Goal: Task Accomplishment & Management: Use online tool/utility

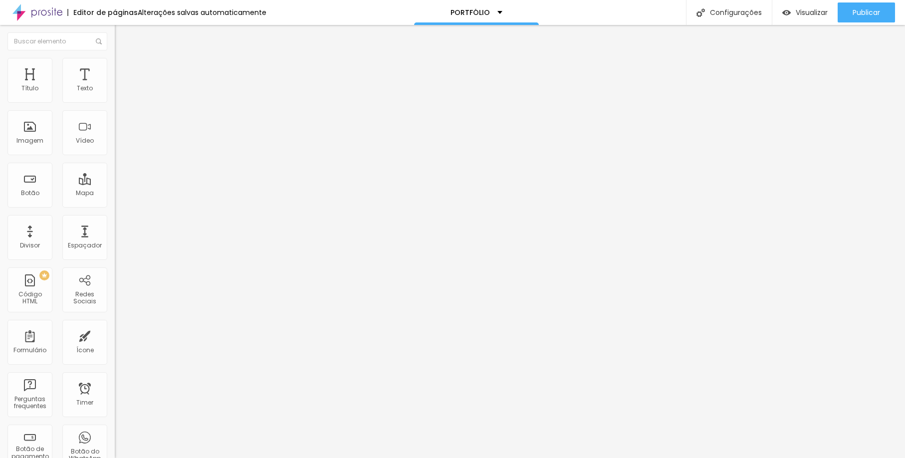
click at [115, 63] on li "Avançado" at bounding box center [172, 63] width 115 height 10
click at [115, 63] on ul "Estilo Avançado" at bounding box center [172, 58] width 115 height 20
click at [115, 68] on ul "Estilo Avançado" at bounding box center [172, 58] width 115 height 20
click at [115, 58] on li "Estilo" at bounding box center [172, 53] width 115 height 10
click at [124, 67] on span "Estilo" at bounding box center [131, 64] width 15 height 8
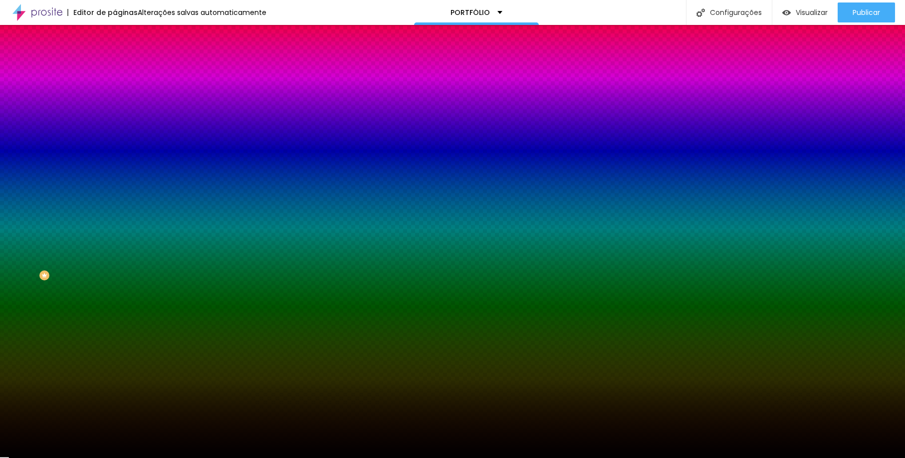
click at [115, 136] on div at bounding box center [172, 136] width 115 height 0
click at [115, 146] on div at bounding box center [172, 146] width 115 height 0
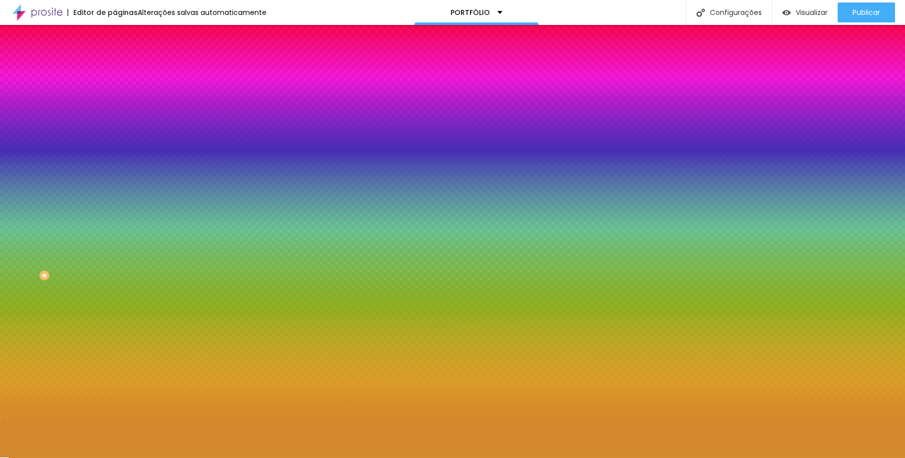
type input "#D38C32"
click at [66, 206] on div at bounding box center [452, 229] width 905 height 458
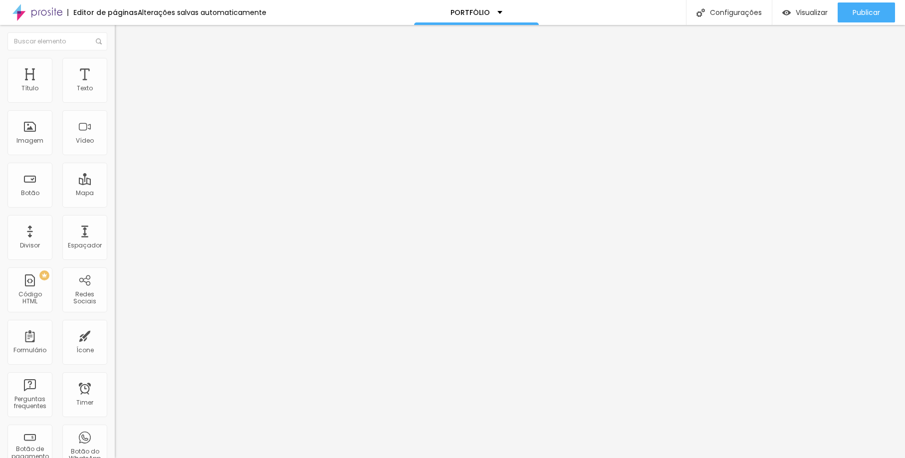
type input "90"
type input "53"
type input "33"
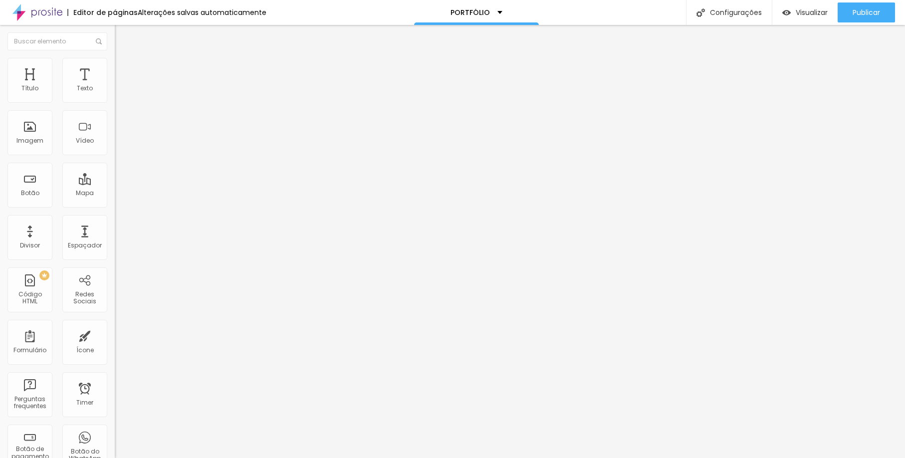
type input "33"
type input "10"
drag, startPoint x: 30, startPoint y: 100, endPoint x: 19, endPoint y: 107, distance: 13.3
type input "10"
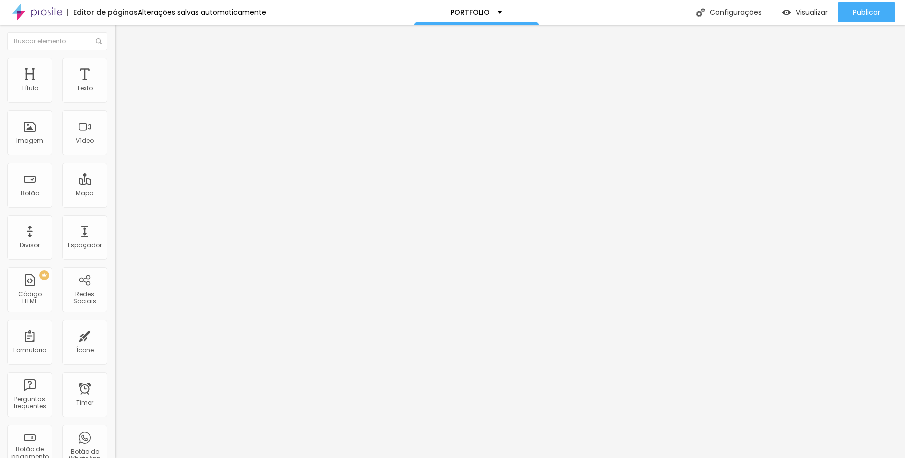
click at [115, 107] on div "10 px Tamanho" at bounding box center [172, 138] width 115 height 141
click at [124, 69] on span "Estilo" at bounding box center [131, 64] width 15 height 8
click at [115, 123] on div "Tamanho Titulo 1 H1 Titulo 2 H2 Titulo 3 H3 Titulo 4 H4 Titulo 5 H5 Titulo 6 H6…" at bounding box center [172, 376] width 115 height 616
click at [115, 65] on li "Estilo" at bounding box center [172, 63] width 115 height 10
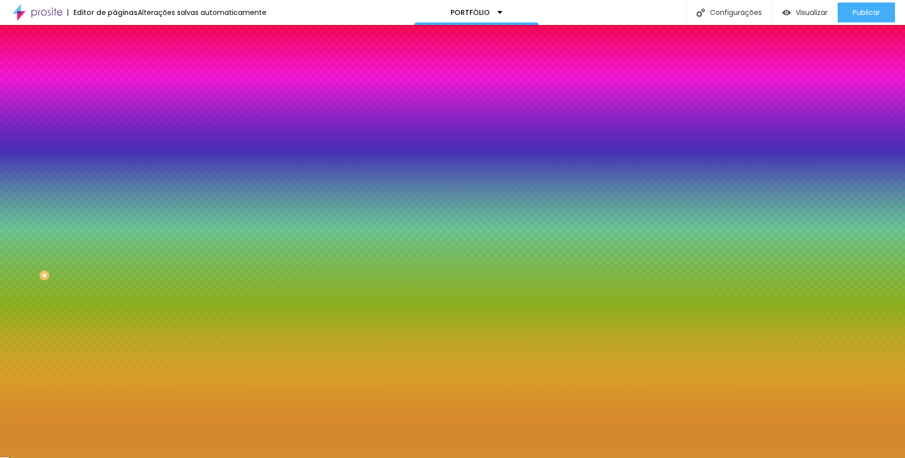
click at [115, 136] on div at bounding box center [172, 136] width 115 height 0
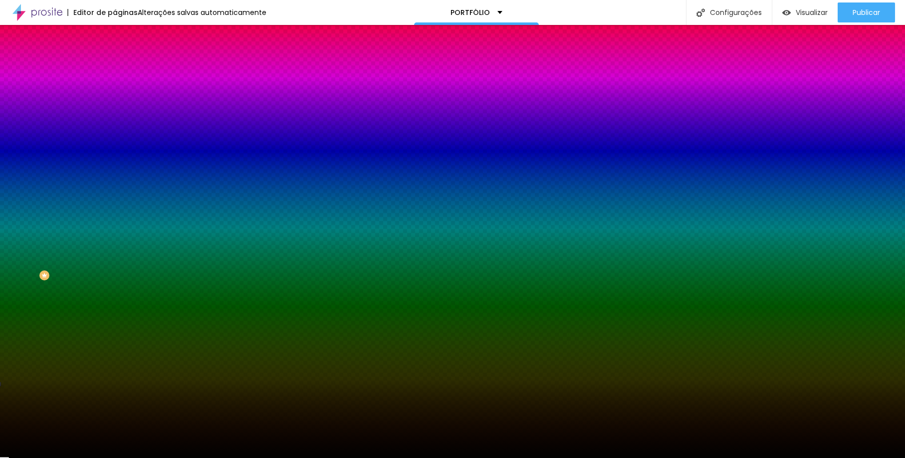
type input "#000000"
drag, startPoint x: 58, startPoint y: 236, endPoint x: 18, endPoint y: 263, distance: 48.1
click at [115, 207] on div "Imagem de fundo Adicionar imagem Efeito da Imagem Nenhum Nenhum Parallax Cor de…" at bounding box center [172, 142] width 115 height 129
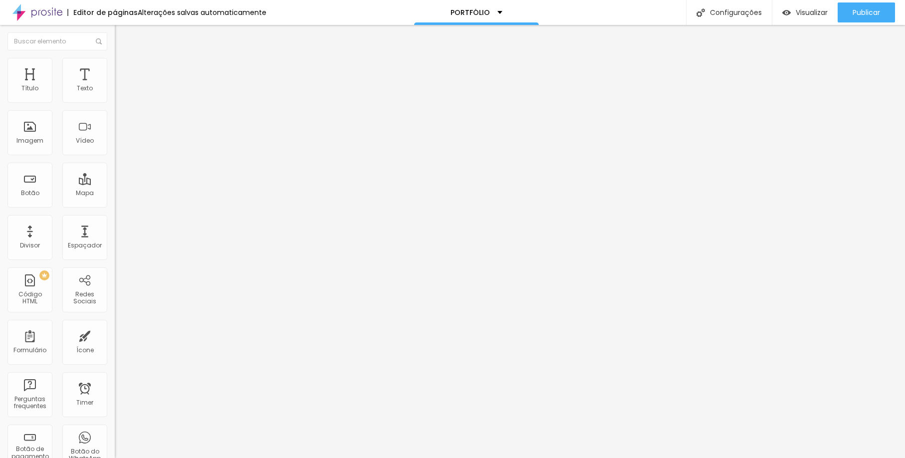
type input "30"
type input "31"
type input "33"
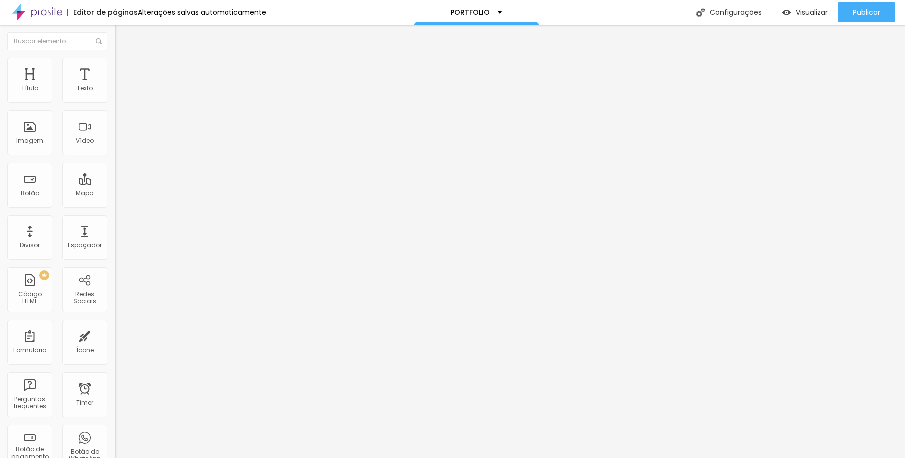
type input "33"
type input "54"
type input "59"
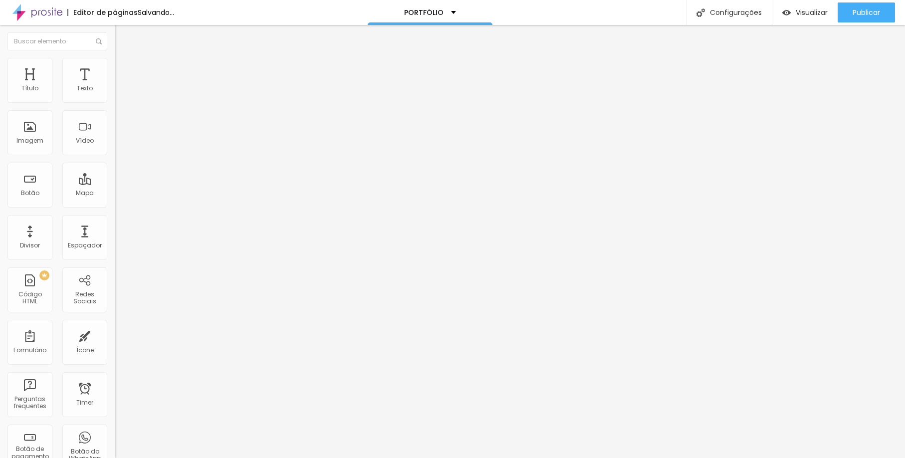
type input "61"
type input "63"
type input "62"
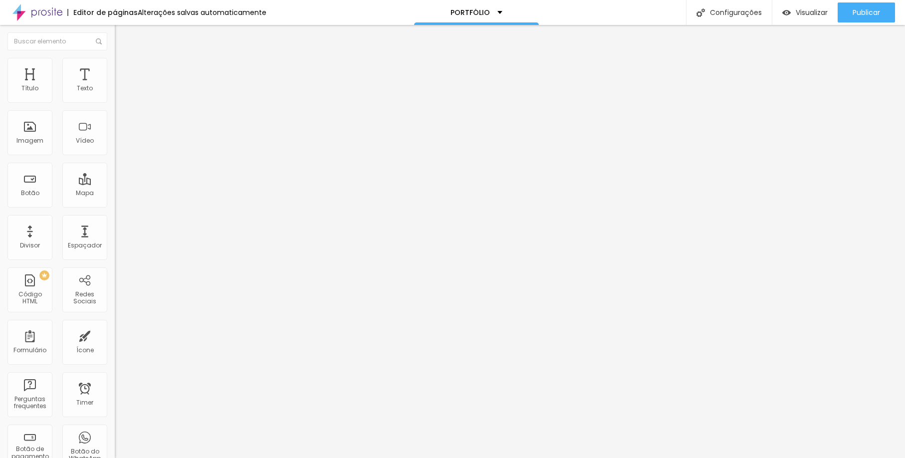
type input "62"
type input "61"
type input "60"
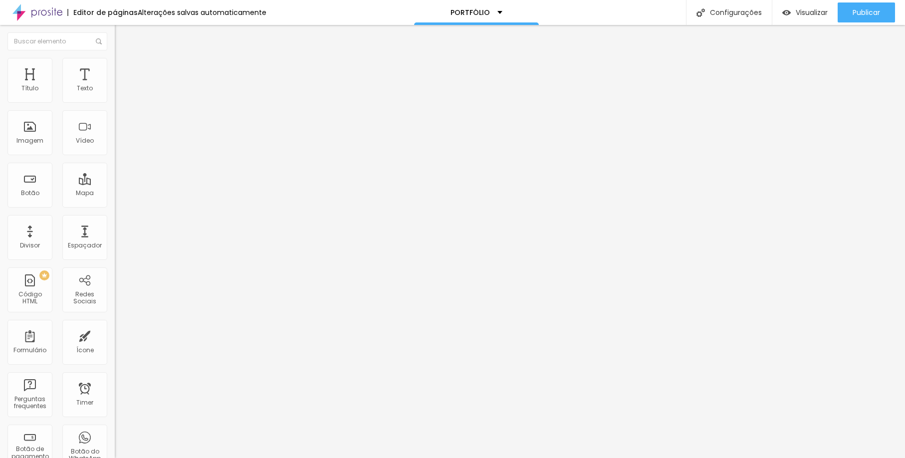
type input "59"
type input "60"
type input "61"
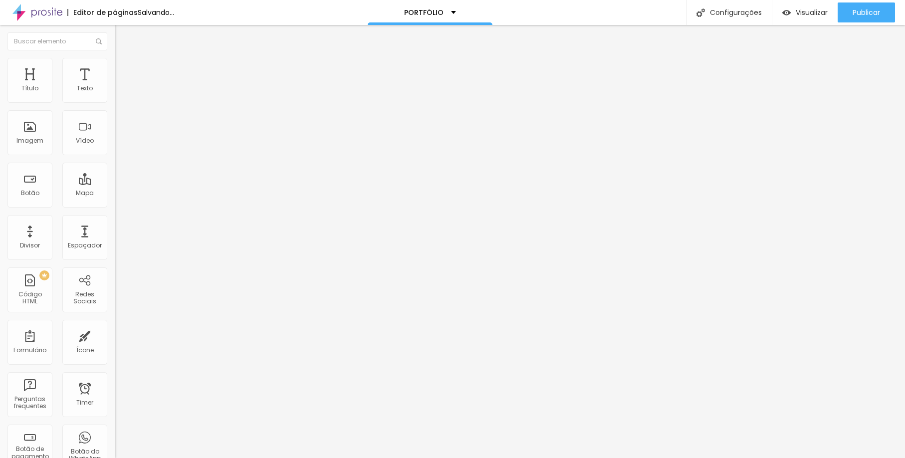
type input "61"
type input "62"
type input "63"
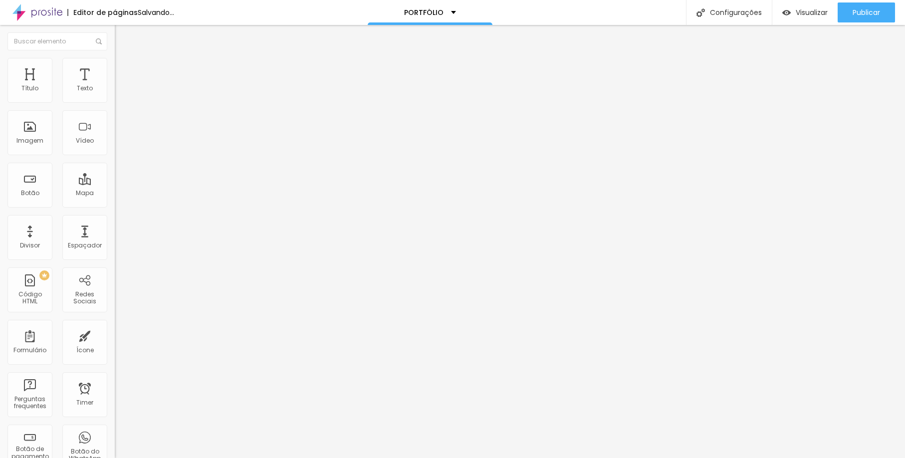
type input "64"
type input "65"
drag, startPoint x: 35, startPoint y: 209, endPoint x: 59, endPoint y: 210, distance: 24.5
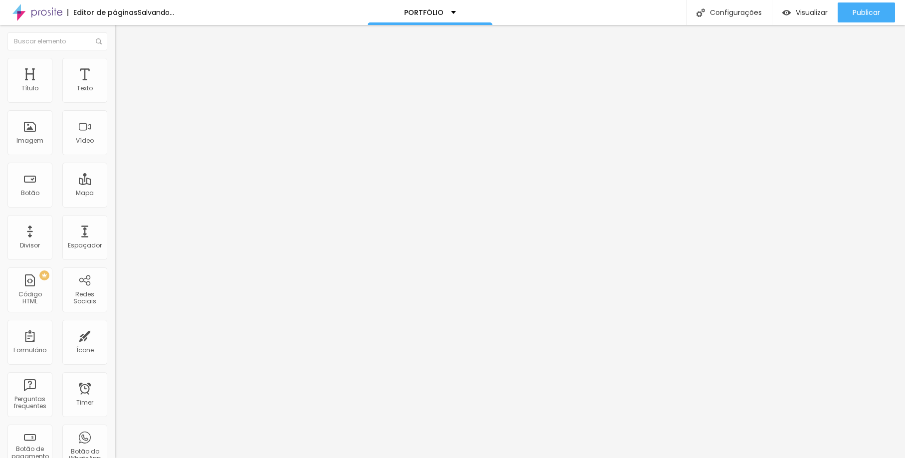
type input "65"
click at [115, 235] on input "range" at bounding box center [147, 239] width 64 height 8
click at [115, 58] on img at bounding box center [119, 62] width 9 height 9
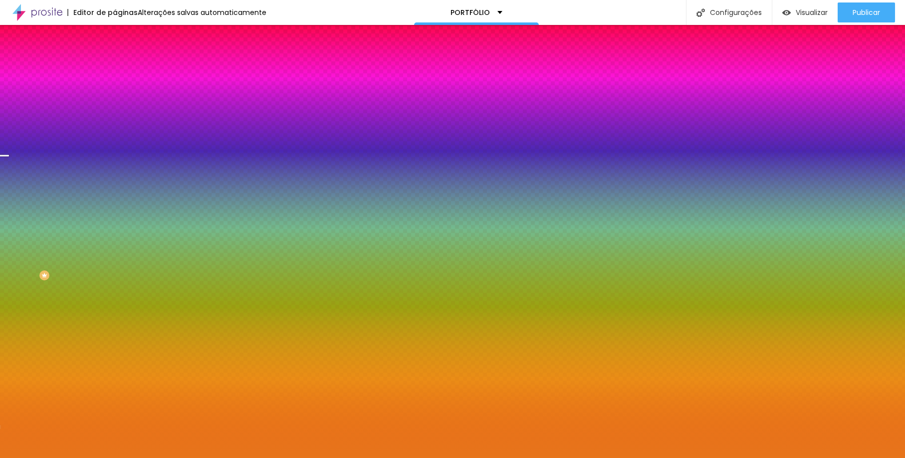
click at [115, 68] on img at bounding box center [119, 72] width 9 height 9
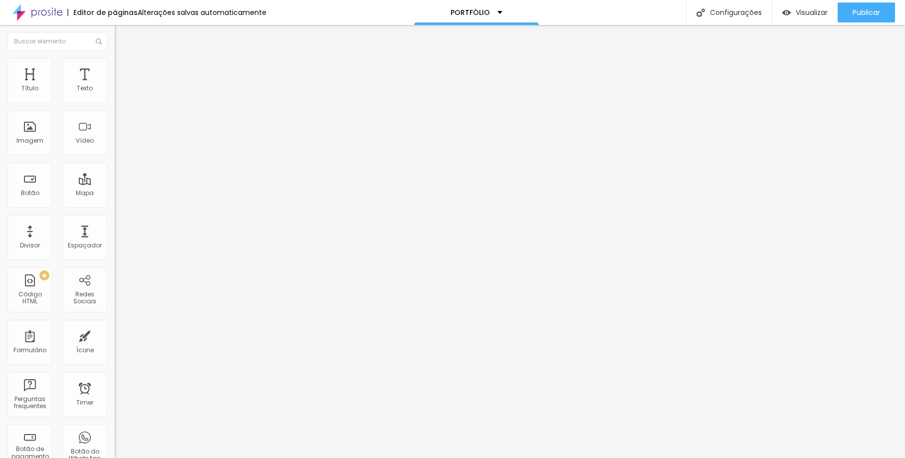
type input "139"
type input "134"
type input "129"
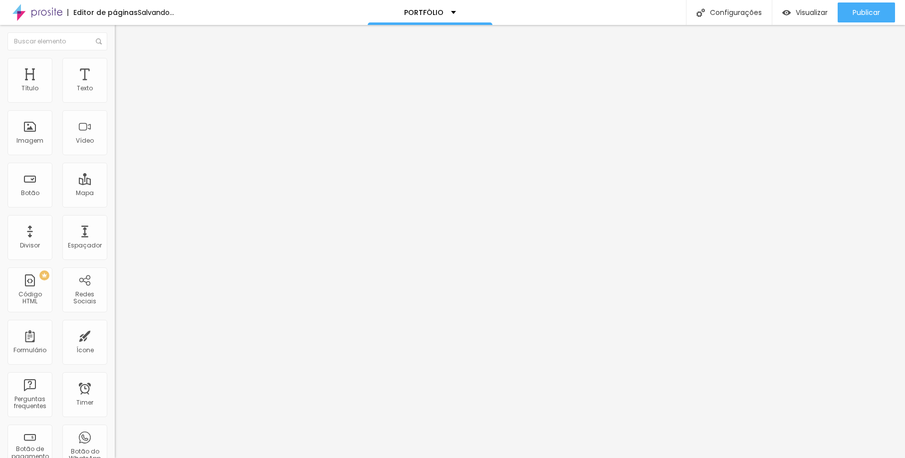
type input "129"
type input "123"
type input "113"
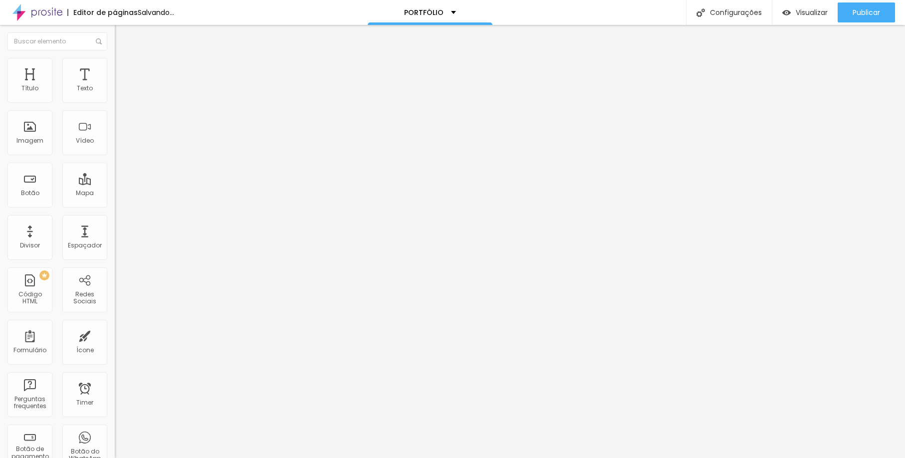
type input "108"
type input "81"
type input "77"
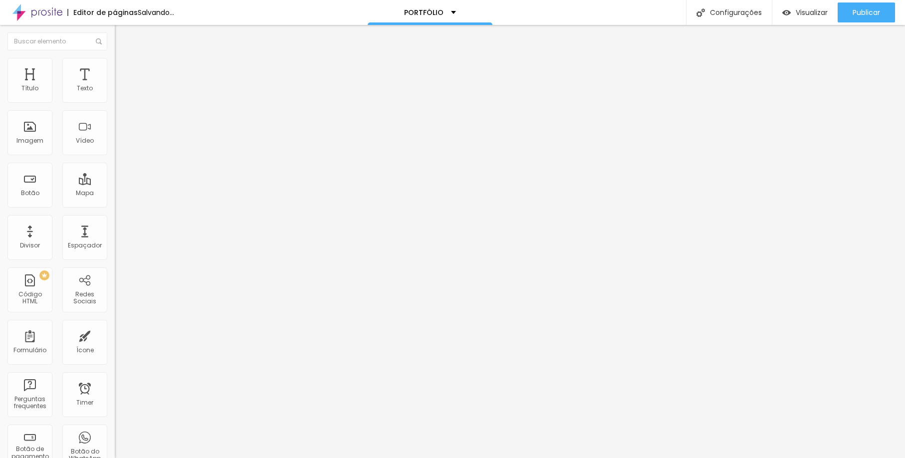
type input "77"
type input "75"
type input "66"
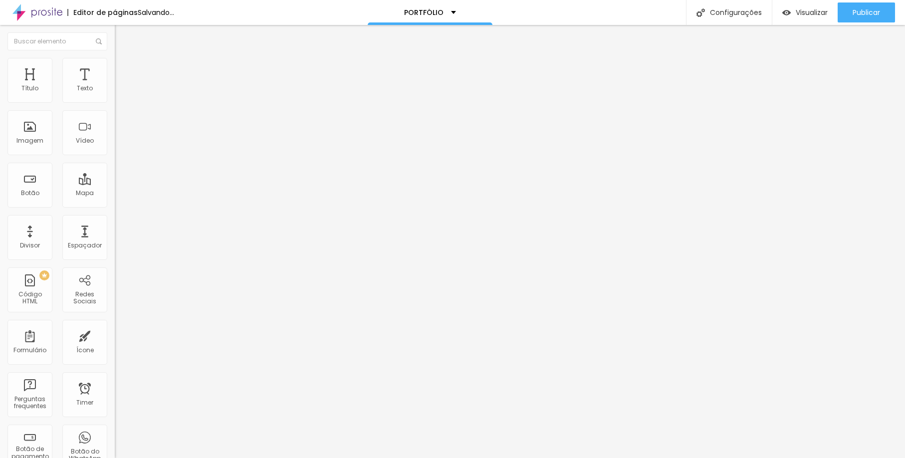
type input "61"
type input "56"
type input "51"
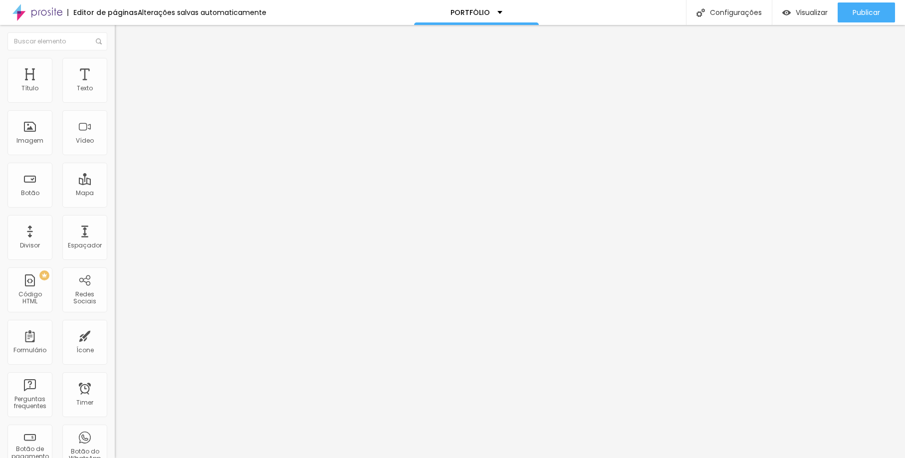
type input "51"
type input "45"
type input "40"
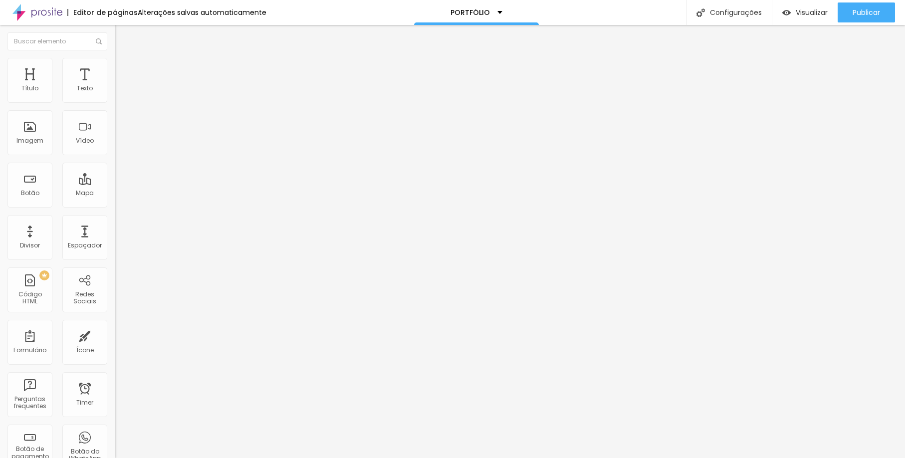
drag, startPoint x: 35, startPoint y: 121, endPoint x: 25, endPoint y: 130, distance: 13.4
type input "40"
click at [115, 219] on div "40 px Espaçamento vertical" at bounding box center [172, 289] width 115 height 141
click at [115, 66] on li "Estilo" at bounding box center [172, 63] width 115 height 10
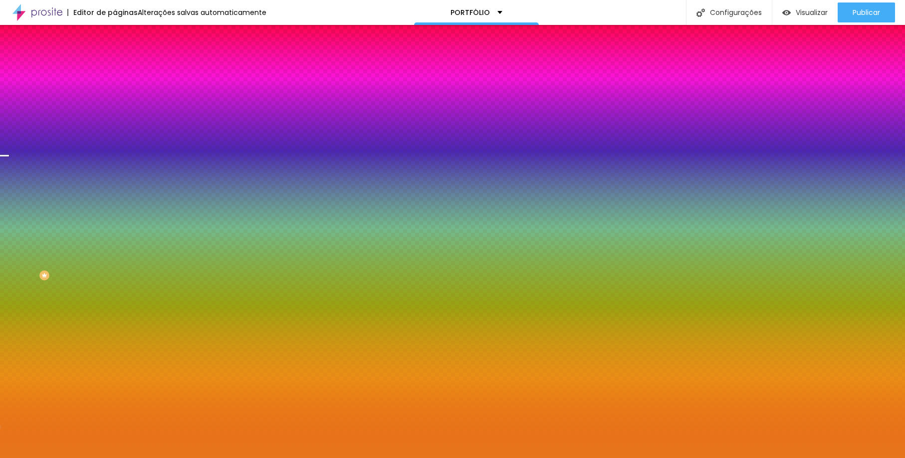
click at [115, 92] on span "Trocar imagem" at bounding box center [142, 87] width 54 height 8
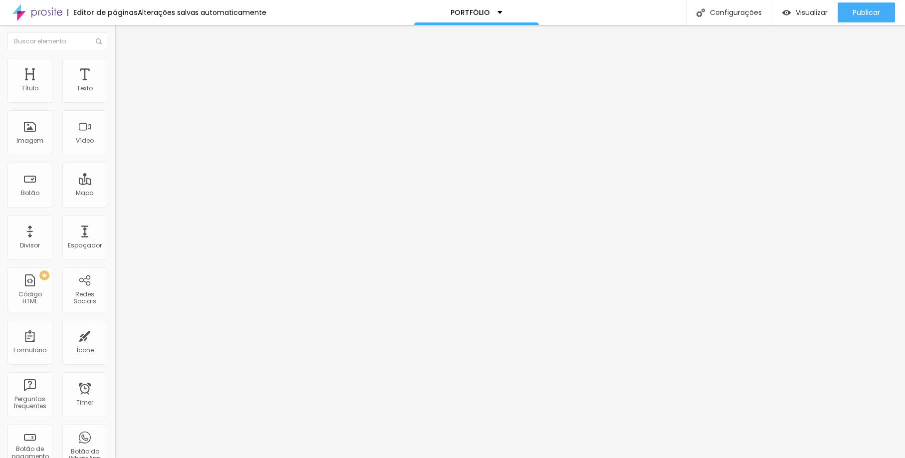
click at [115, 102] on div "Modo Encaixotado Encaixotado Completo" at bounding box center [172, 91] width 115 height 27
click at [115, 91] on span "Encaixotado" at bounding box center [134, 86] width 39 height 8
click at [115, 106] on span "Completo" at bounding box center [130, 102] width 30 height 8
click at [124, 72] on span "Avançado" at bounding box center [140, 74] width 33 height 8
type input "81"
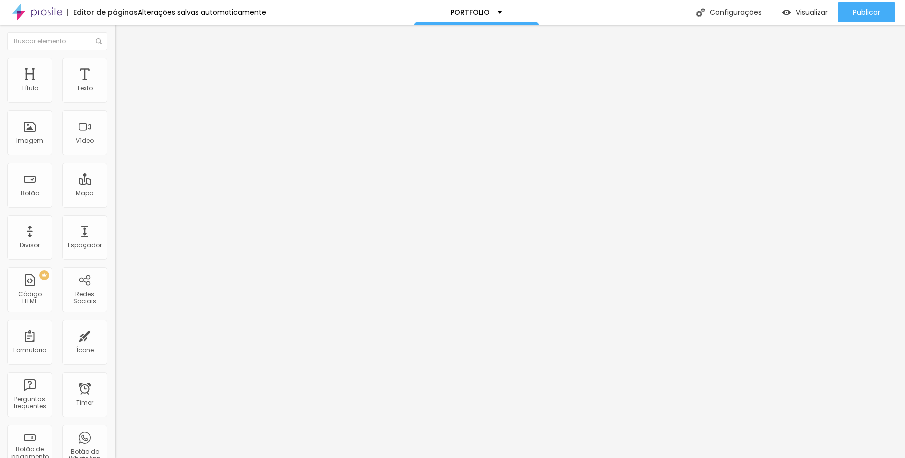
type input "81"
type input "76"
type input "71"
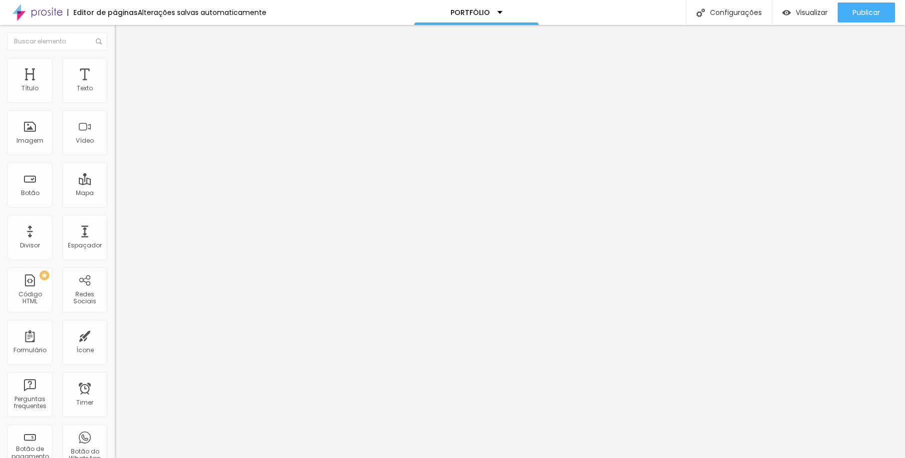
type input "56"
type input "40"
type input "35"
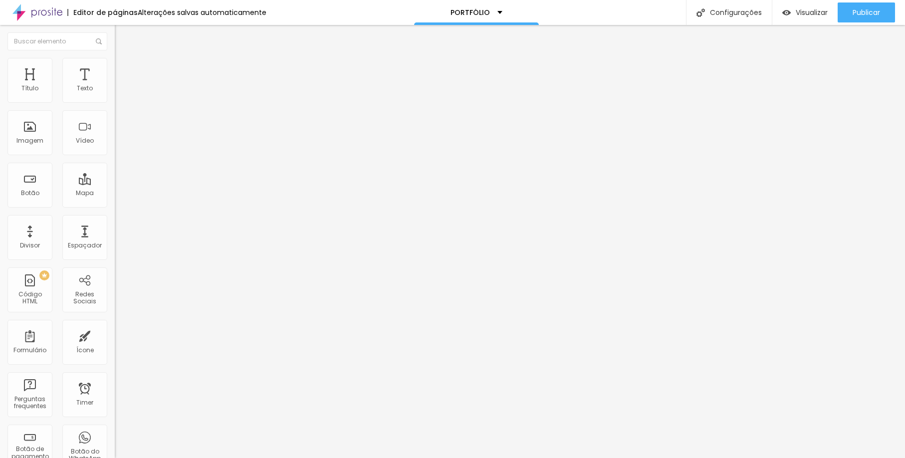
type input "35"
type input "30"
type input "25"
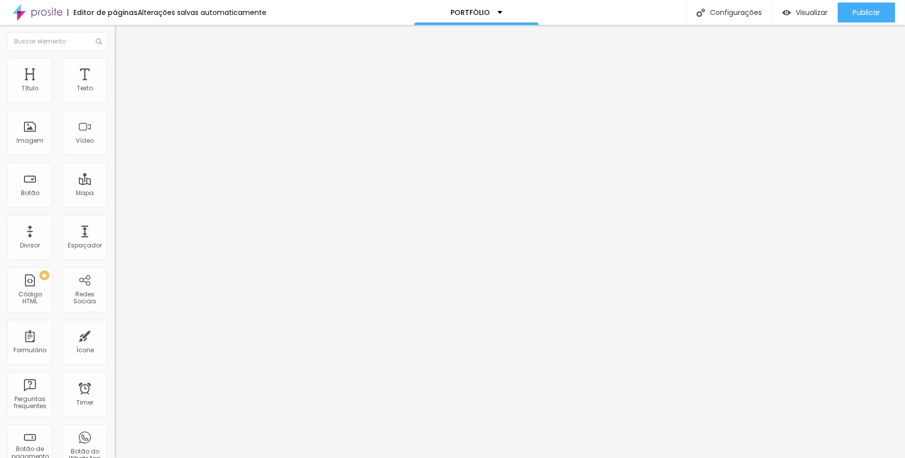
type input "5"
type input "0"
drag, startPoint x: 29, startPoint y: 120, endPoint x: 20, endPoint y: 126, distance: 10.4
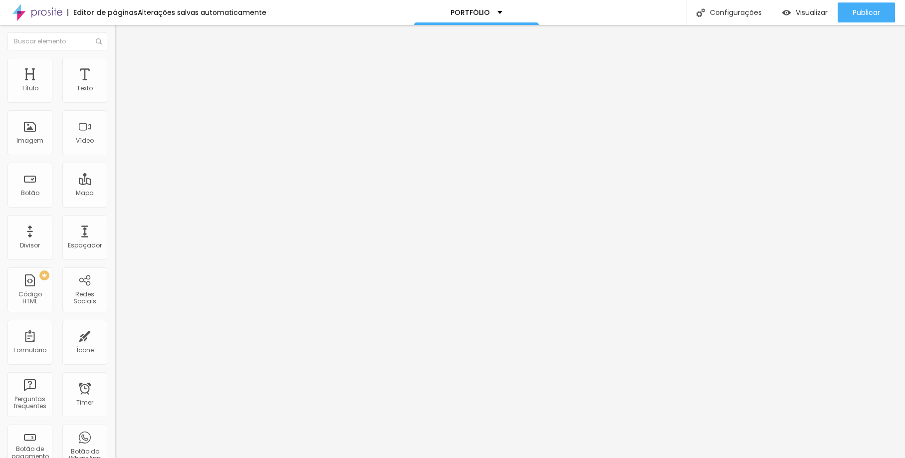
type input "0"
click at [115, 219] on div "0 px Espaçamento vertical" at bounding box center [172, 289] width 115 height 141
click at [115, 64] on li "Avançado" at bounding box center [172, 63] width 115 height 10
click at [124, 59] on span "Estilo" at bounding box center [131, 54] width 15 height 8
click at [115, 67] on ul "Conteúdo Estilo Avançado" at bounding box center [172, 63] width 115 height 30
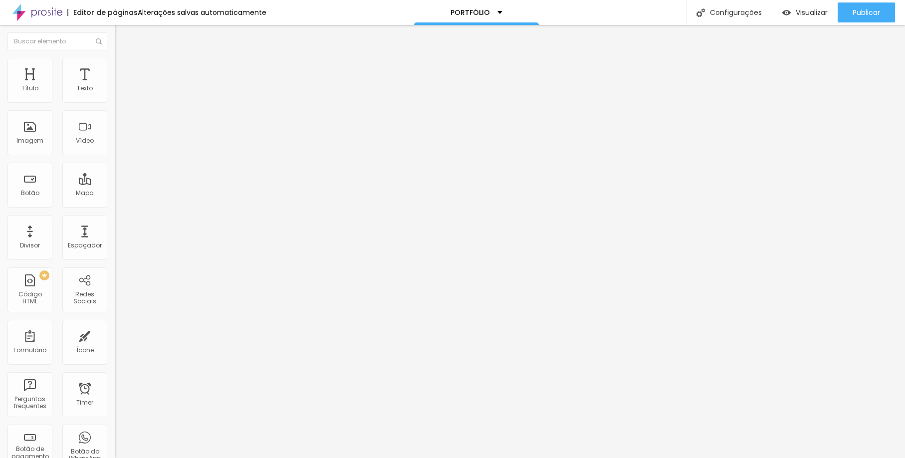
click at [115, 66] on li "Estilo" at bounding box center [172, 63] width 115 height 10
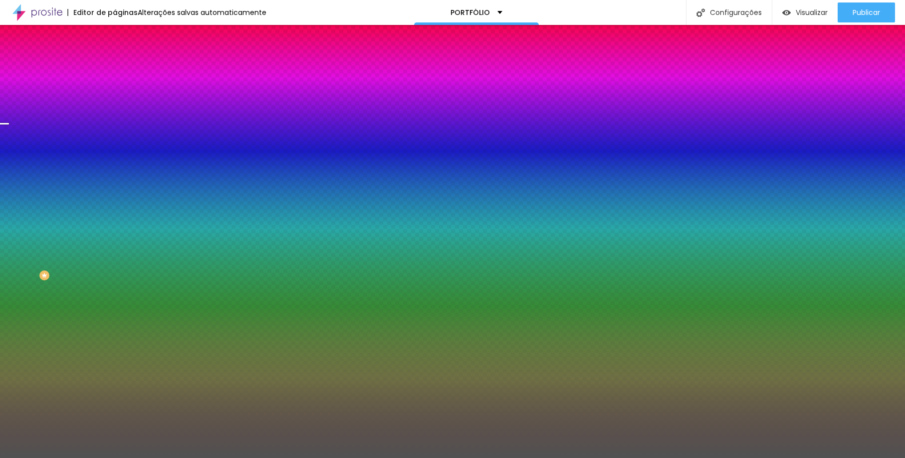
click at [115, 68] on li "Avançado" at bounding box center [172, 73] width 115 height 10
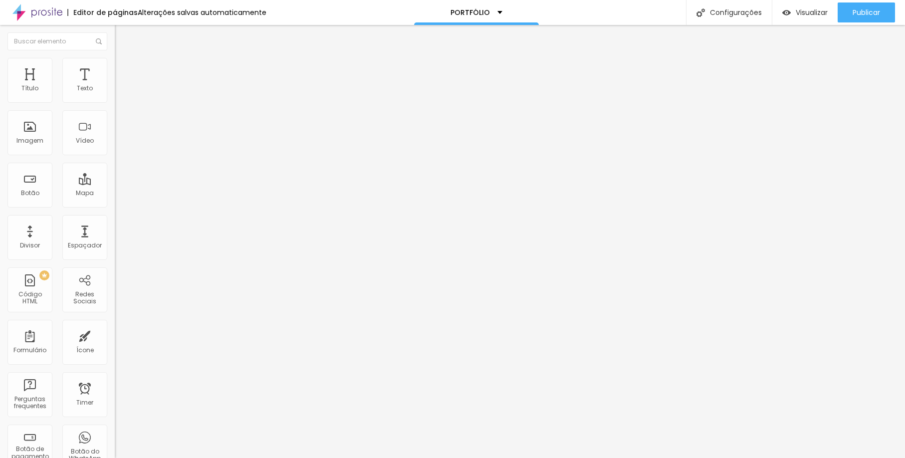
type input "45"
type input "40"
type input "45"
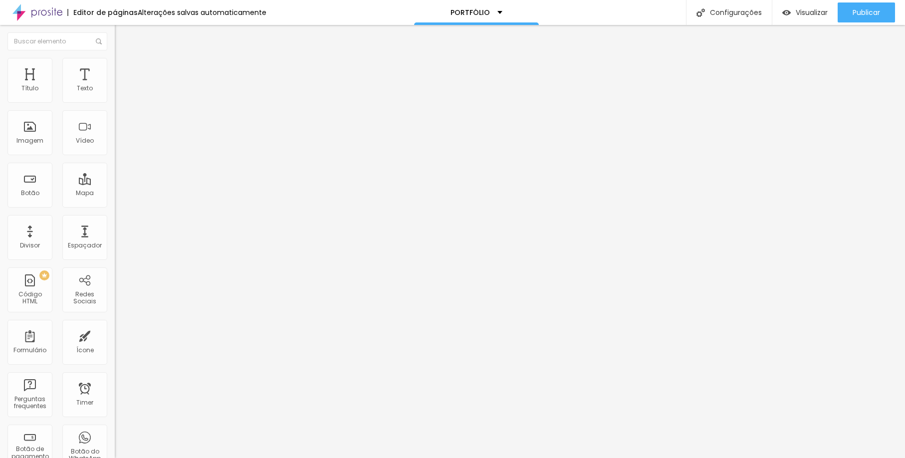
type input "45"
type input "50"
drag, startPoint x: 70, startPoint y: 100, endPoint x: 91, endPoint y: 101, distance: 21.0
click at [115, 101] on div "50 px Espaçamento Interno" at bounding box center [172, 148] width 115 height 141
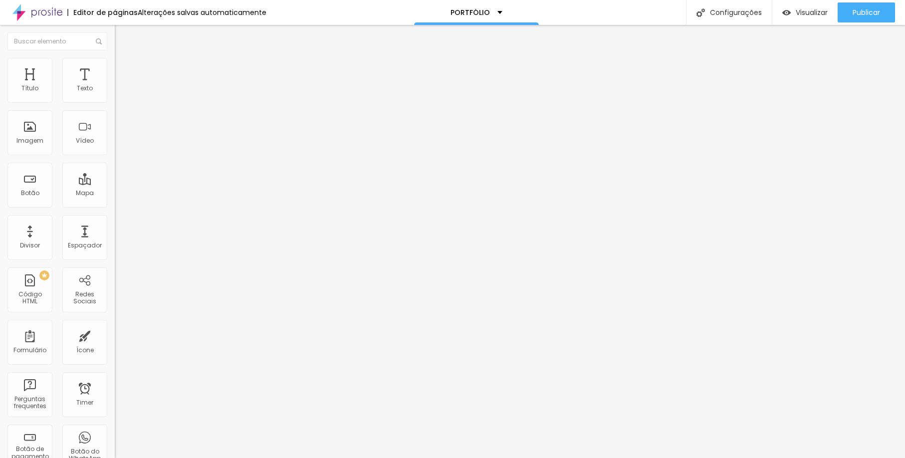
click at [115, 66] on li "Avançado" at bounding box center [172, 63] width 115 height 10
click at [124, 59] on span "Estilo" at bounding box center [131, 54] width 15 height 8
click at [124, 67] on span "Avançado" at bounding box center [140, 64] width 33 height 8
type input "7"
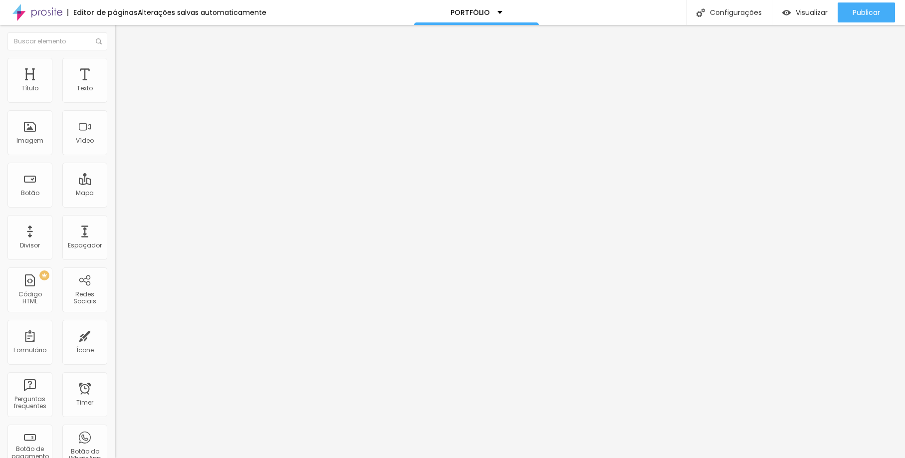
type input "6"
type input "0"
type input "1"
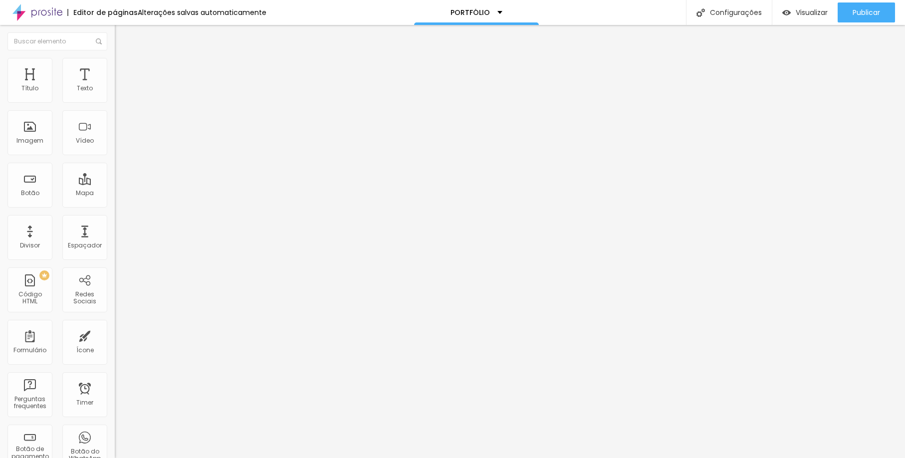
type input "1"
type input "2"
type input "3"
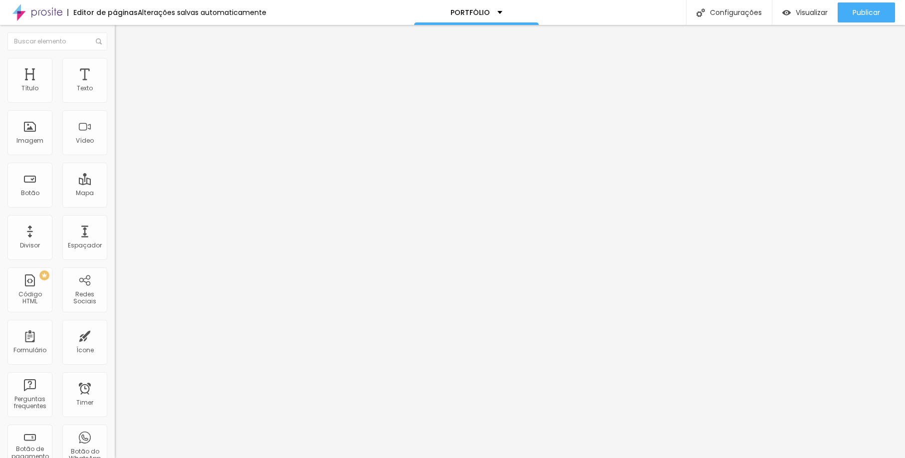
type input "4"
type input "6"
type input "7"
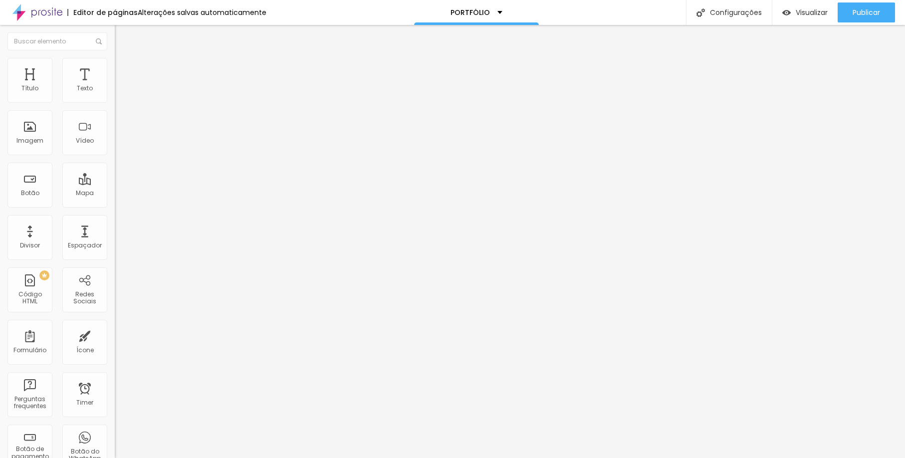
type input "7"
click at [115, 325] on input "range" at bounding box center [147, 329] width 64 height 8
type input "11"
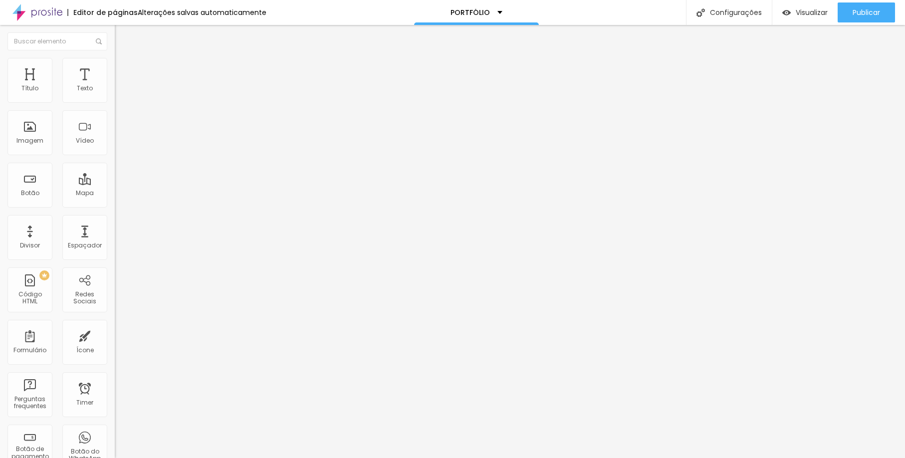
type input "5"
type input "2"
type input "0"
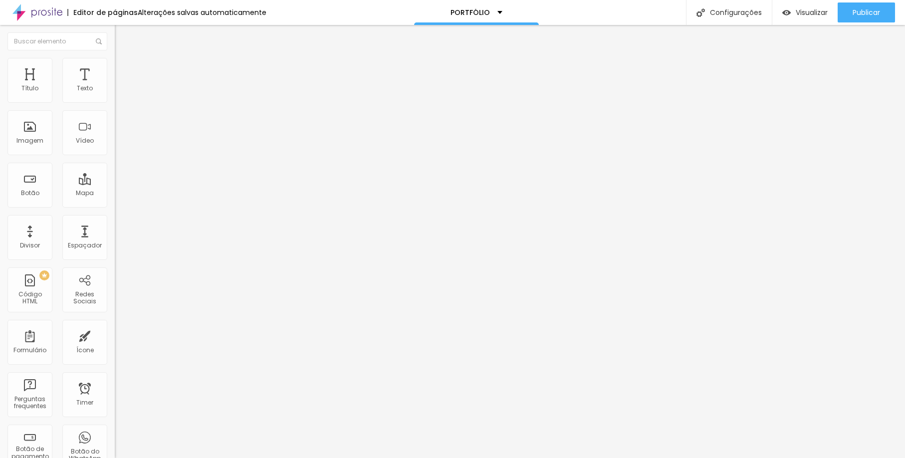
type input "0"
type input "1"
type input "7"
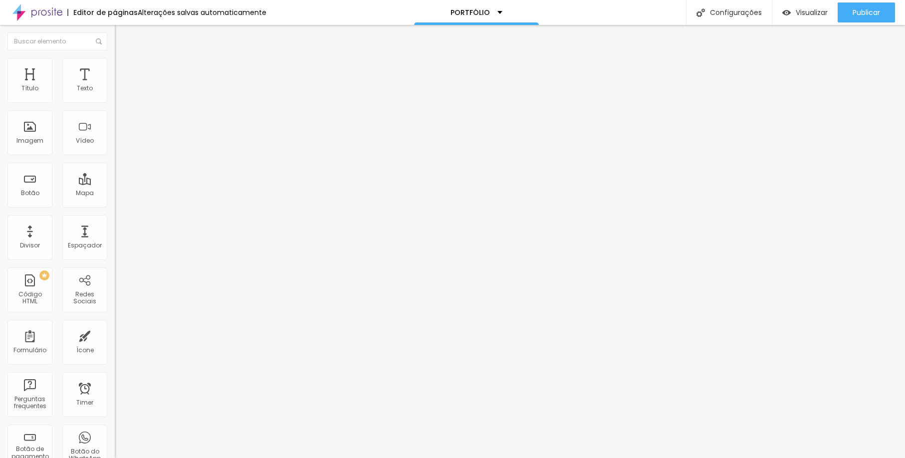
type input "27"
type input "36"
type input "46"
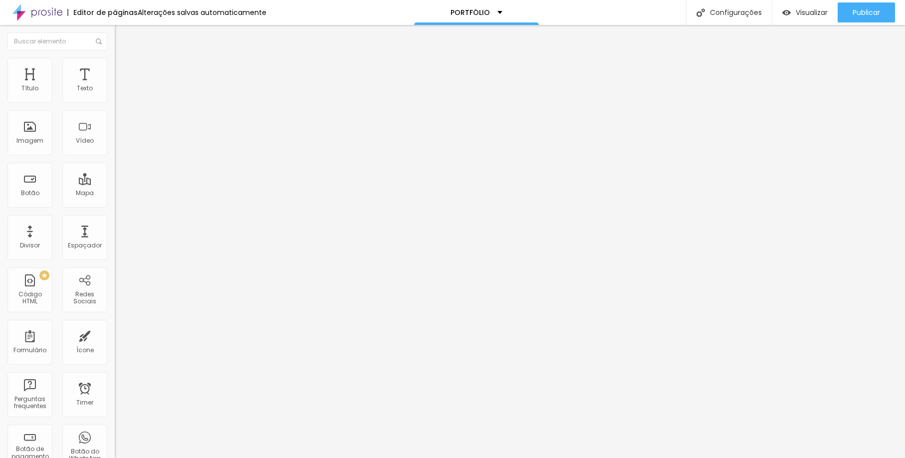
type input "46"
type input "49"
type input "50"
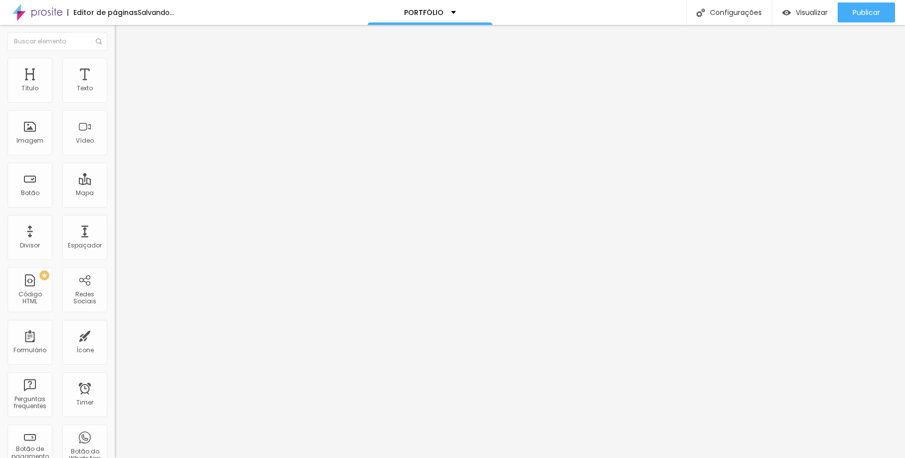
type input "51"
type input "52"
type input "54"
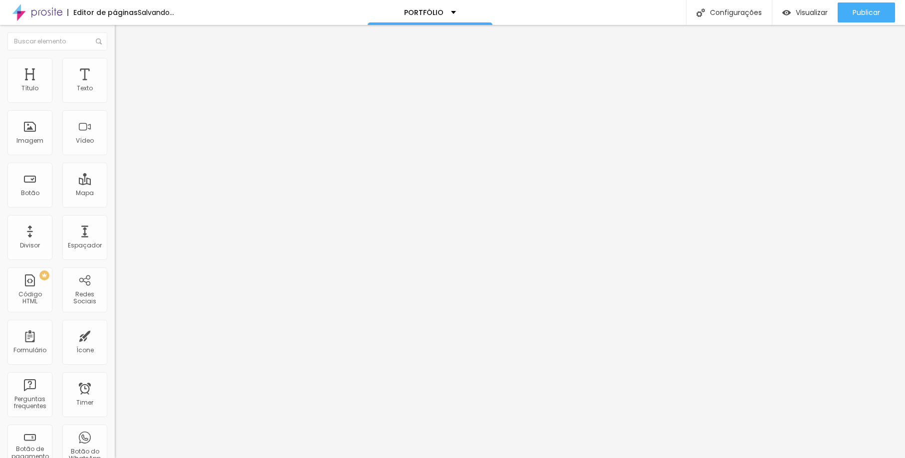
type input "54"
type input "55"
type input "59"
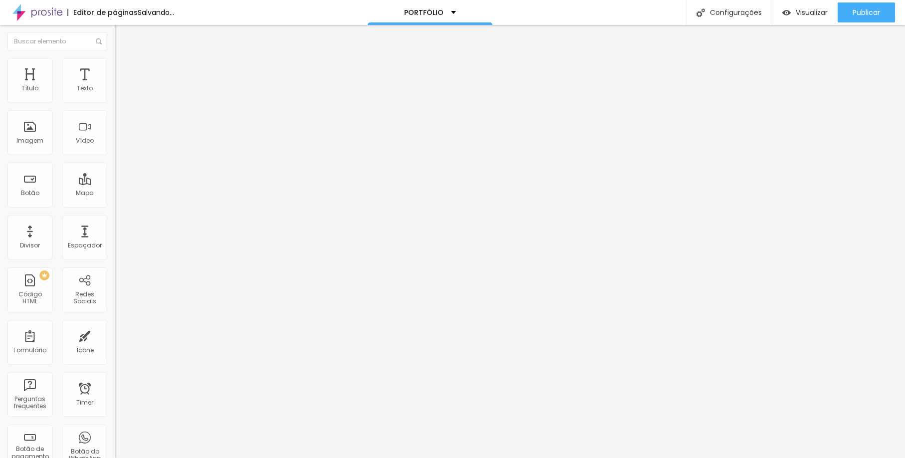
type input "66"
type input "71"
type input "72"
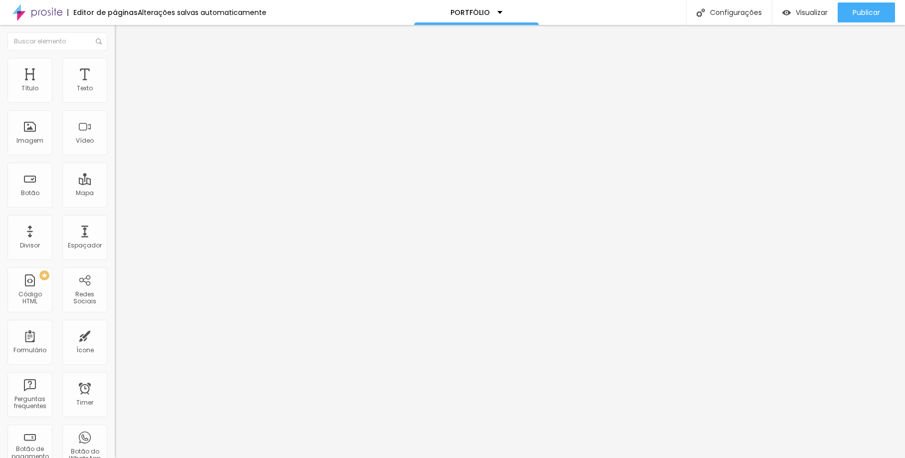
type input "72"
type input "77"
type input "78"
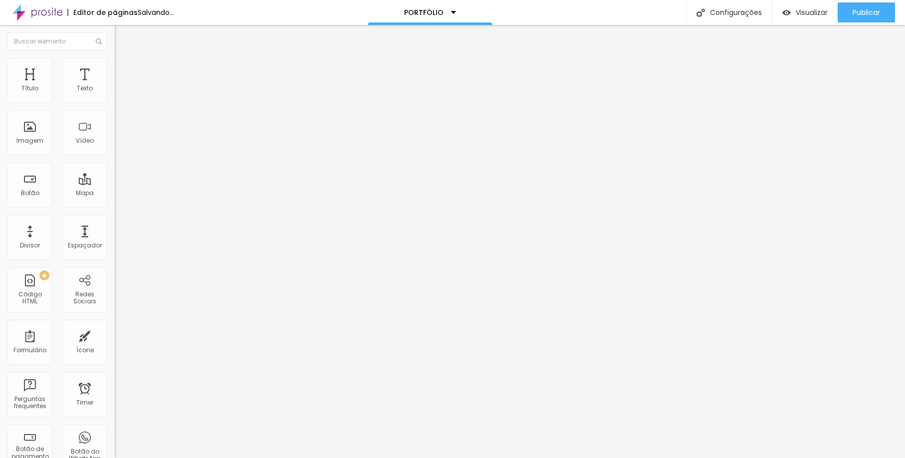
type input "80"
type input "98"
type input "100"
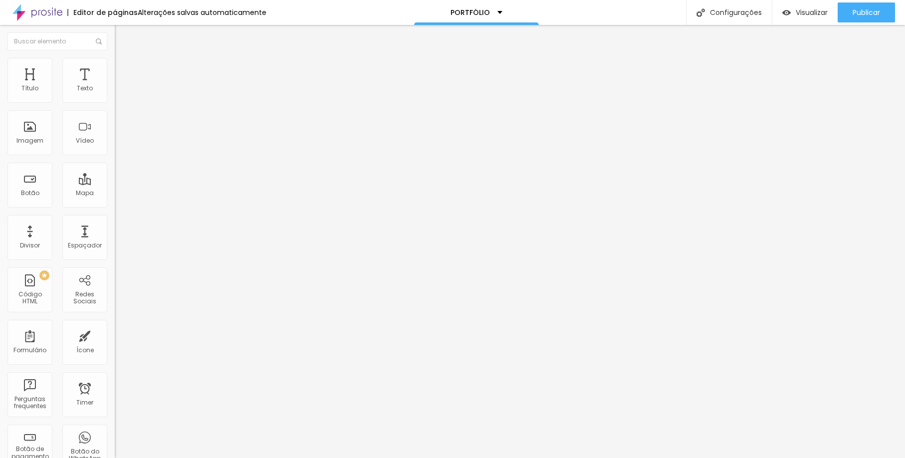
type input "100"
type input "99"
type input "90"
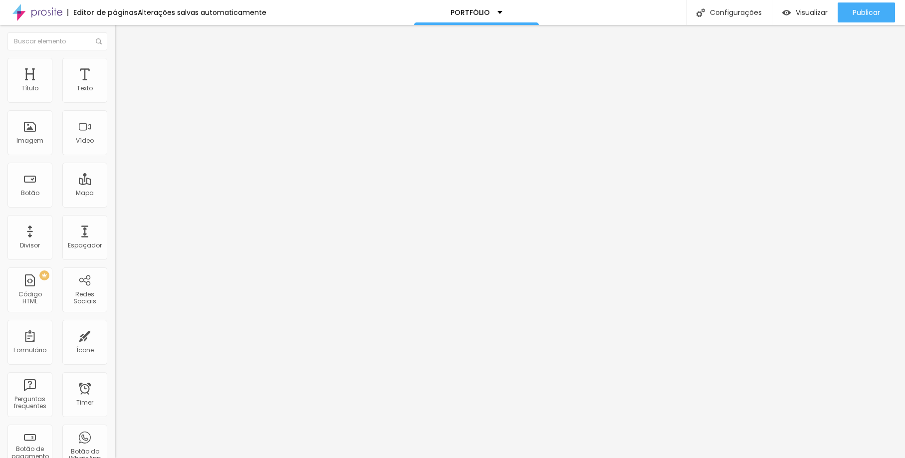
type input "87"
type input "82"
type input "79"
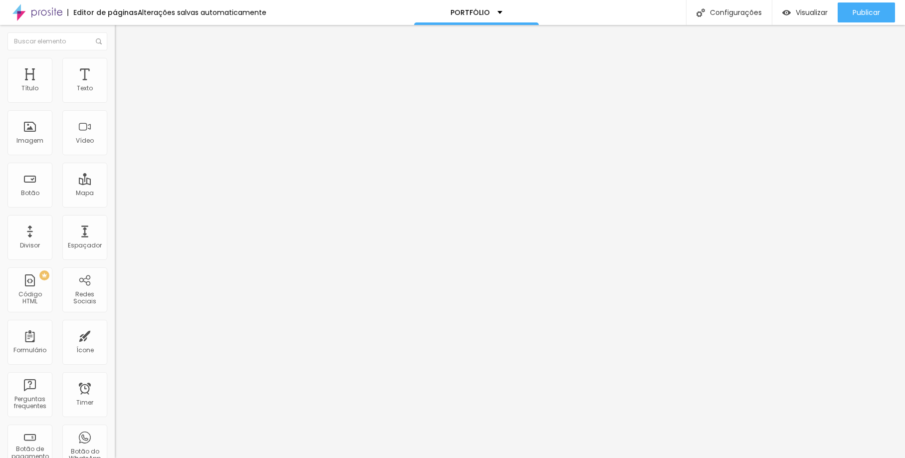
type input "79"
type input "78"
type input "77"
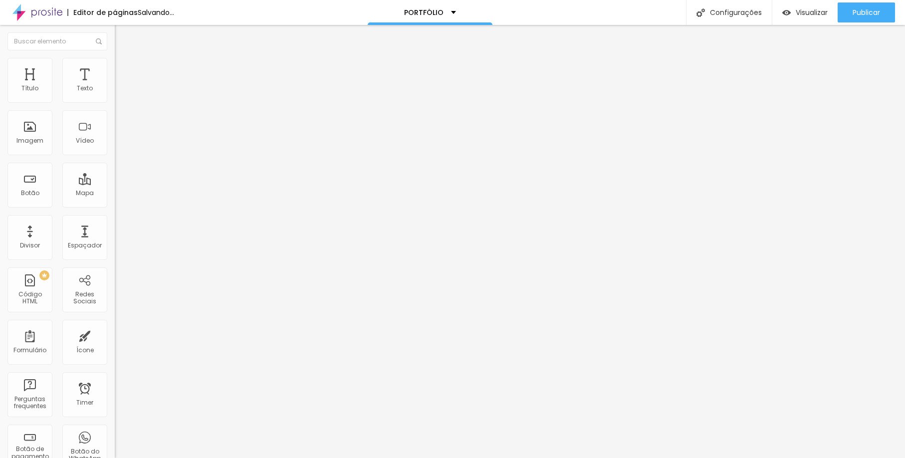
type input "76"
type input "75"
drag, startPoint x: 30, startPoint y: 101, endPoint x: 69, endPoint y: 112, distance: 41.0
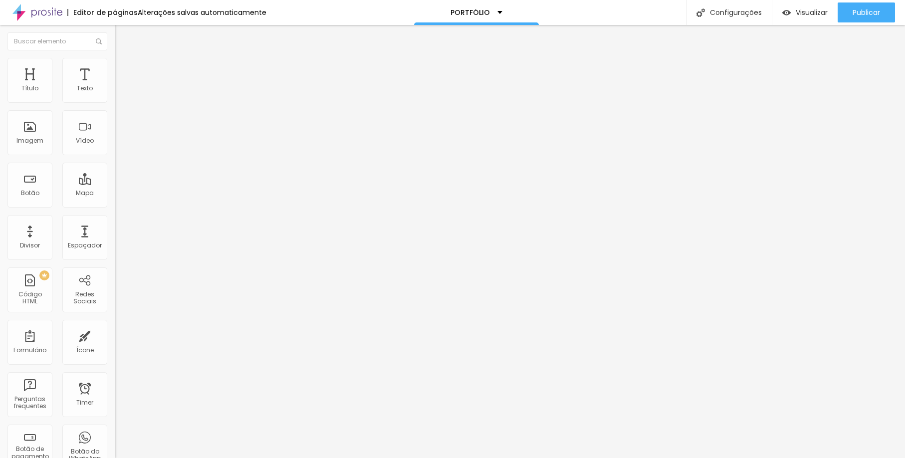
type input "75"
click at [115, 112] on div "75 Espaço de cima 7 Espaço de baixo ID Html Classes Html Visível nos dispositiv…" at bounding box center [172, 277] width 115 height 419
click at [115, 58] on li "Estilo" at bounding box center [172, 53] width 115 height 10
type input "31"
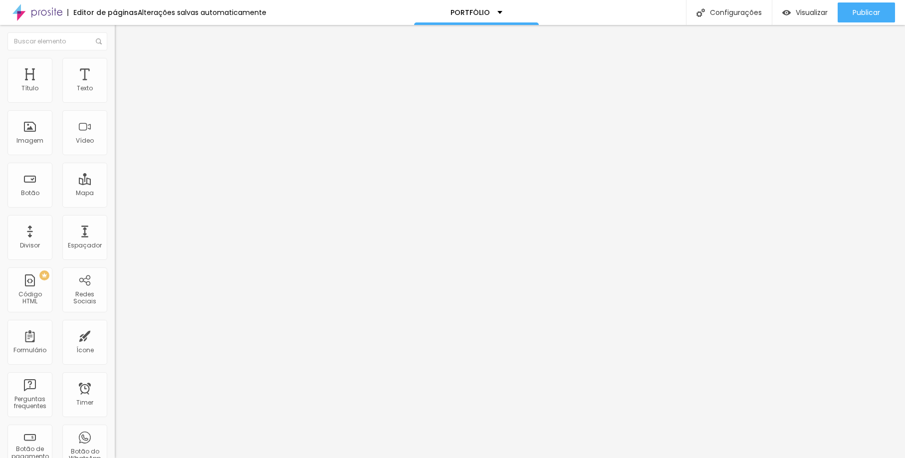
type input "30"
type input "26"
type input "25"
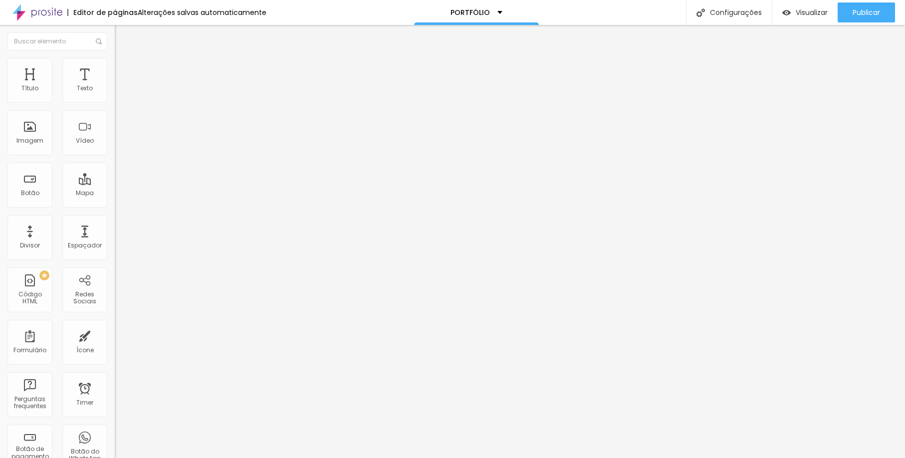
type input "25"
drag, startPoint x: 35, startPoint y: 210, endPoint x: 31, endPoint y: 212, distance: 5.1
click at [115, 235] on input "range" at bounding box center [147, 239] width 64 height 8
click at [124, 69] on span "Avançado" at bounding box center [140, 64] width 33 height 8
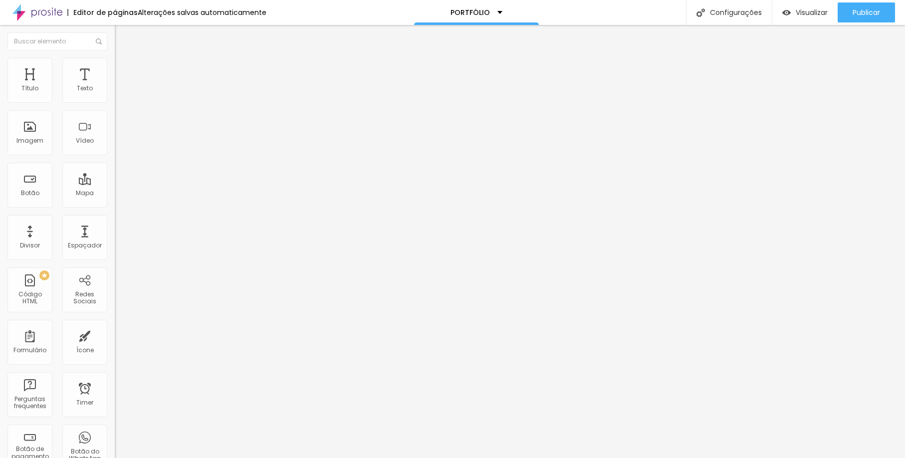
click at [122, 37] on img "button" at bounding box center [126, 36] width 8 height 8
click at [115, 91] on span "Completo" at bounding box center [130, 86] width 30 height 8
click at [115, 97] on span "Encaixotado" at bounding box center [134, 92] width 39 height 8
click at [115, 106] on span "Completo" at bounding box center [130, 102] width 30 height 8
click at [115, 97] on span "Encaixotado" at bounding box center [134, 92] width 39 height 8
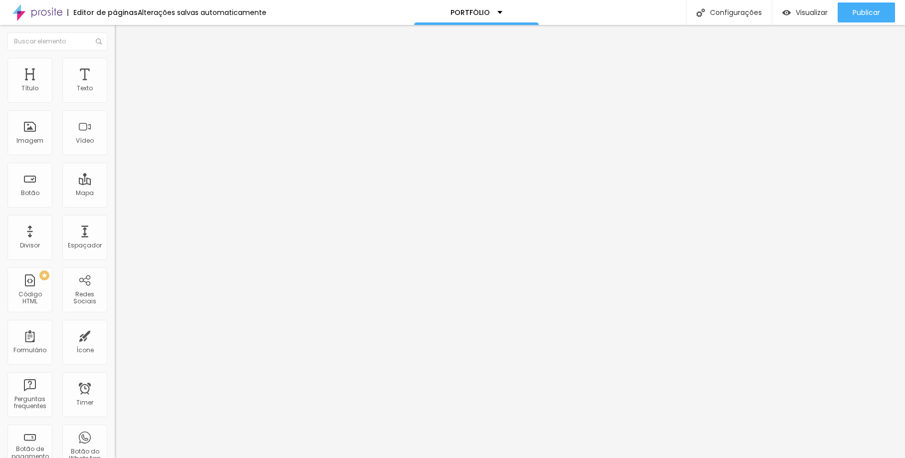
click at [115, 62] on img at bounding box center [119, 62] width 9 height 9
click at [115, 64] on li "Estilo" at bounding box center [172, 63] width 115 height 10
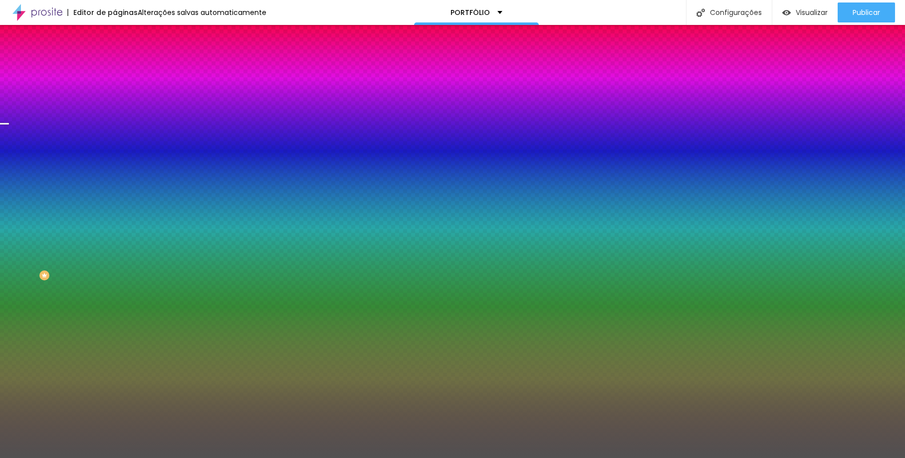
click at [115, 68] on li "Avançado" at bounding box center [172, 73] width 115 height 10
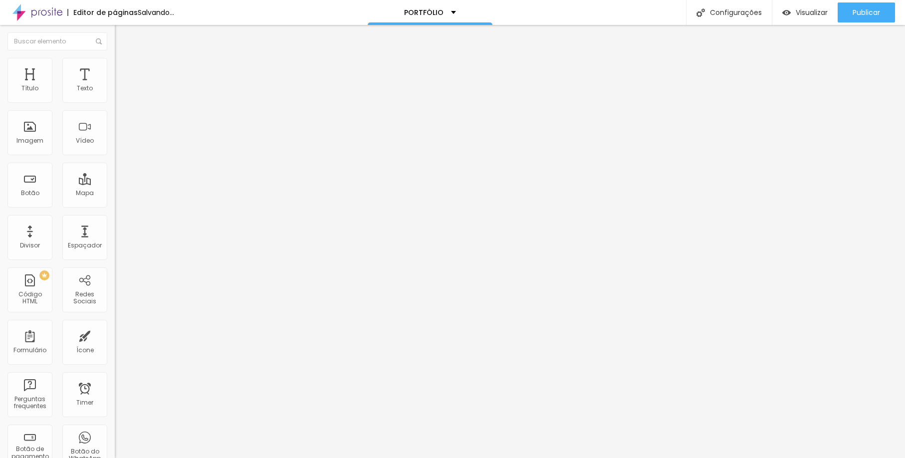
drag, startPoint x: 70, startPoint y: 99, endPoint x: 24, endPoint y: 109, distance: 46.8
click at [115, 109] on div "5 px Espaçamento Interno" at bounding box center [172, 148] width 115 height 141
click at [115, 60] on li "Estilo" at bounding box center [172, 63] width 115 height 10
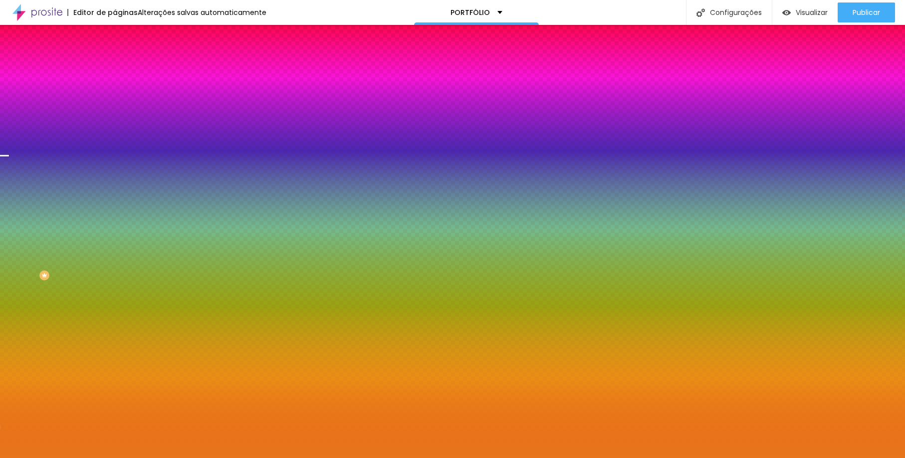
click at [115, 104] on span "Parallax" at bounding box center [127, 99] width 24 height 8
click at [124, 70] on span "Avançado" at bounding box center [140, 74] width 33 height 8
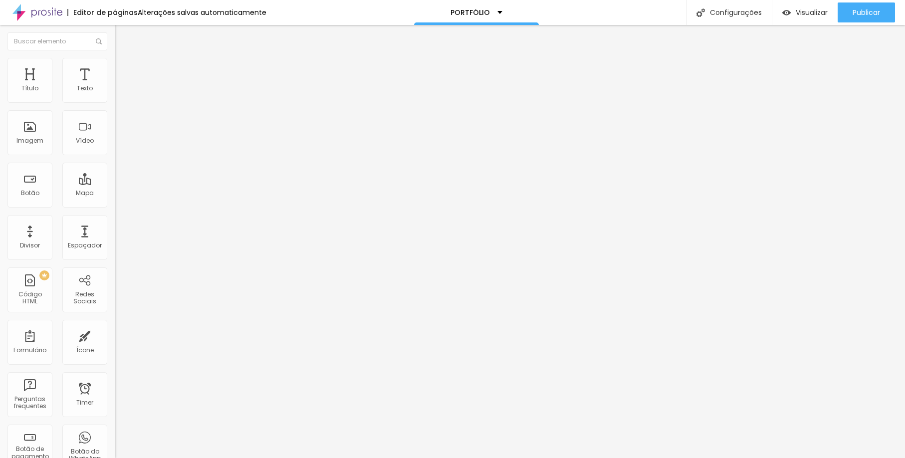
drag, startPoint x: 23, startPoint y: 120, endPoint x: 32, endPoint y: 125, distance: 10.3
click at [115, 335] on div at bounding box center [172, 339] width 115 height 9
click at [115, 335] on input "range" at bounding box center [147, 339] width 64 height 8
click at [810, 20] on div "Visualizar" at bounding box center [804, 12] width 45 height 20
click at [115, 68] on li "Avançado" at bounding box center [172, 73] width 115 height 10
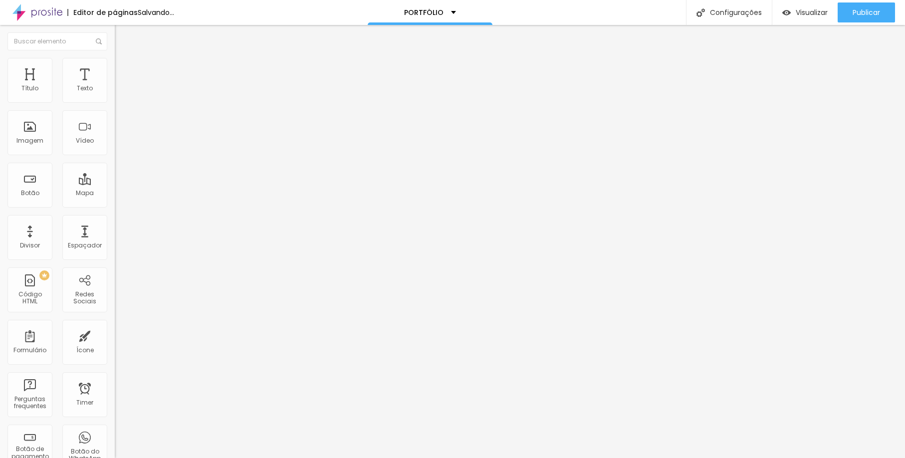
click at [115, 335] on input "range" at bounding box center [147, 339] width 64 height 8
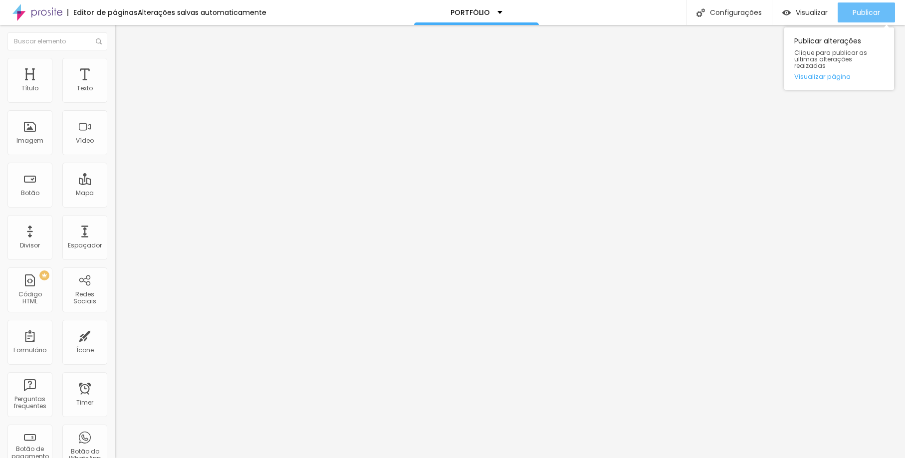
click at [854, 15] on span "Publicar" at bounding box center [865, 12] width 27 height 8
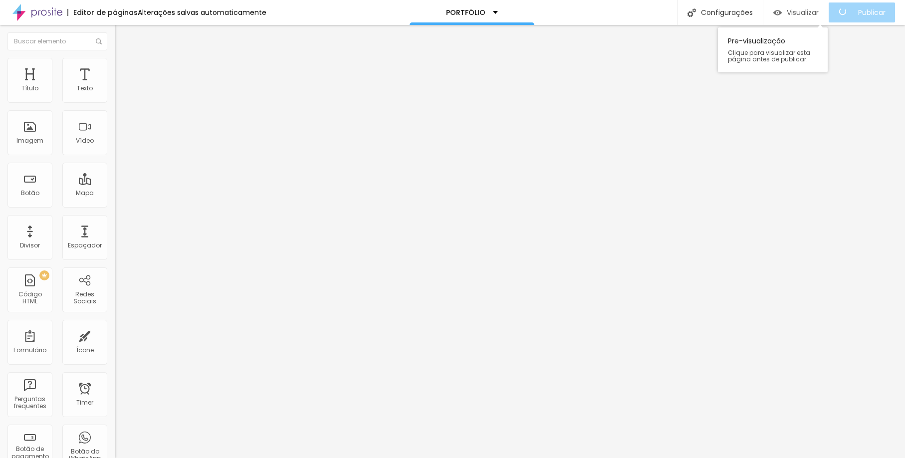
click at [793, 15] on span "Visualizar" at bounding box center [802, 12] width 32 height 8
click at [115, 94] on span "Titulo 2" at bounding box center [131, 88] width 32 height 12
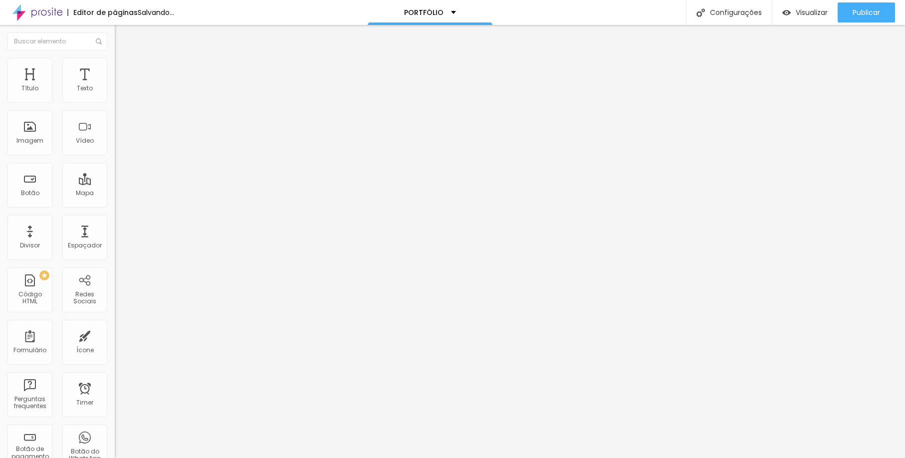
click at [115, 86] on span "Titulo 1" at bounding box center [131, 79] width 32 height 14
drag, startPoint x: 29, startPoint y: 214, endPoint x: 36, endPoint y: 213, distance: 7.1
click at [115, 235] on div at bounding box center [172, 239] width 115 height 9
type input "27"
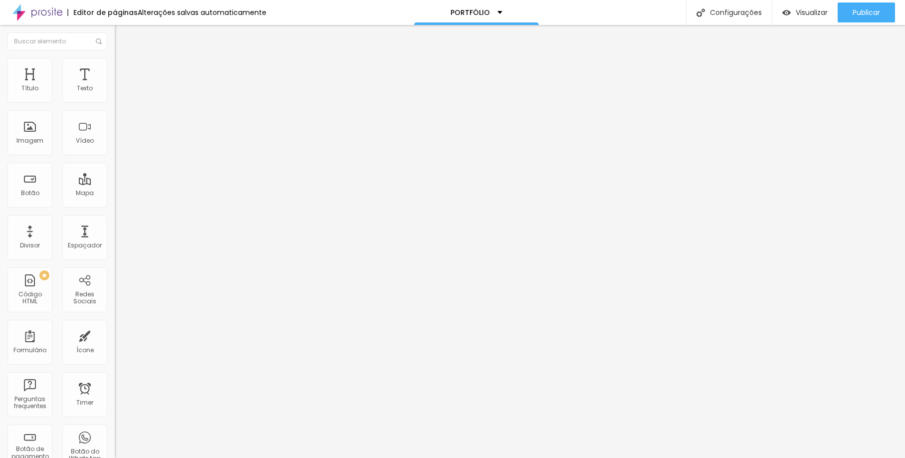
type input "30"
type input "33"
type input "34"
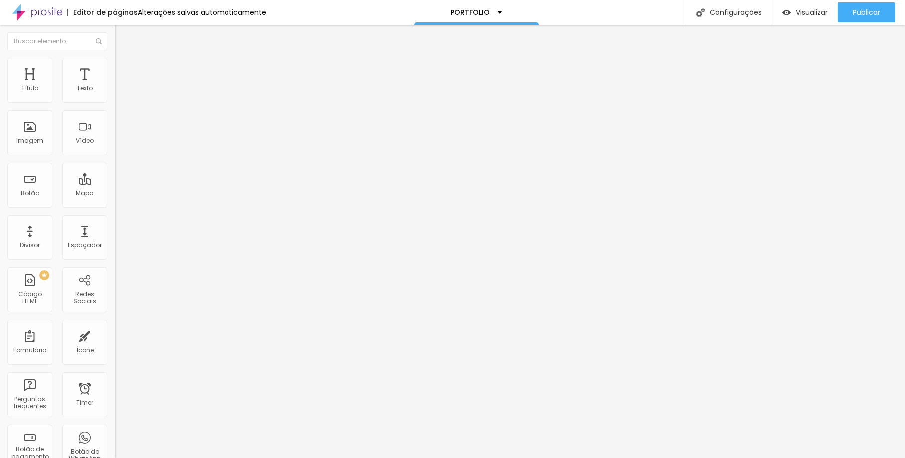
type input "34"
click at [115, 235] on input "range" at bounding box center [147, 239] width 64 height 8
click at [872, 11] on span "Publicar" at bounding box center [865, 12] width 27 height 8
click at [812, 16] on span "Visualizar" at bounding box center [811, 12] width 32 height 8
type input "37"
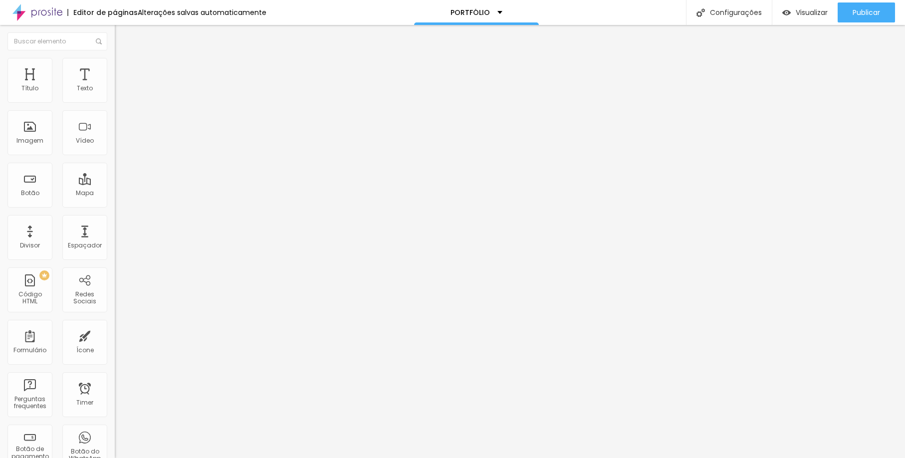
type input "37"
type input "44"
type input "49"
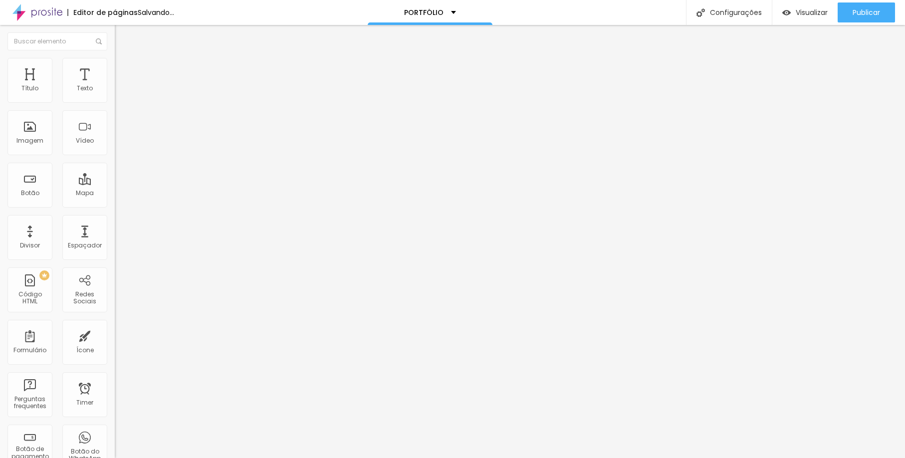
type input "48"
type input "47"
type input "43"
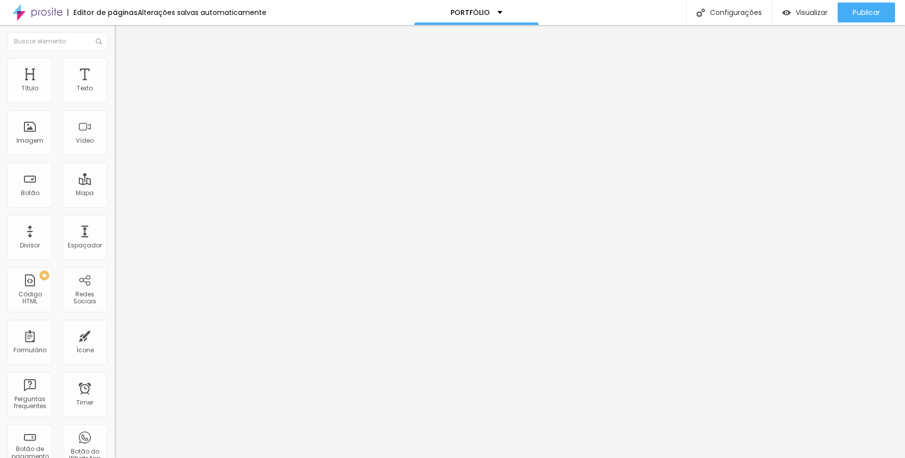
type input "43"
type input "42"
click at [115, 235] on input "range" at bounding box center [147, 239] width 64 height 8
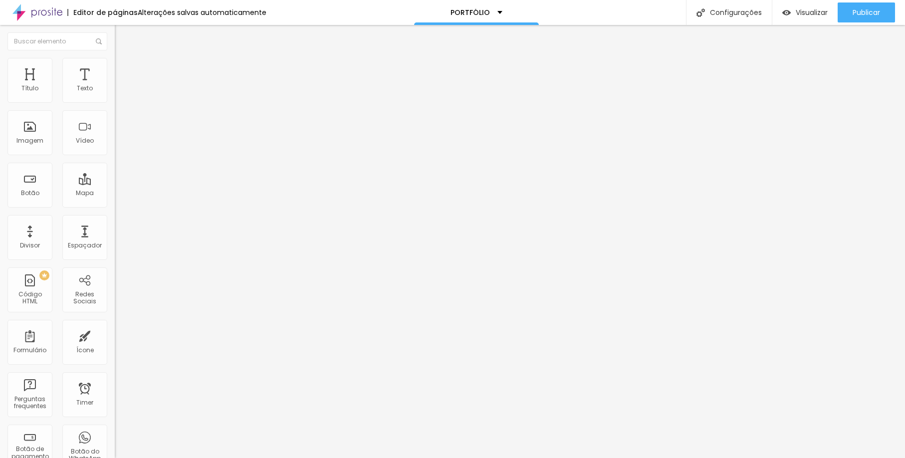
click at [115, 68] on li "Avançado" at bounding box center [172, 73] width 115 height 10
type input "10"
type input "15"
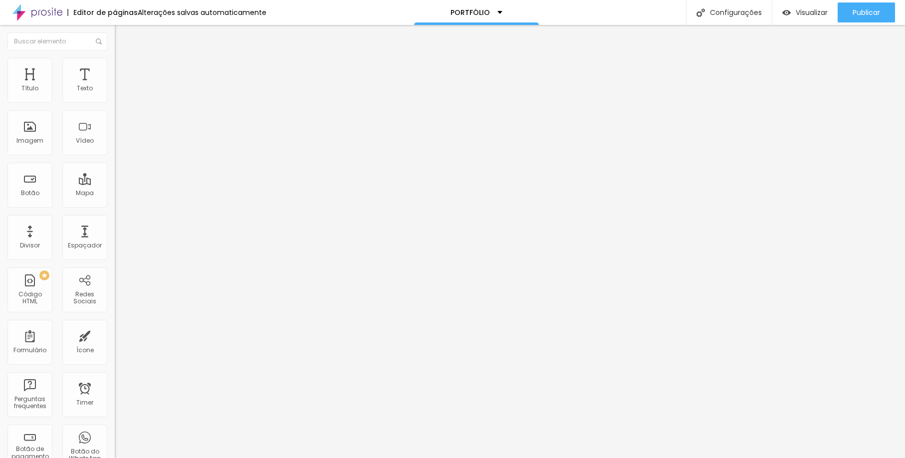
drag, startPoint x: 26, startPoint y: 97, endPoint x: 37, endPoint y: 96, distance: 11.0
type input "15"
click at [115, 193] on input "range" at bounding box center [147, 197] width 64 height 8
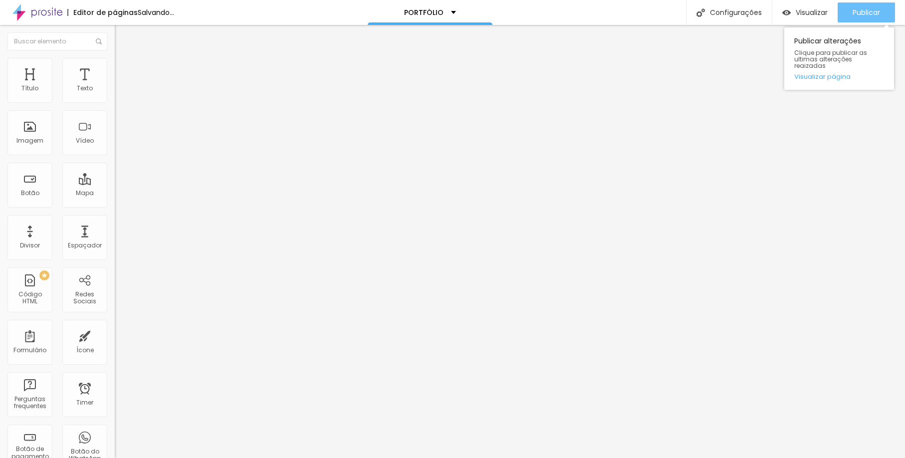
click at [844, 15] on button "Publicar" at bounding box center [865, 12] width 57 height 20
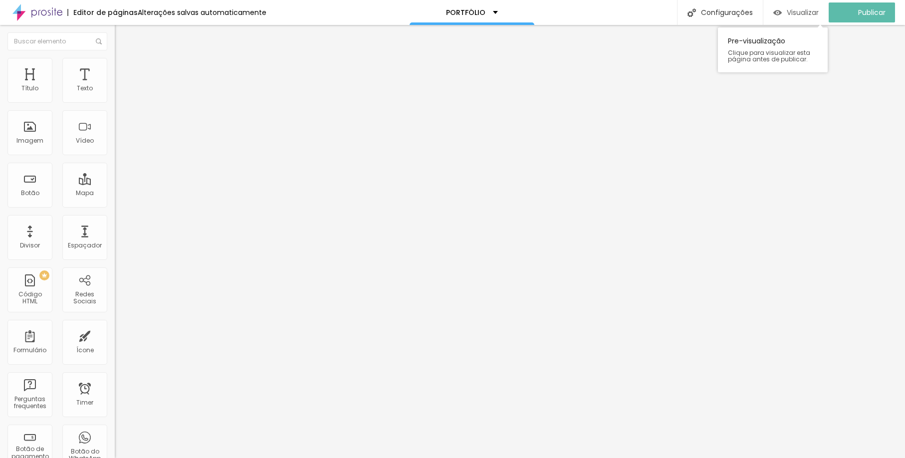
click at [796, 16] on span "Visualizar" at bounding box center [802, 12] width 32 height 8
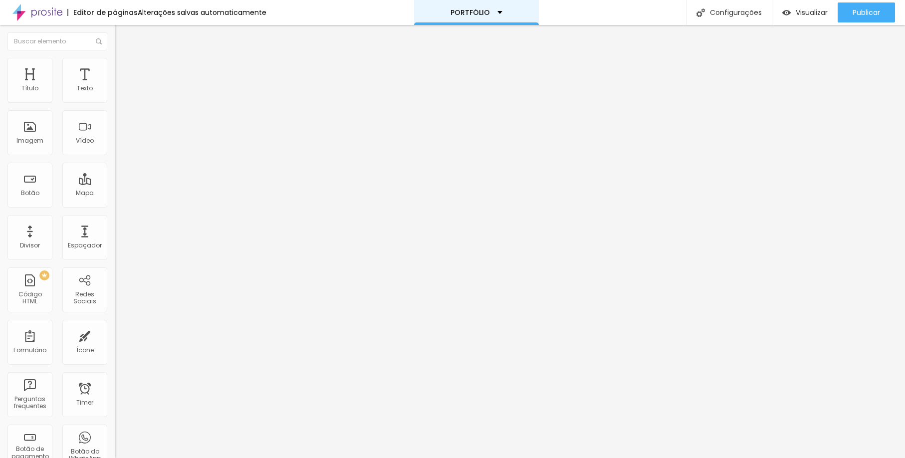
click at [476, 9] on p "PORTFÓLIO" at bounding box center [469, 12] width 39 height 7
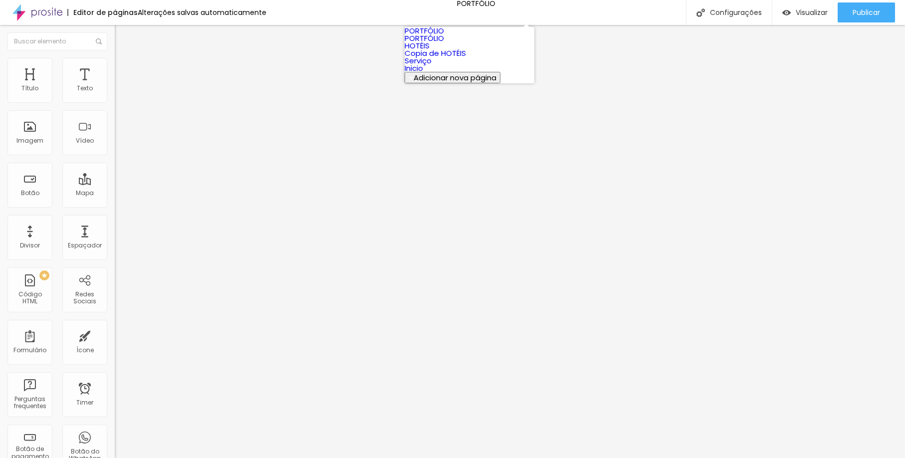
click at [423, 73] on link "Inicio" at bounding box center [413, 68] width 18 height 10
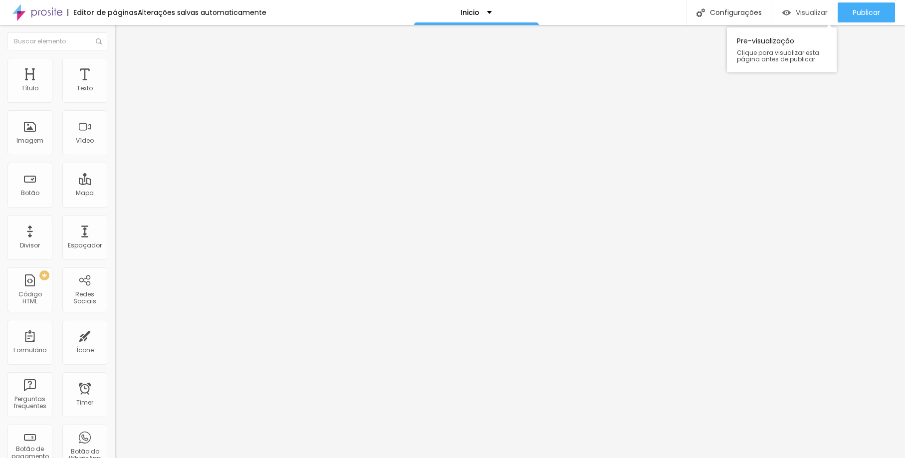
click at [804, 13] on span "Visualizar" at bounding box center [811, 12] width 32 height 8
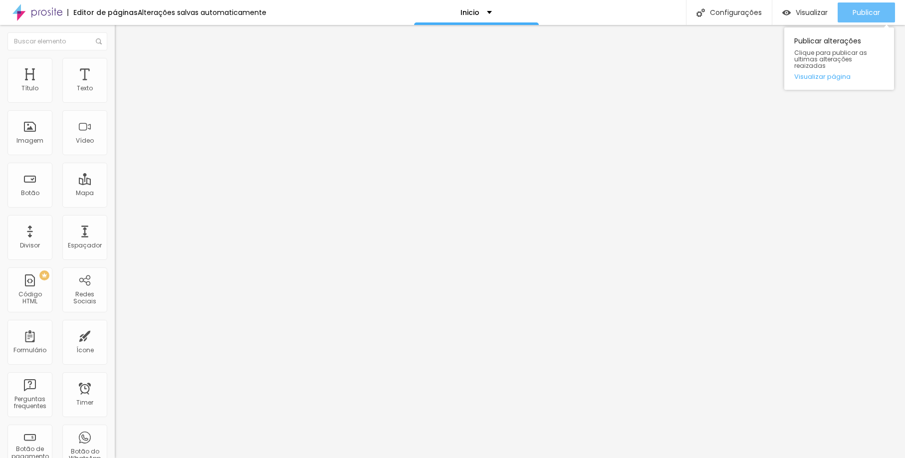
click at [857, 8] on span "Publicar" at bounding box center [865, 12] width 27 height 8
click at [115, 61] on img at bounding box center [119, 62] width 9 height 9
click at [115, 76] on ul "Conteúdo Estilo Avançado" at bounding box center [172, 63] width 115 height 30
click at [115, 66] on li "Estilo" at bounding box center [172, 63] width 115 height 10
click at [124, 67] on span "Estilo" at bounding box center [131, 64] width 15 height 8
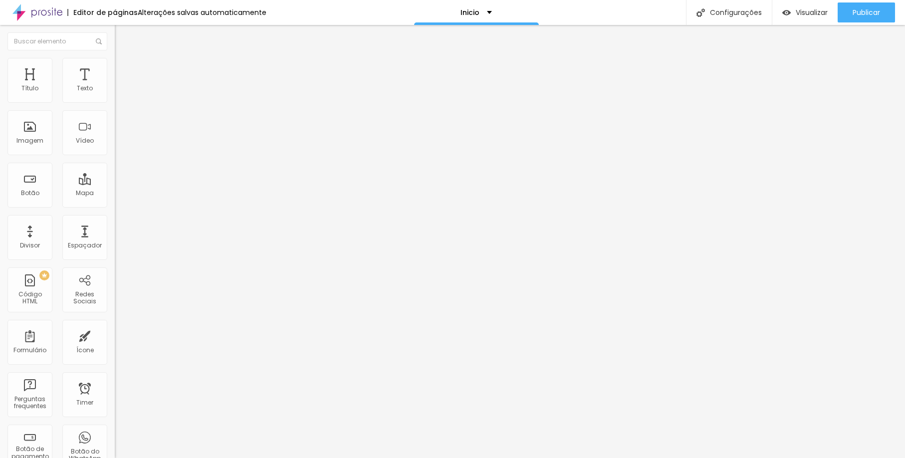
type input "95"
click at [115, 102] on input "range" at bounding box center [147, 98] width 64 height 8
click at [115, 103] on div at bounding box center [172, 98] width 115 height 9
type input "90"
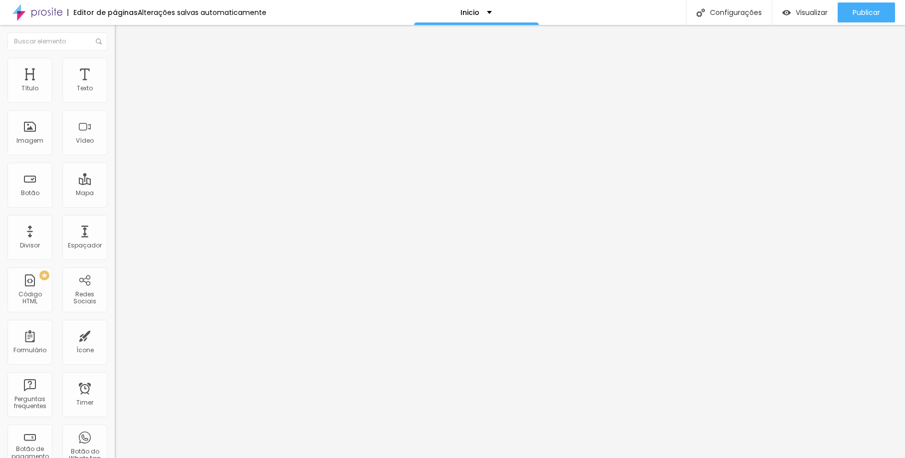
type input "90"
click at [115, 103] on div at bounding box center [172, 98] width 115 height 9
click at [869, 10] on span "Publicar" at bounding box center [865, 12] width 27 height 8
type input "95"
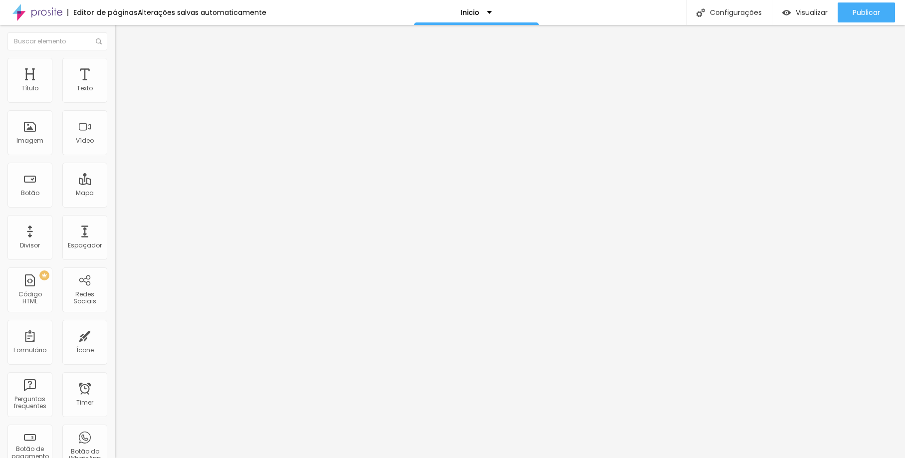
click at [115, 102] on input "range" at bounding box center [147, 98] width 64 height 8
click at [871, 12] on span "Publicar" at bounding box center [865, 12] width 27 height 8
type input "100"
click at [115, 102] on input "range" at bounding box center [147, 98] width 64 height 8
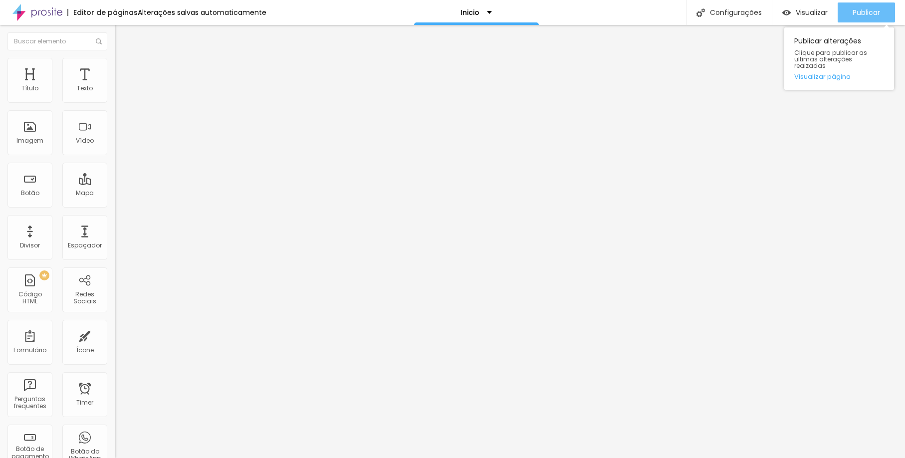
click at [842, 10] on button "Publicar" at bounding box center [865, 12] width 57 height 20
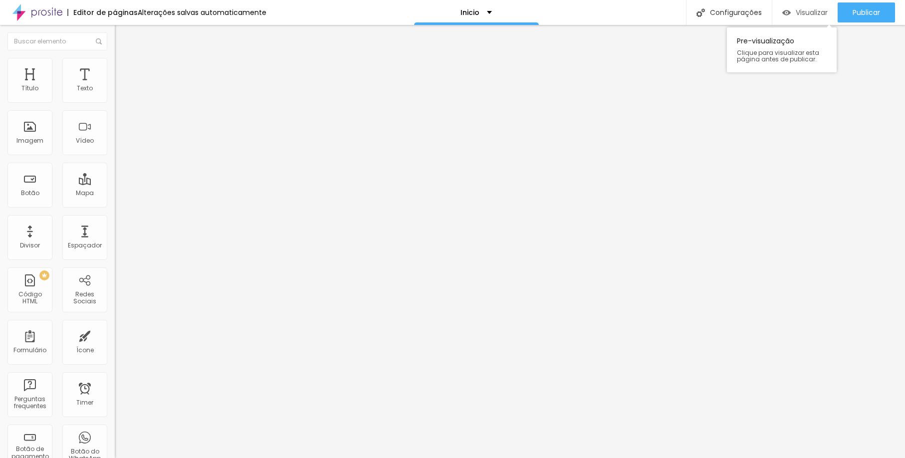
click at [817, 8] on span "Visualizar" at bounding box center [811, 12] width 32 height 8
type input "95"
click at [115, 102] on input "range" at bounding box center [147, 98] width 64 height 8
click at [115, 86] on span "Trocar imagem" at bounding box center [142, 81] width 54 height 8
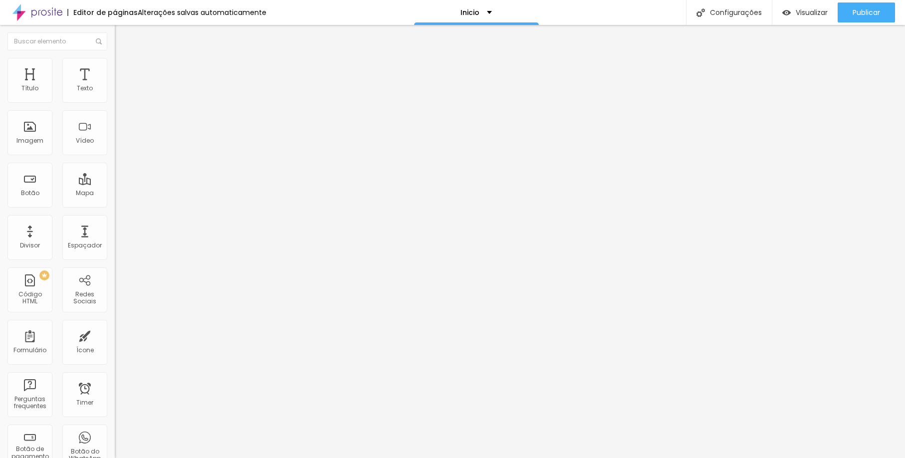
scroll to position [164, 0]
click at [115, 65] on li "Estilo" at bounding box center [172, 63] width 115 height 10
click at [115, 62] on li "Estilo" at bounding box center [172, 63] width 115 height 10
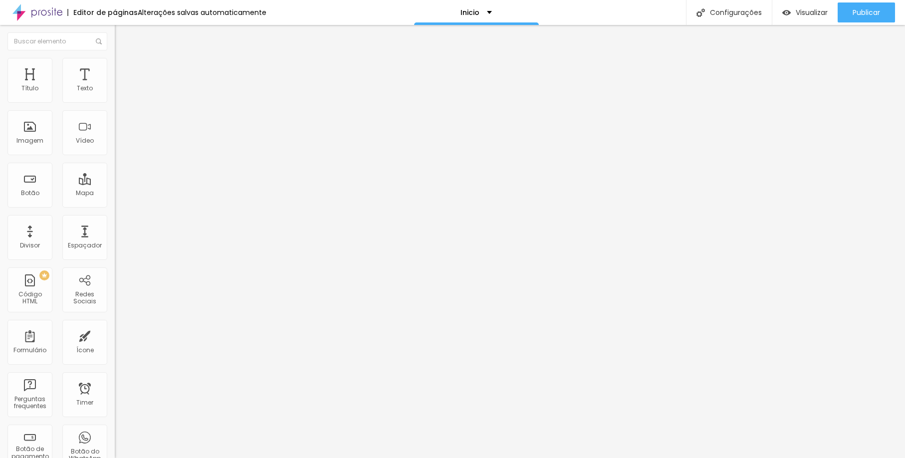
click at [115, 58] on img at bounding box center [119, 62] width 9 height 9
click at [115, 86] on span "Trocar imagem" at bounding box center [142, 81] width 54 height 8
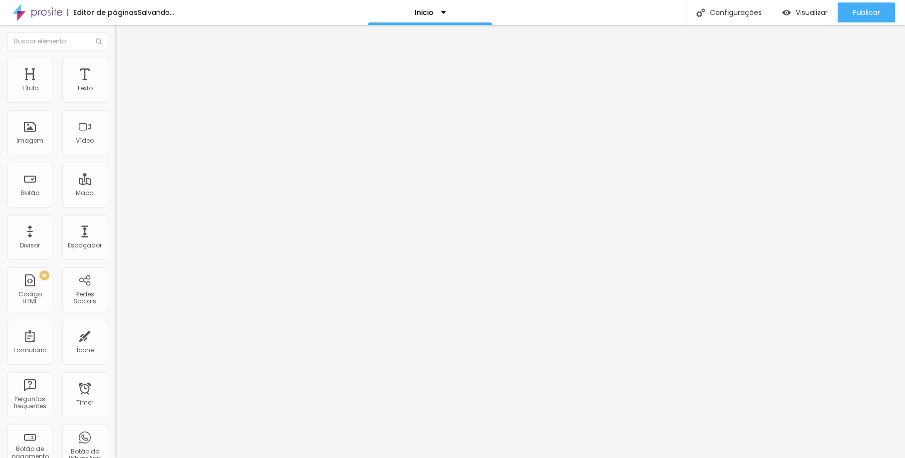
click at [115, 66] on li "Estilo" at bounding box center [172, 63] width 115 height 10
click at [124, 69] on span "Estilo" at bounding box center [131, 64] width 15 height 8
click at [115, 86] on span "Trocar imagem" at bounding box center [142, 81] width 54 height 8
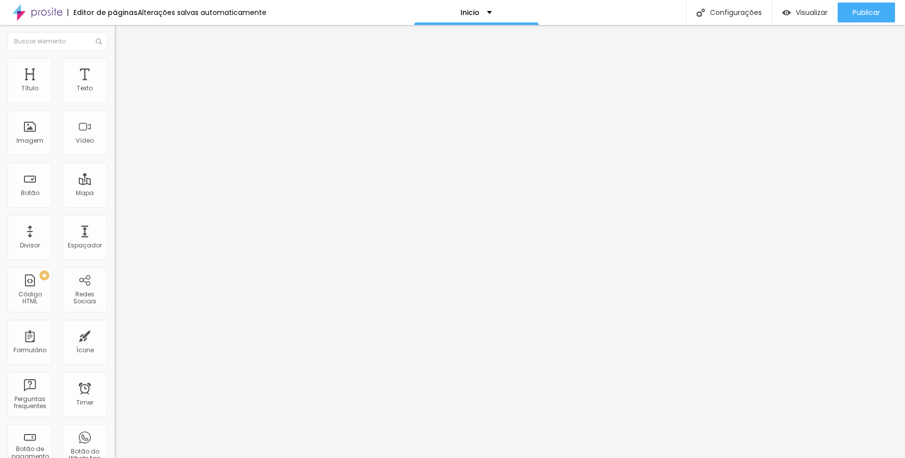
click at [800, 10] on span "Visualizar" at bounding box center [811, 12] width 32 height 8
click at [874, 16] on span "Publicar" at bounding box center [865, 12] width 27 height 8
click at [795, 16] on span "Visualizar" at bounding box center [811, 12] width 32 height 8
click at [115, 100] on img at bounding box center [118, 103] width 7 height 7
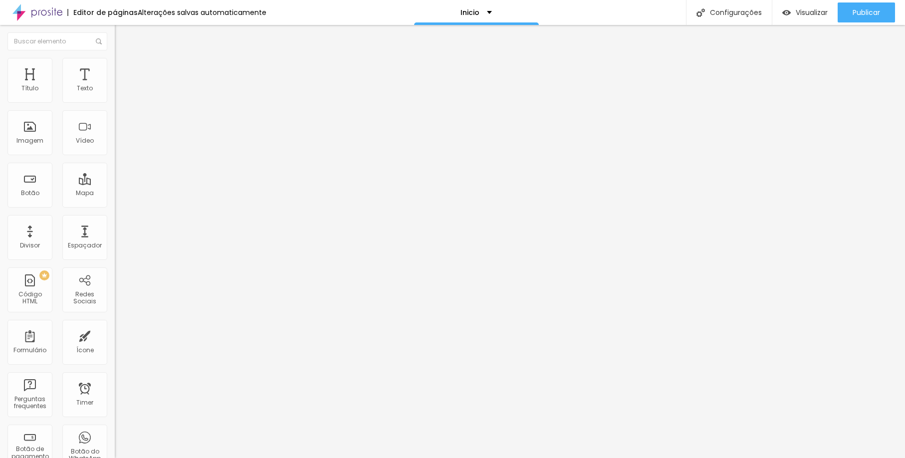
click at [115, 99] on img at bounding box center [118, 95] width 7 height 7
click at [115, 64] on li "Estilo" at bounding box center [172, 63] width 115 height 10
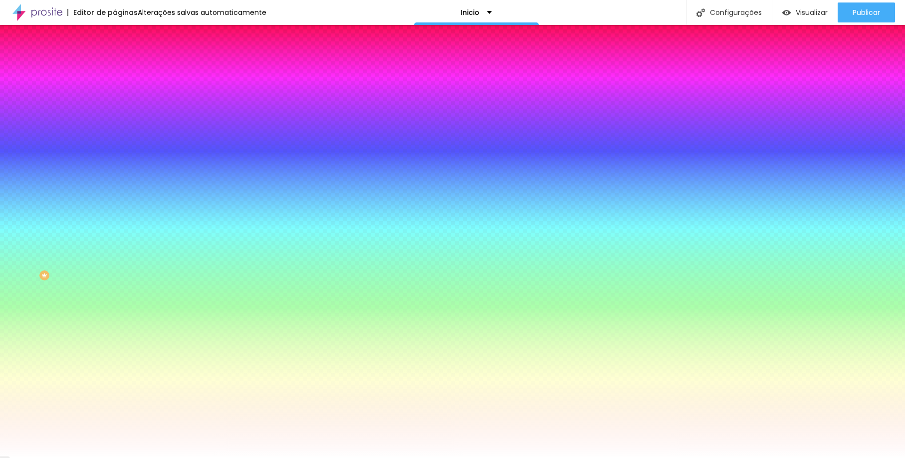
click at [115, 68] on li "Avançado" at bounding box center [172, 73] width 115 height 10
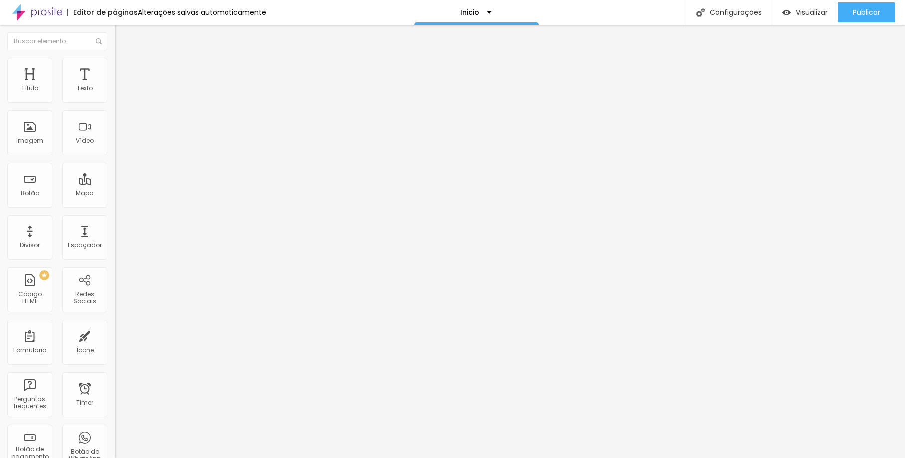
type input "15"
type input "20"
type input "25"
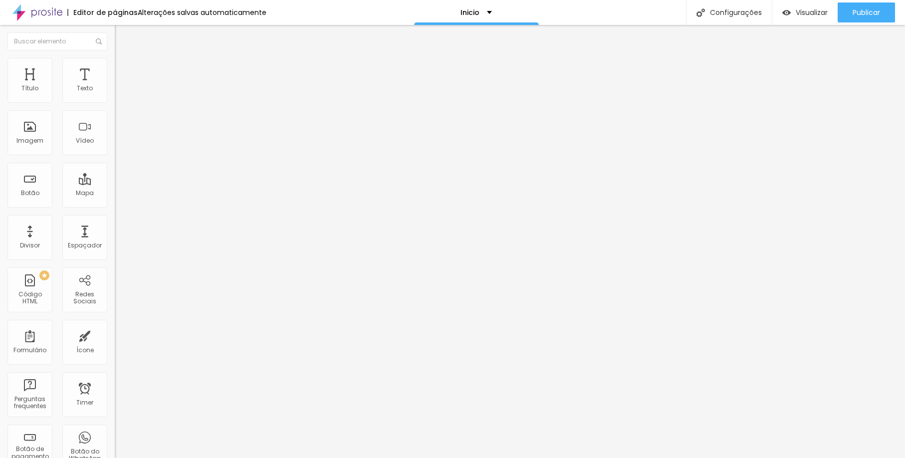
type input "25"
type input "30"
type input "35"
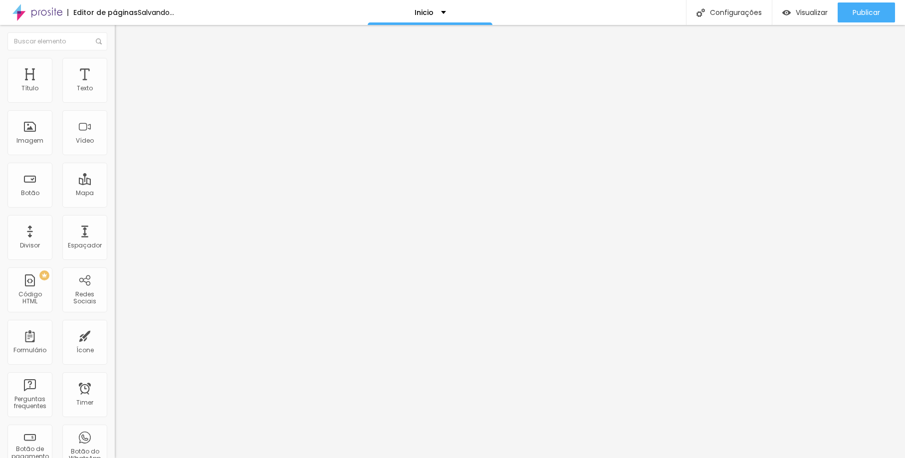
type input "45"
type input "50"
type input "45"
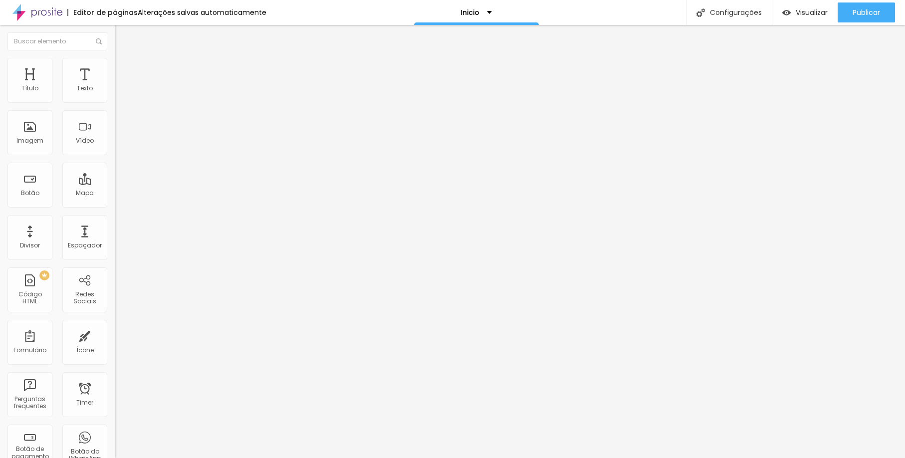
type input "45"
type input "30"
type input "20"
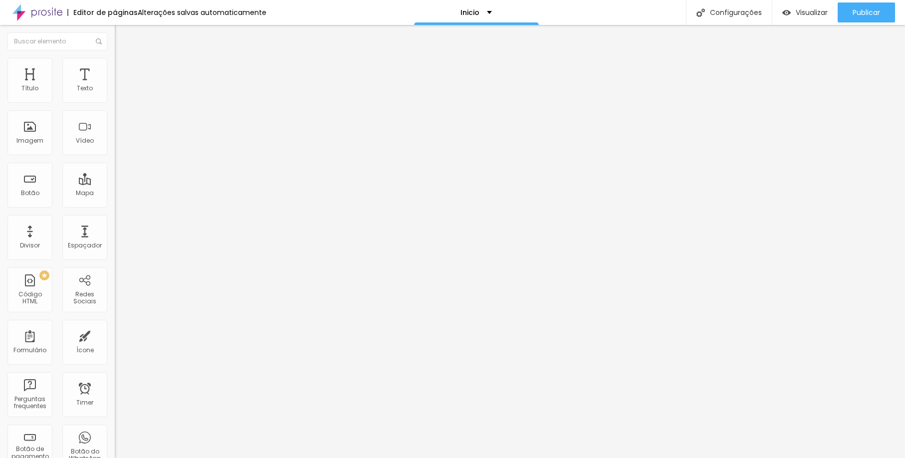
type input "15"
type input "10"
type input "0"
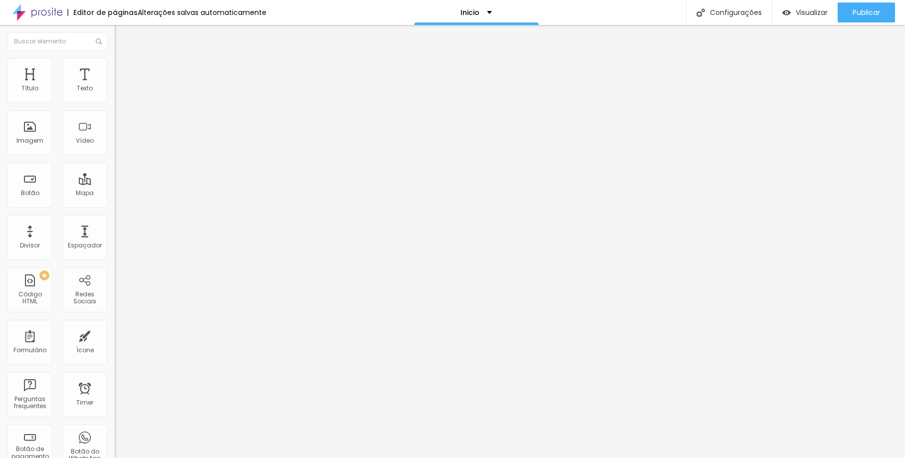
type input "0"
drag, startPoint x: 34, startPoint y: 97, endPoint x: 3, endPoint y: 104, distance: 31.7
type input "0"
click at [115, 104] on div "0 px Espaçamento Interno" at bounding box center [172, 148] width 115 height 141
click at [856, 19] on div "Publicar" at bounding box center [865, 12] width 27 height 20
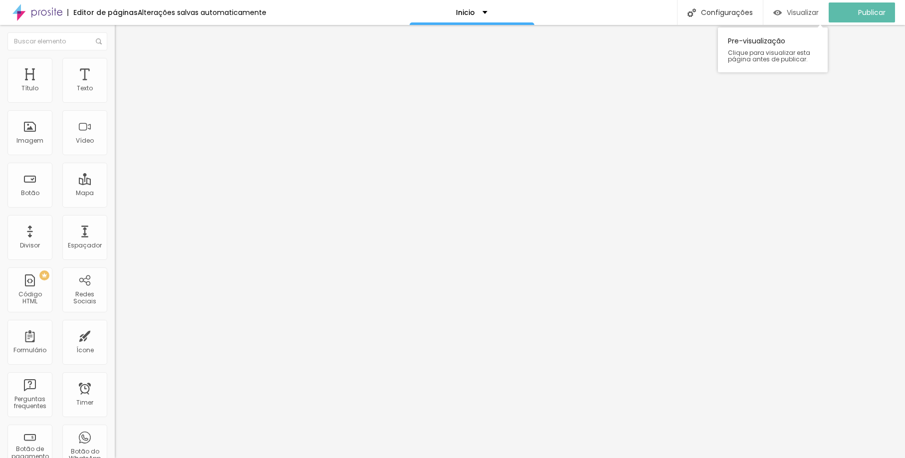
click at [804, 8] on span "Visualizar" at bounding box center [802, 12] width 32 height 8
click at [115, 157] on span "Normal" at bounding box center [126, 153] width 22 height 8
click at [115, 179] on span "Grande" at bounding box center [126, 174] width 23 height 8
click at [115, 62] on img at bounding box center [119, 62] width 9 height 9
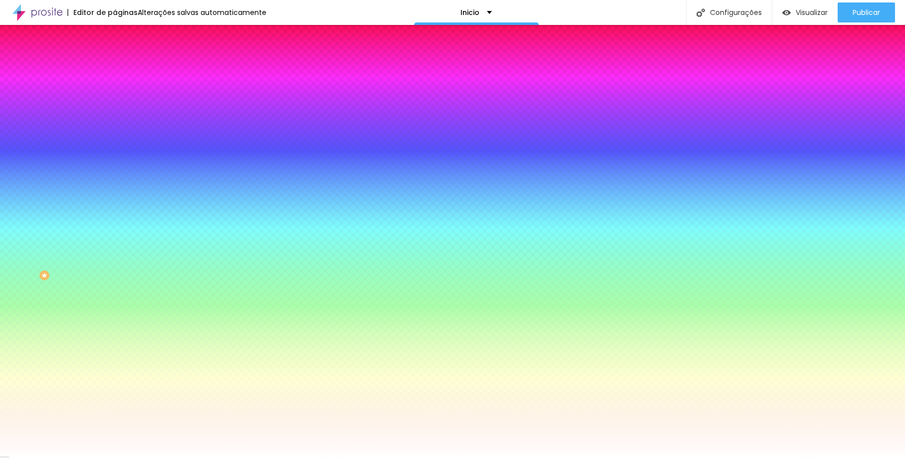
click at [124, 71] on span "Avançado" at bounding box center [140, 74] width 33 height 8
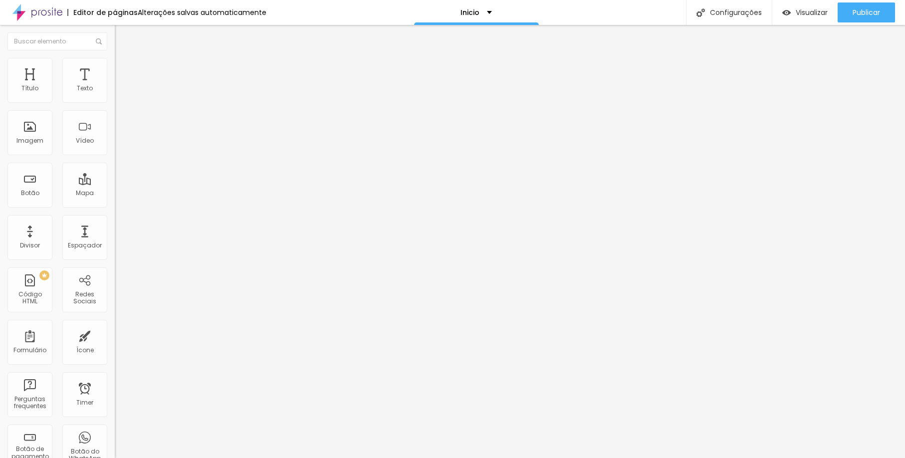
click at [124, 69] on span "Estilo" at bounding box center [131, 64] width 15 height 8
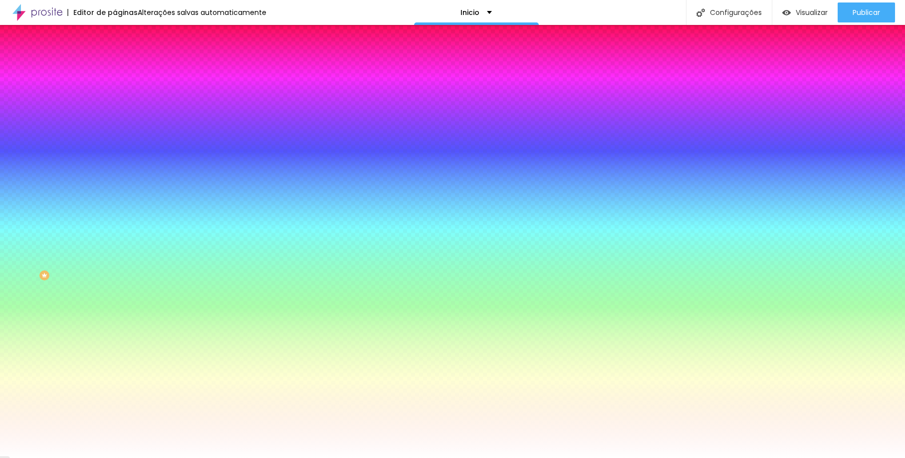
click at [115, 58] on li "Conteúdo" at bounding box center [172, 53] width 115 height 10
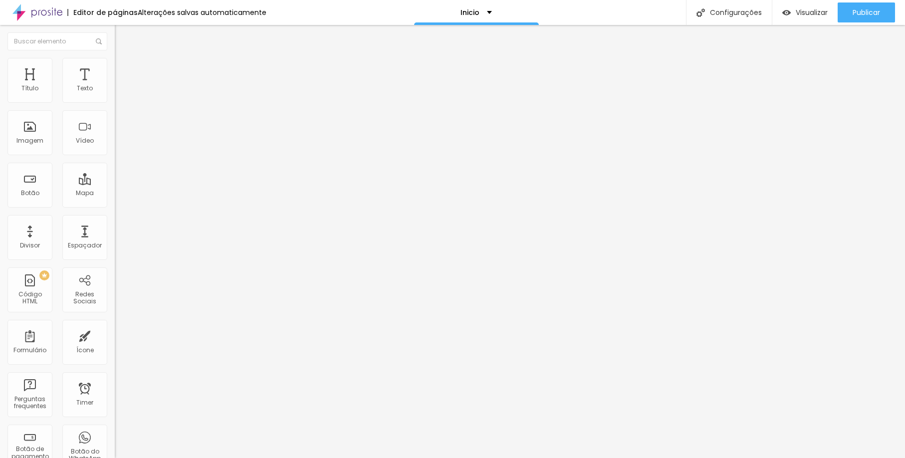
click at [115, 161] on div "Tamanho Normal Pequeno Normal Grande" at bounding box center [172, 160] width 115 height 33
click at [115, 157] on span "Normal" at bounding box center [126, 153] width 22 height 8
click at [115, 179] on span "Grande" at bounding box center [126, 174] width 23 height 8
click at [115, 68] on li "Avançado" at bounding box center [172, 73] width 115 height 10
type input "6"
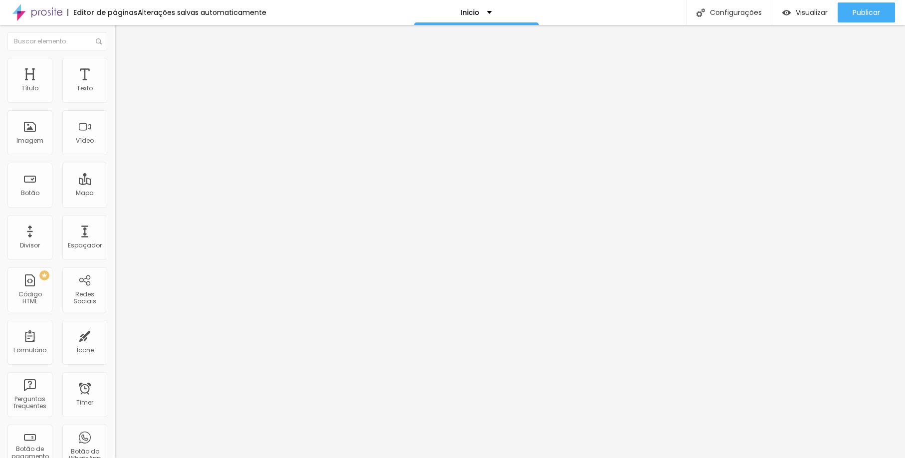
type input "6"
type input "4"
type input "0"
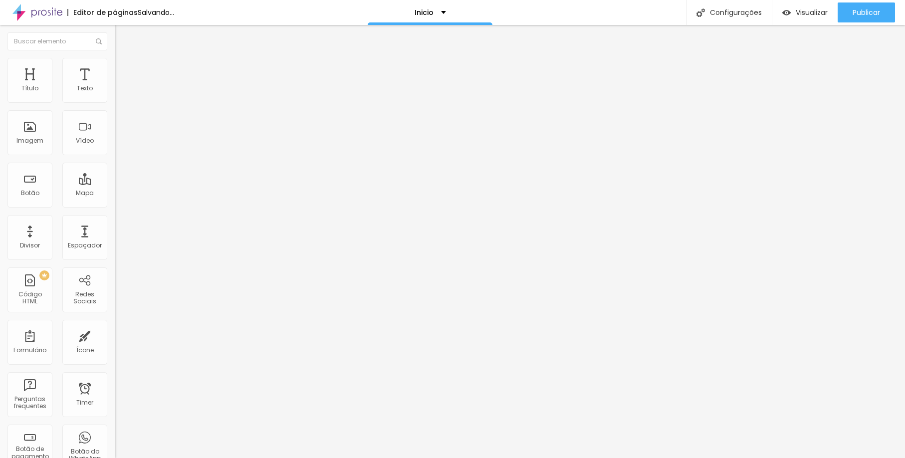
drag, startPoint x: 27, startPoint y: 121, endPoint x: 8, endPoint y: 112, distance: 21.2
type input "0"
click at [115, 219] on div "0 Espaço de baixo" at bounding box center [172, 289] width 115 height 141
type input "0"
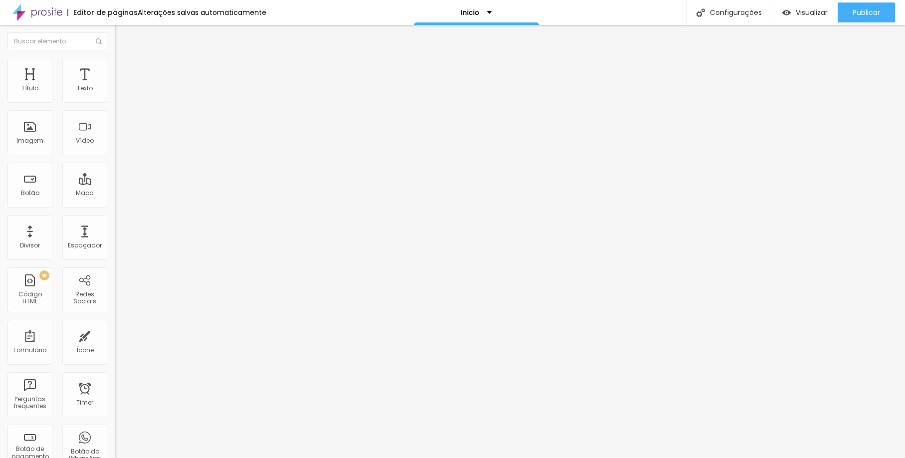
drag, startPoint x: 23, startPoint y: 100, endPoint x: -4, endPoint y: 100, distance: 27.4
type input "0"
click at [0, 100] on html "Editor de páginas Alterações salvas automaticamente Inicio Configurações Config…" at bounding box center [452, 229] width 905 height 458
click at [115, 70] on ul "Conteúdo Estilo Avançado" at bounding box center [172, 63] width 115 height 30
click at [124, 67] on span "Estilo" at bounding box center [131, 64] width 15 height 8
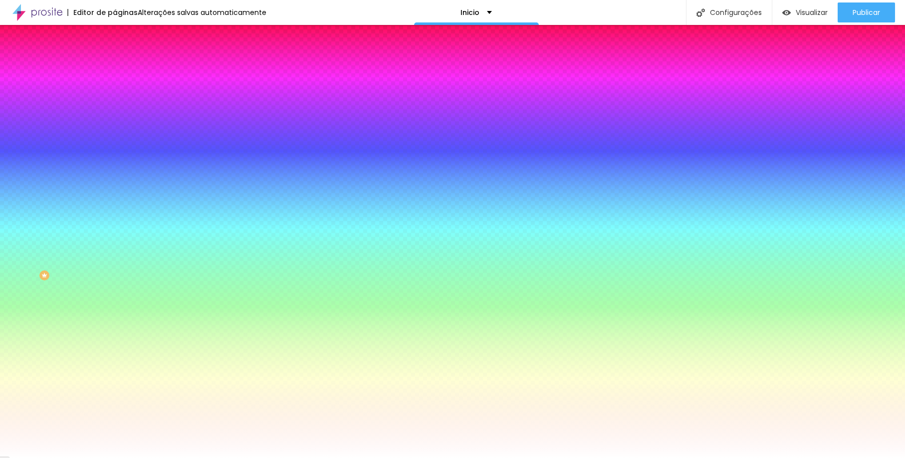
click at [120, 125] on icon "button" at bounding box center [122, 127] width 4 height 4
type input "15"
type input "14"
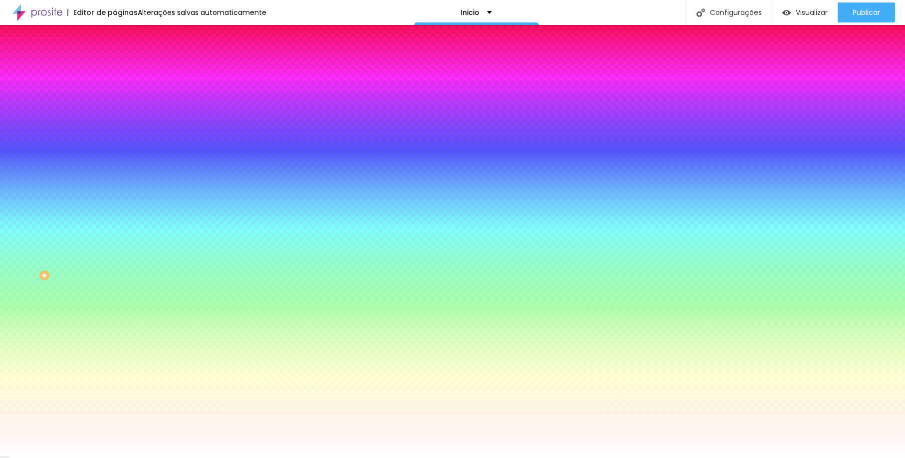
type input "13"
type input "14"
type input "16"
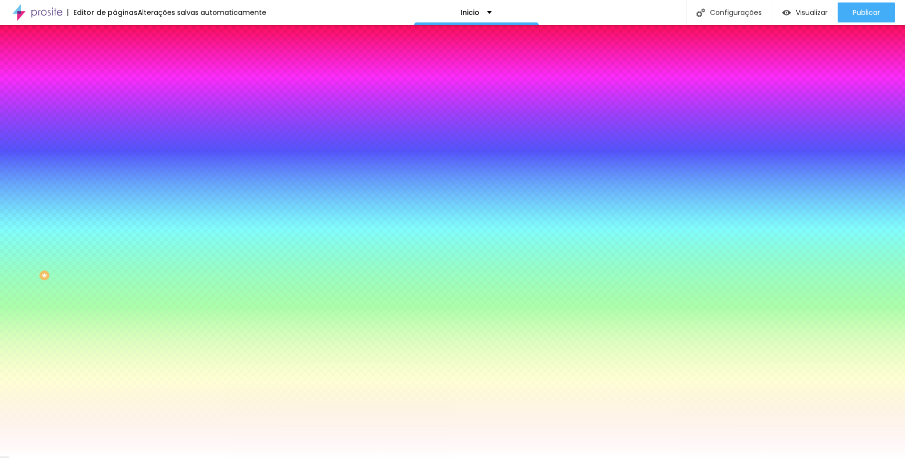
type input "16"
type input "22"
type input "21"
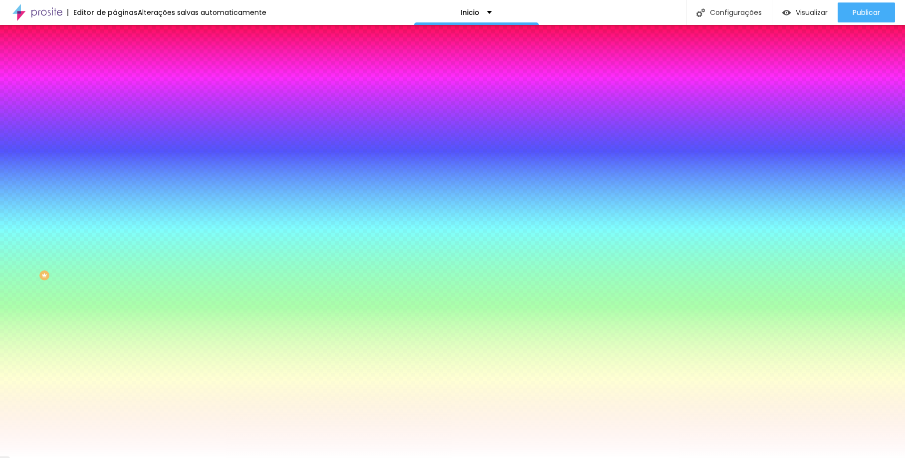
type input "20"
drag, startPoint x: 151, startPoint y: 191, endPoint x: 165, endPoint y: 191, distance: 14.0
type input "20"
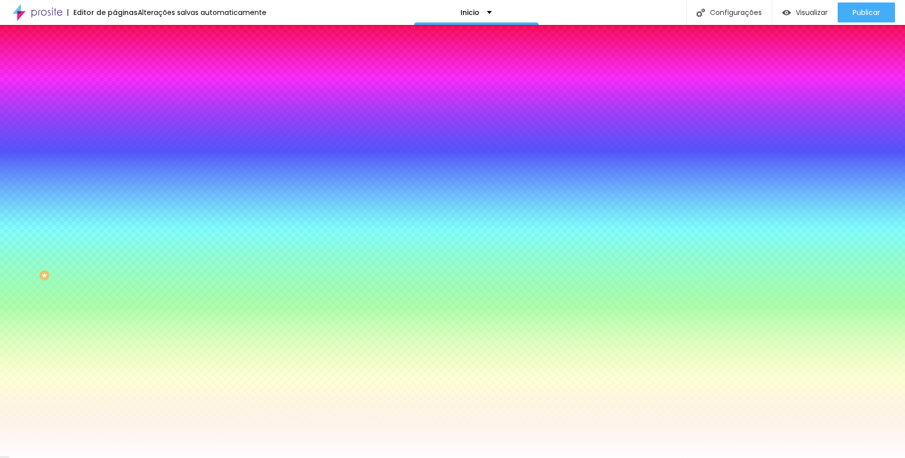
click at [262, 457] on div at bounding box center [452, 458] width 905 height 0
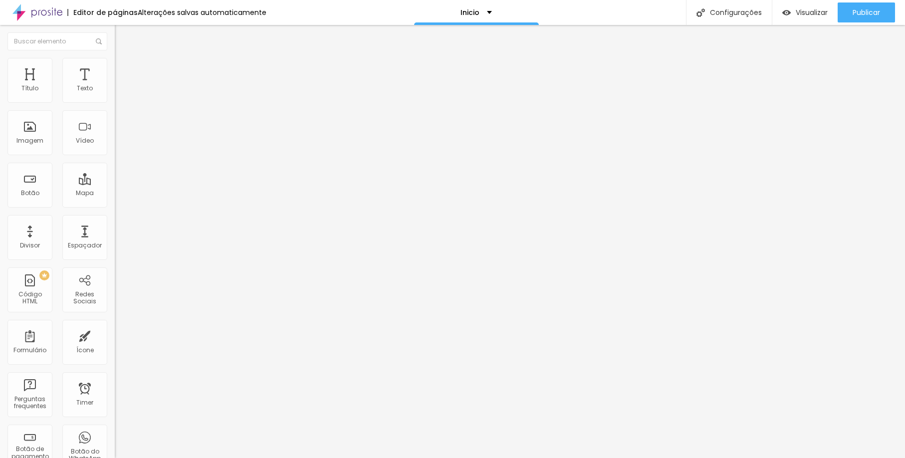
click at [115, 68] on li "Avançado" at bounding box center [172, 73] width 115 height 10
type input "11"
type input "7"
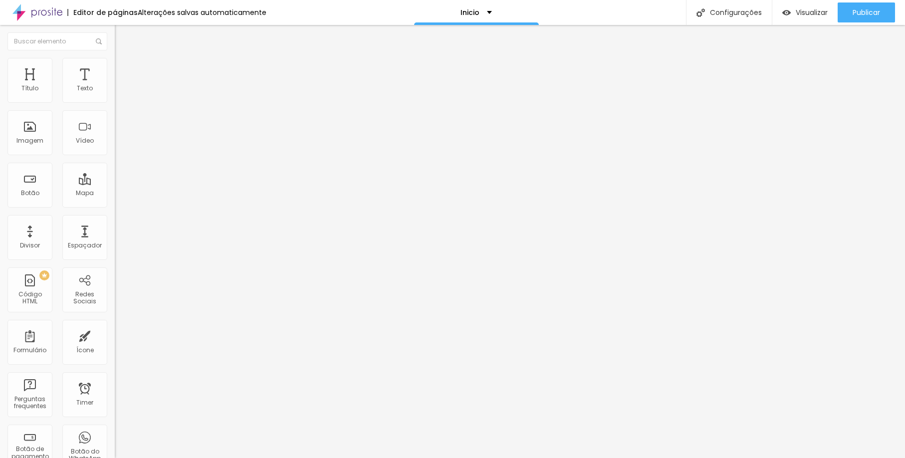
type input "0"
drag, startPoint x: 30, startPoint y: 99, endPoint x: 17, endPoint y: 99, distance: 13.5
type input "0"
click at [115, 99] on div "0 Espaço de cima" at bounding box center [172, 148] width 115 height 141
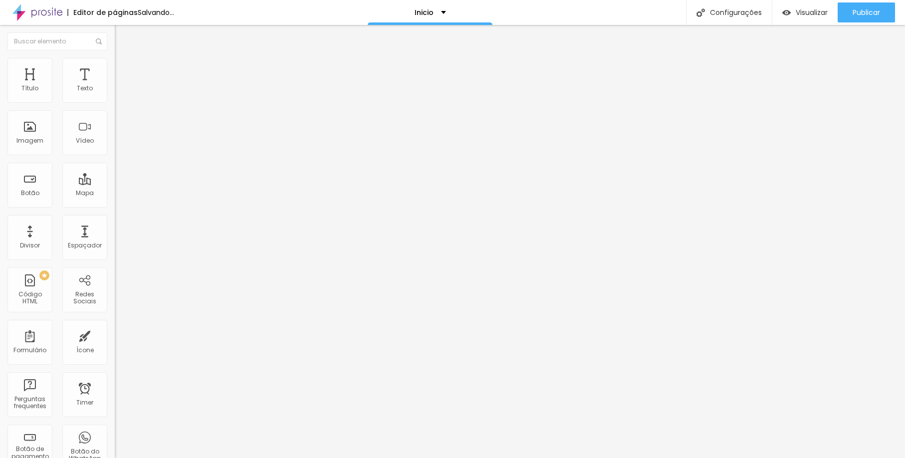
type input "8"
type input "0"
drag, startPoint x: 29, startPoint y: 123, endPoint x: 14, endPoint y: 123, distance: 15.0
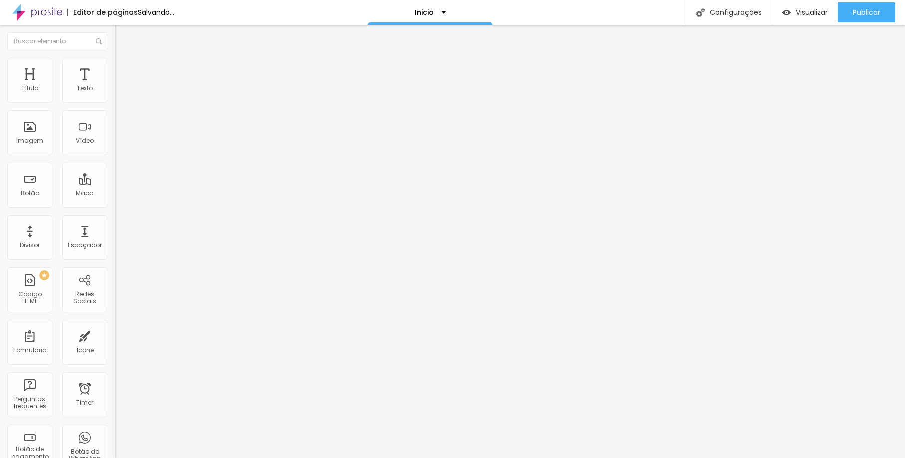
type input "0"
click at [115, 219] on div "0 Espaço de baixo" at bounding box center [172, 289] width 115 height 141
click at [124, 69] on span "Estilo" at bounding box center [131, 64] width 15 height 8
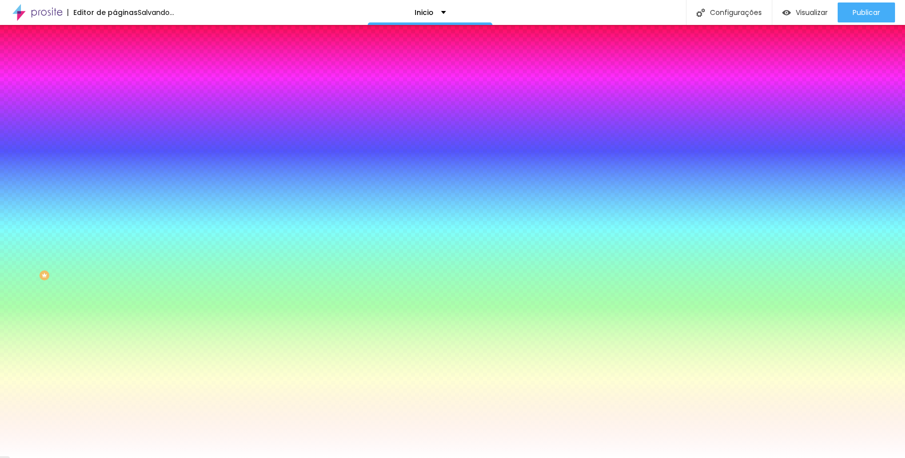
click at [119, 128] on icon "button" at bounding box center [120, 129] width 2 height 2
type input "17"
type input "18"
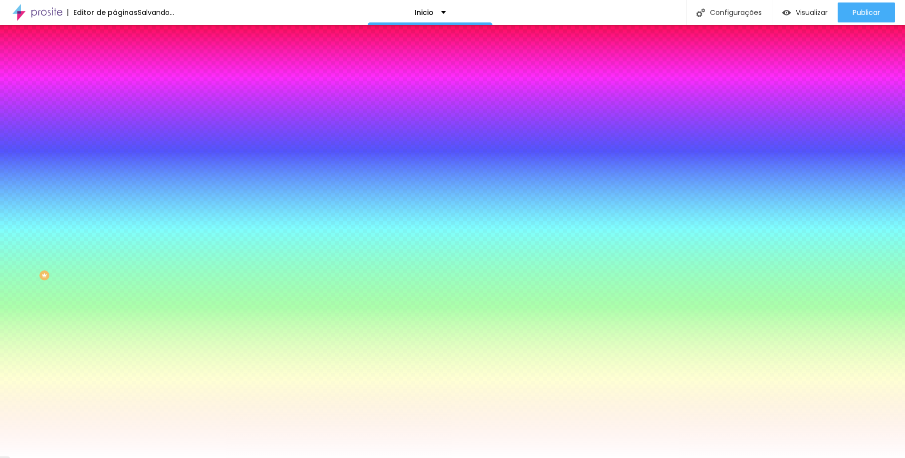
type input "19"
type input "20"
drag, startPoint x: 153, startPoint y: 191, endPoint x: 163, endPoint y: 188, distance: 10.9
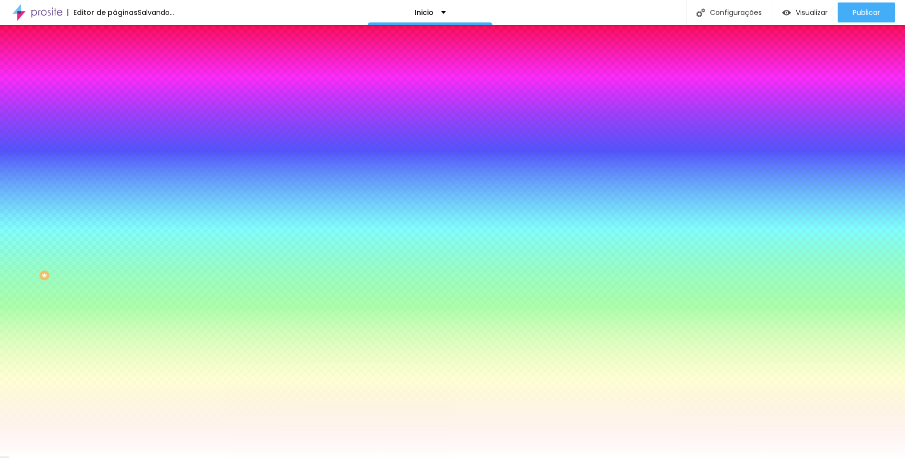
type input "20"
click at [368, 457] on div at bounding box center [452, 458] width 905 height 0
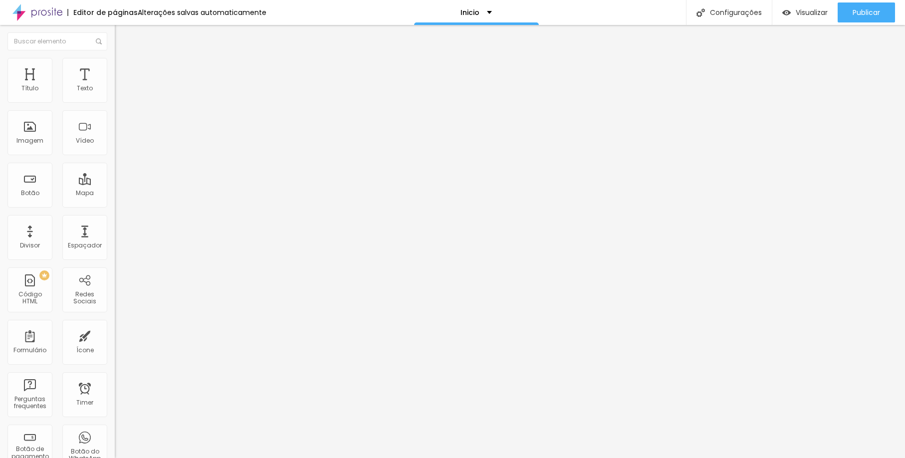
click at [115, 160] on div "Tamanho Normal Pequeno Normal Grande" at bounding box center [172, 160] width 115 height 33
click at [115, 155] on span "Normal" at bounding box center [126, 153] width 22 height 8
click at [115, 178] on div "Grande" at bounding box center [172, 175] width 115 height 6
click at [124, 67] on span "Estilo" at bounding box center [131, 64] width 15 height 8
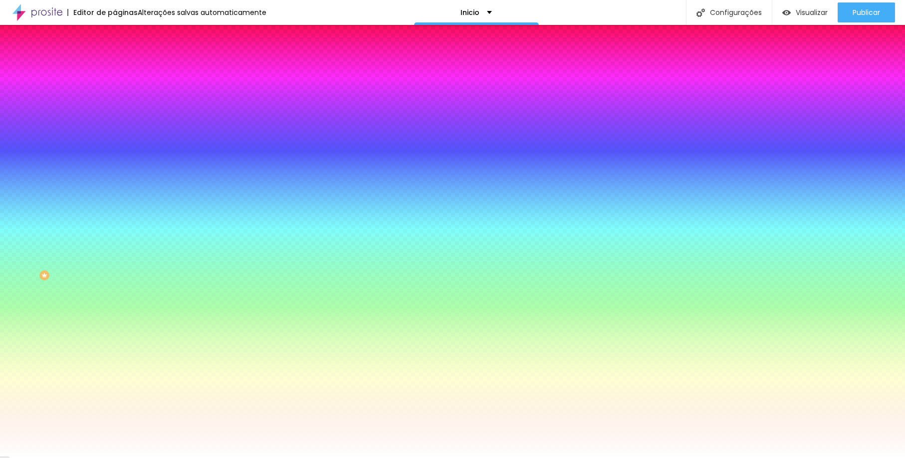
click at [120, 125] on icon "button" at bounding box center [122, 127] width 4 height 4
type input "17"
type input "18"
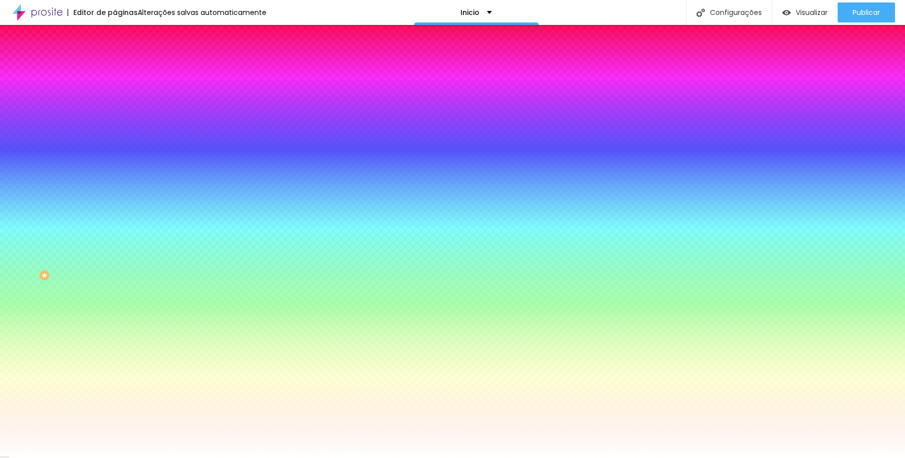
type input "19"
type input "20"
drag, startPoint x: 151, startPoint y: 189, endPoint x: 163, endPoint y: 190, distance: 12.0
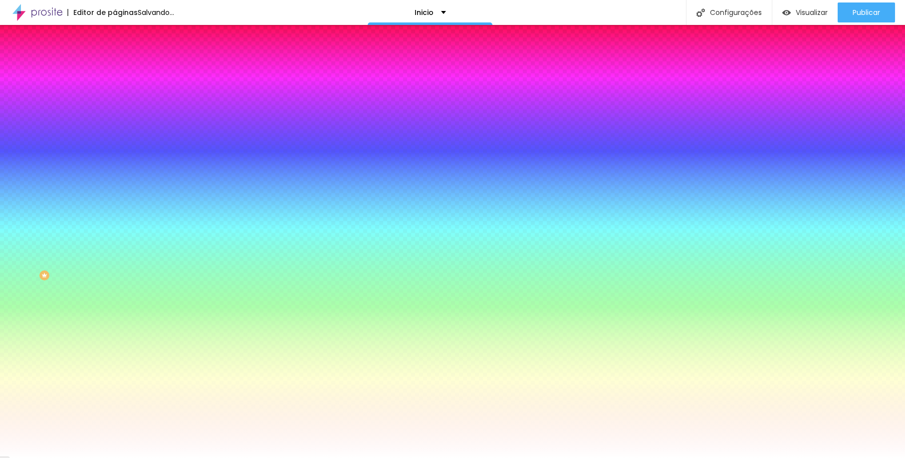
type input "20"
click at [275, 457] on div at bounding box center [452, 458] width 905 height 0
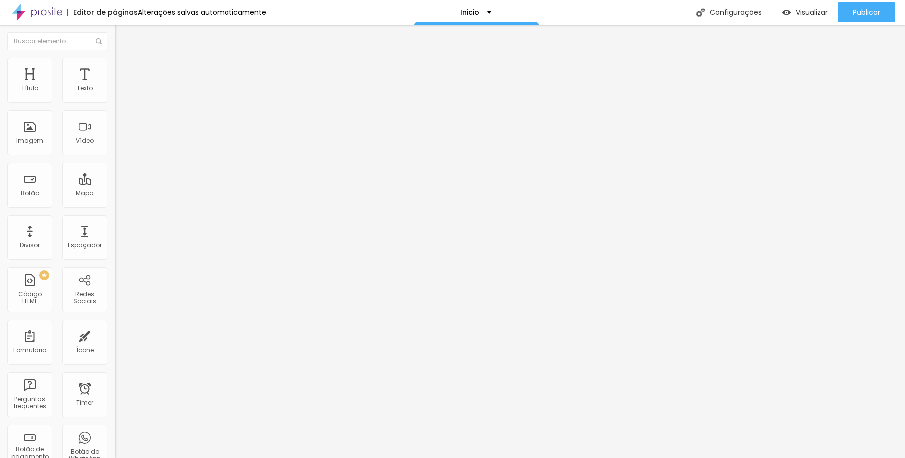
click at [115, 154] on span "Normal" at bounding box center [126, 153] width 22 height 8
click at [115, 179] on span "Grande" at bounding box center [126, 174] width 23 height 8
click at [124, 69] on span "Estilo" at bounding box center [131, 64] width 15 height 8
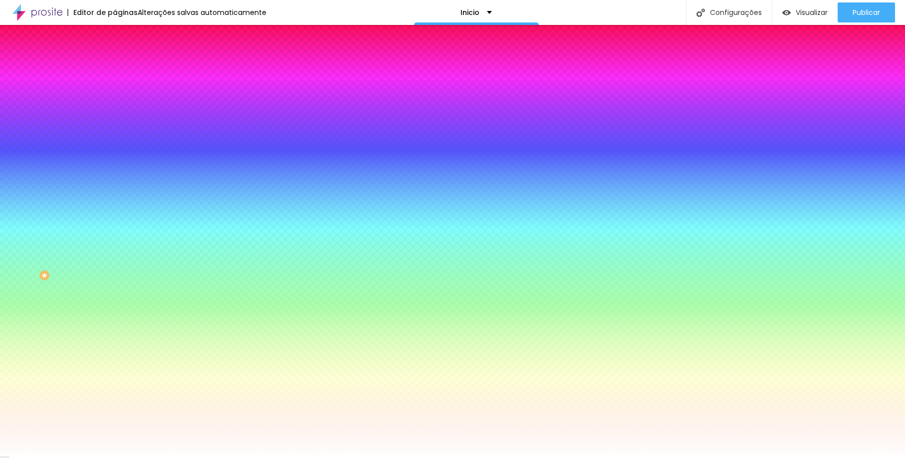
click at [123, 124] on icon "button" at bounding box center [124, 125] width 2 height 2
type input "17"
type input "18"
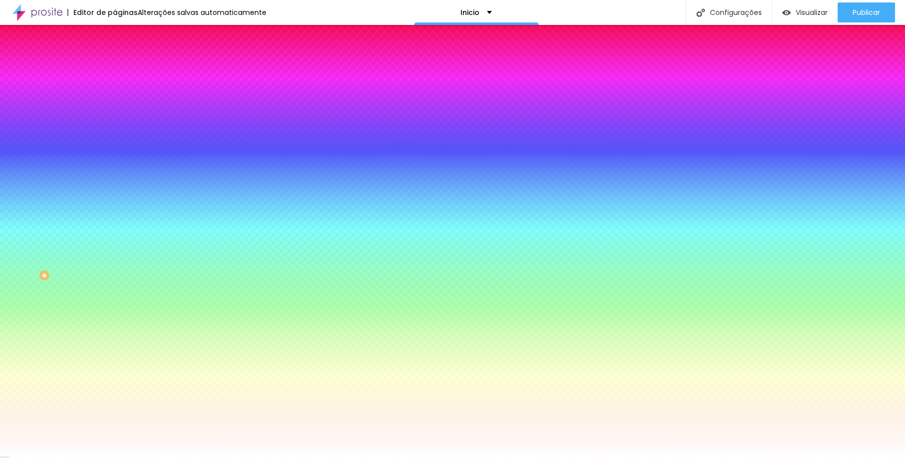
type input "19"
type input "20"
drag, startPoint x: 154, startPoint y: 190, endPoint x: 164, endPoint y: 191, distance: 9.5
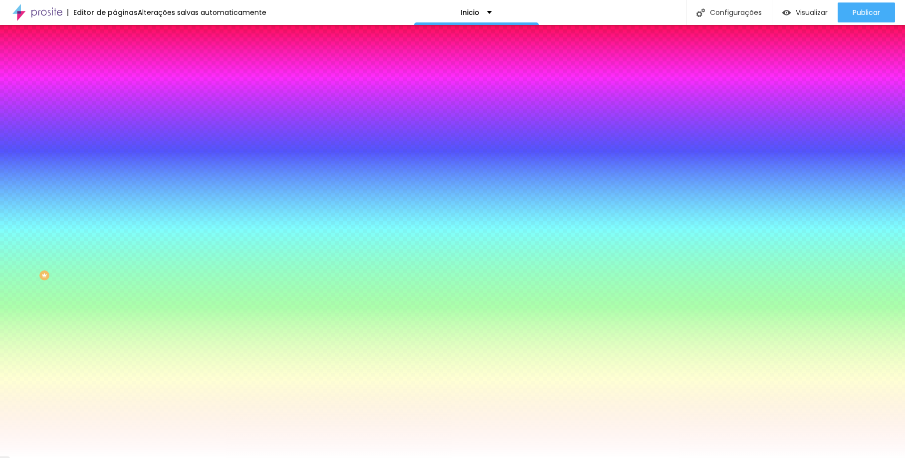
type input "20"
click at [408, 457] on div at bounding box center [452, 458] width 905 height 0
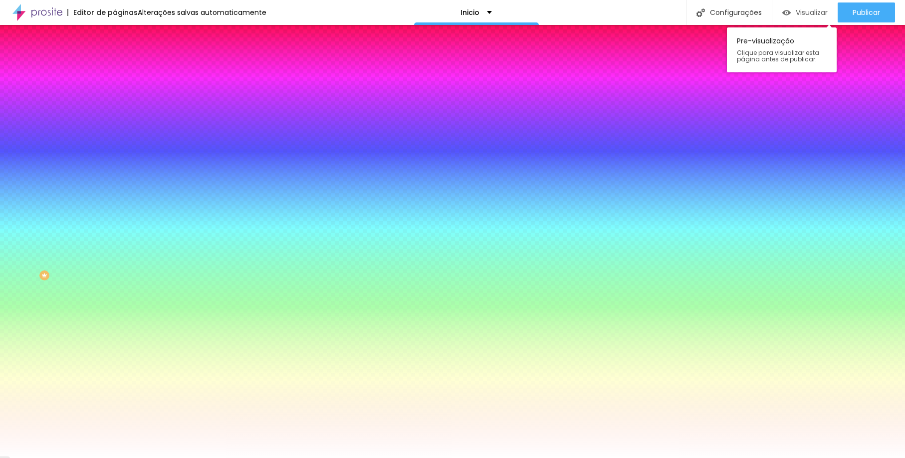
click at [813, 14] on span "Visualizar" at bounding box center [811, 12] width 32 height 8
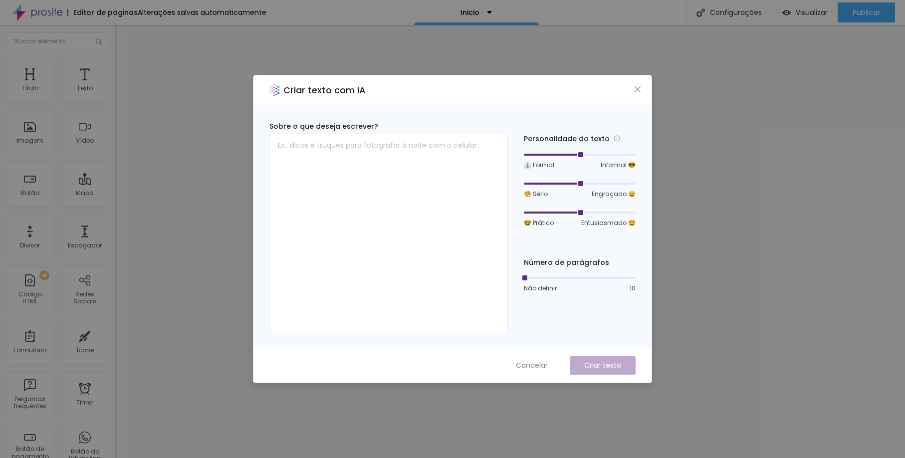
click at [818, 322] on div "Criar texto com IA Sobre o que deseja escrever? Personalidade do texto 👔 Formal…" at bounding box center [452, 229] width 905 height 458
click at [633, 87] on span "Close" at bounding box center [637, 89] width 10 height 8
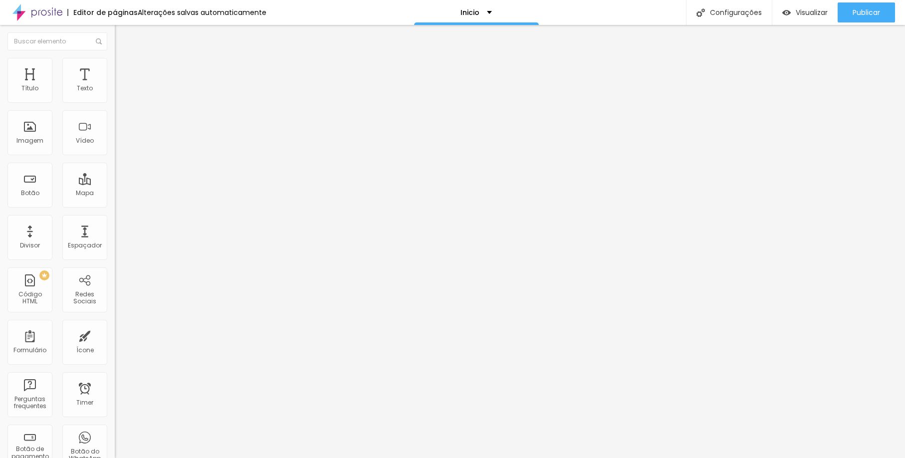
click at [115, 91] on span "Completo" at bounding box center [130, 86] width 30 height 8
click at [115, 97] on span "Encaixotado" at bounding box center [134, 92] width 39 height 8
click at [115, 66] on li "Estilo" at bounding box center [172, 63] width 115 height 10
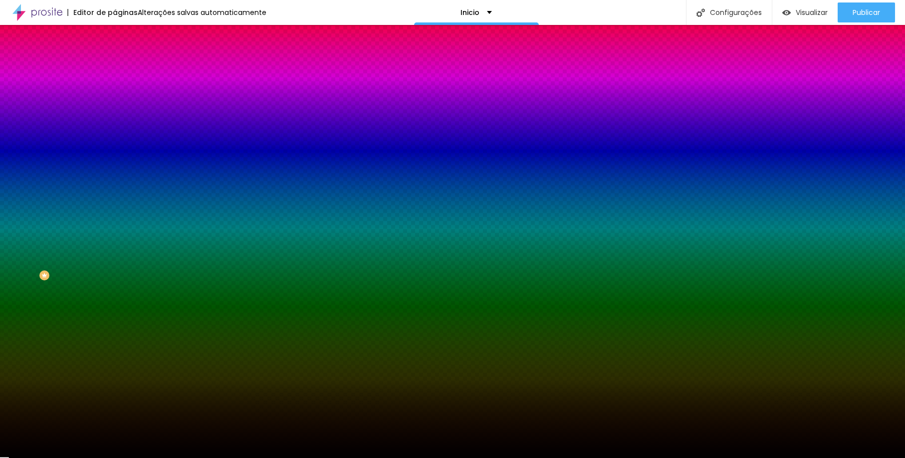
click at [115, 104] on span "Nenhum" at bounding box center [128, 99] width 26 height 8
click at [115, 119] on span "Parallax" at bounding box center [127, 115] width 24 height 8
click at [124, 70] on span "Avançado" at bounding box center [140, 74] width 33 height 8
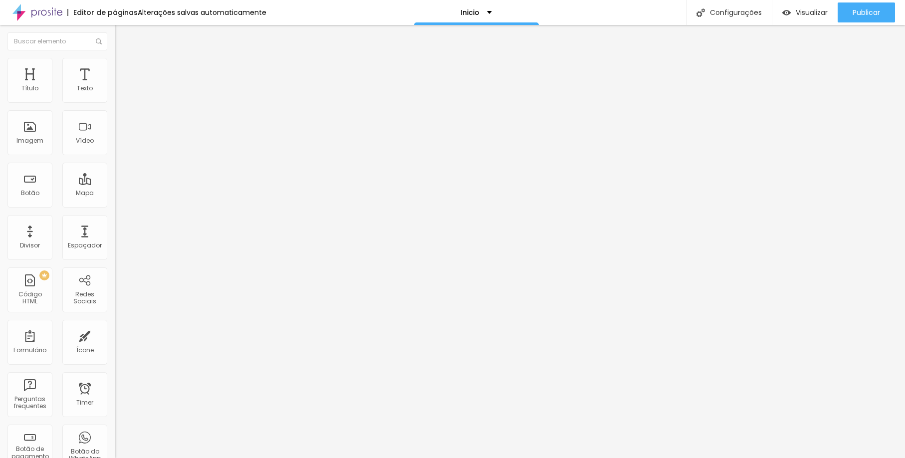
type input "15"
type input "10"
type input "5"
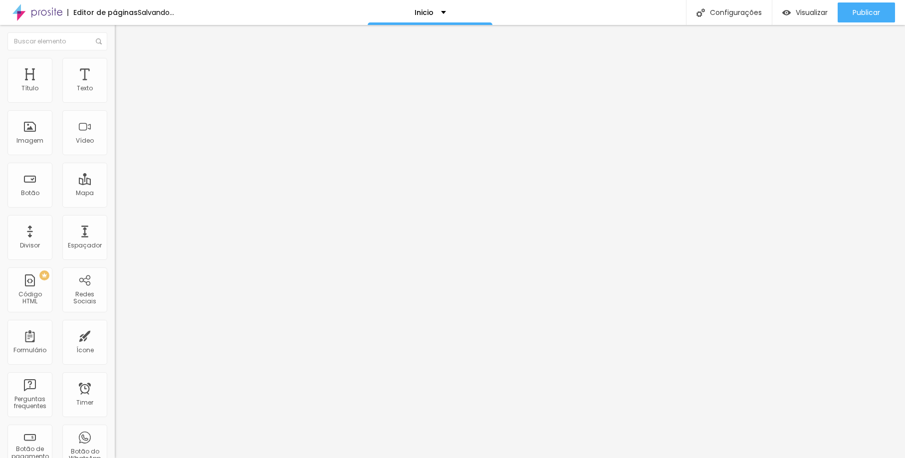
type input "5"
type input "10"
type input "15"
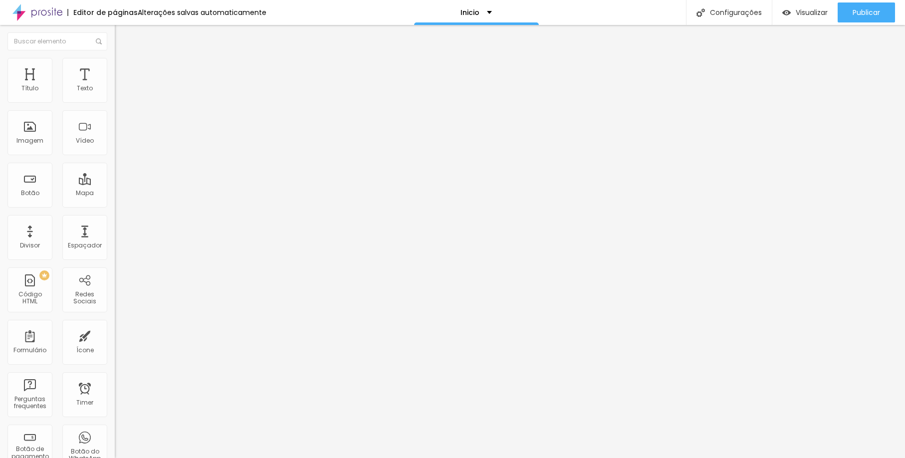
type input "20"
drag, startPoint x: 64, startPoint y: 99, endPoint x: 60, endPoint y: 104, distance: 5.7
click at [115, 193] on div at bounding box center [172, 197] width 115 height 9
type input "110"
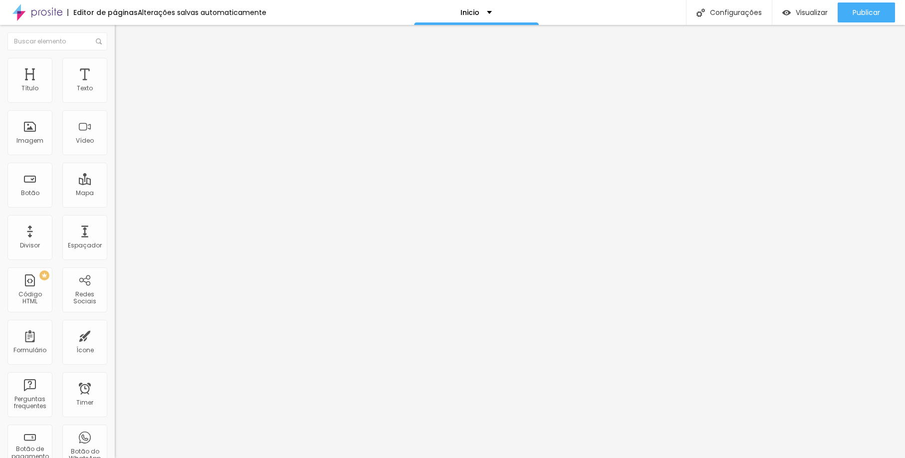
type input "110"
type input "69"
type input "34"
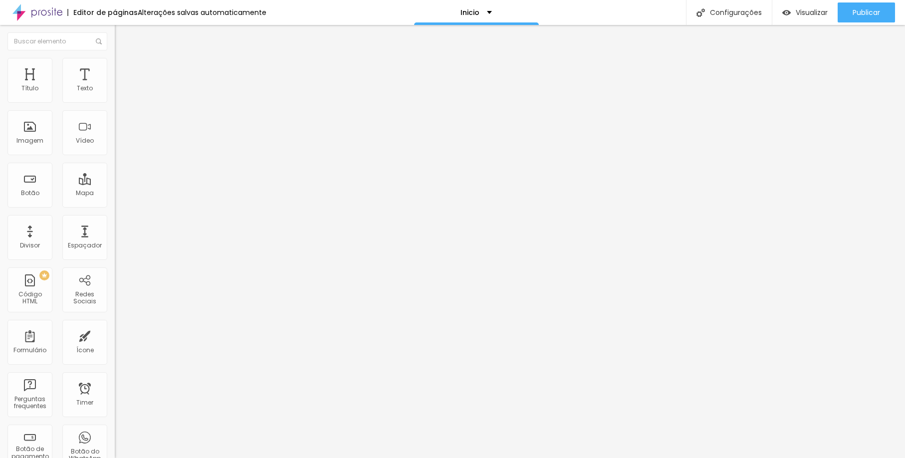
type input "10"
drag, startPoint x: 32, startPoint y: 100, endPoint x: 15, endPoint y: 111, distance: 20.1
type input "10"
click at [115, 111] on div "10 px Tamanho" at bounding box center [172, 138] width 115 height 141
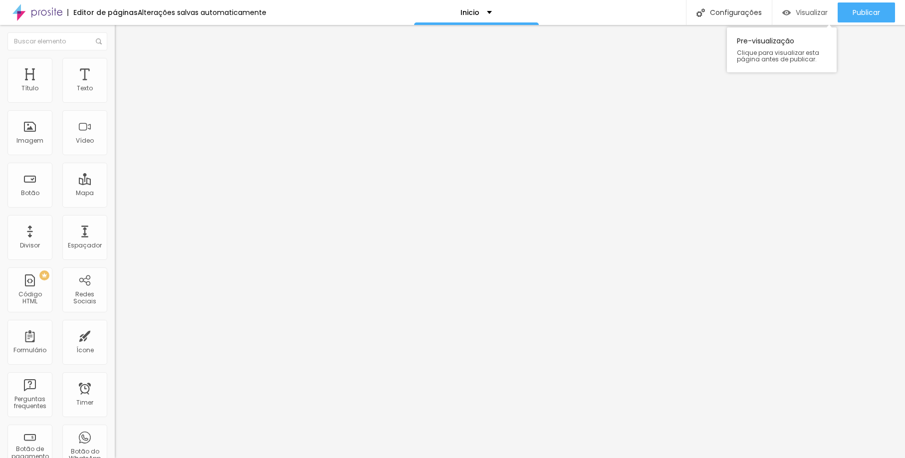
click at [782, 17] on div "Visualizar" at bounding box center [804, 12] width 45 height 20
click at [122, 38] on img "button" at bounding box center [126, 36] width 8 height 8
click at [115, 96] on button "button" at bounding box center [122, 90] width 14 height 10
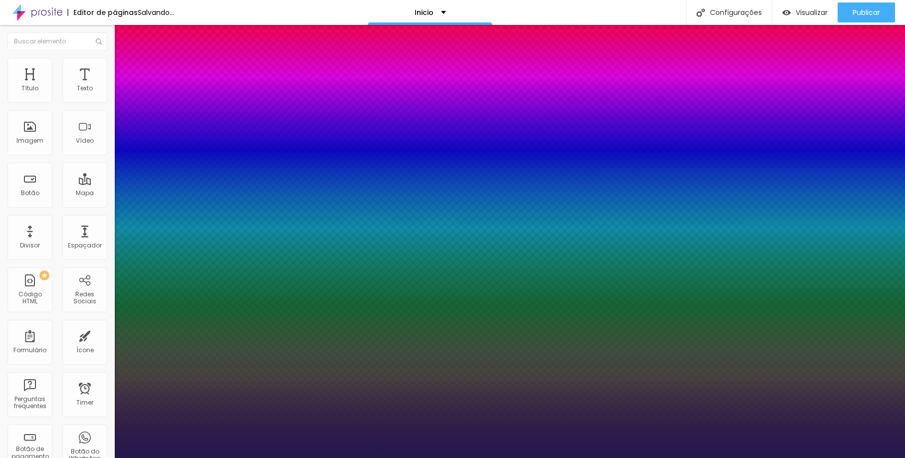
type input "1"
drag, startPoint x: 135, startPoint y: 171, endPoint x: 144, endPoint y: 168, distance: 9.3
click at [97, 457] on div at bounding box center [452, 458] width 905 height 0
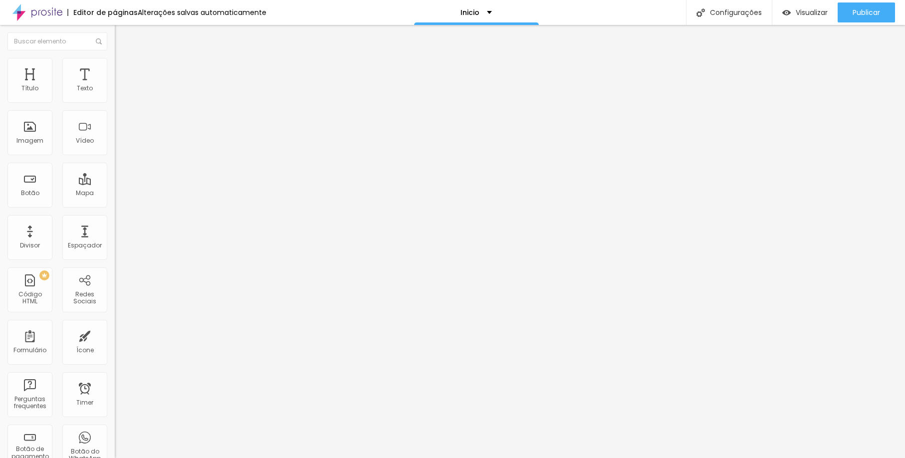
click at [115, 63] on li "Avançado" at bounding box center [172, 63] width 115 height 10
click at [115, 58] on li "Estilo" at bounding box center [172, 53] width 115 height 10
click at [115, 96] on button "button" at bounding box center [122, 90] width 14 height 10
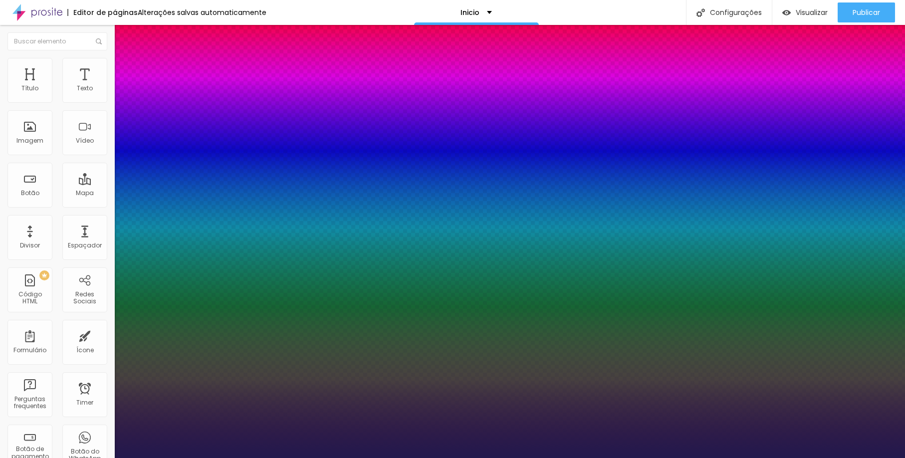
type input "1"
type input "17"
type input "1"
type input "18"
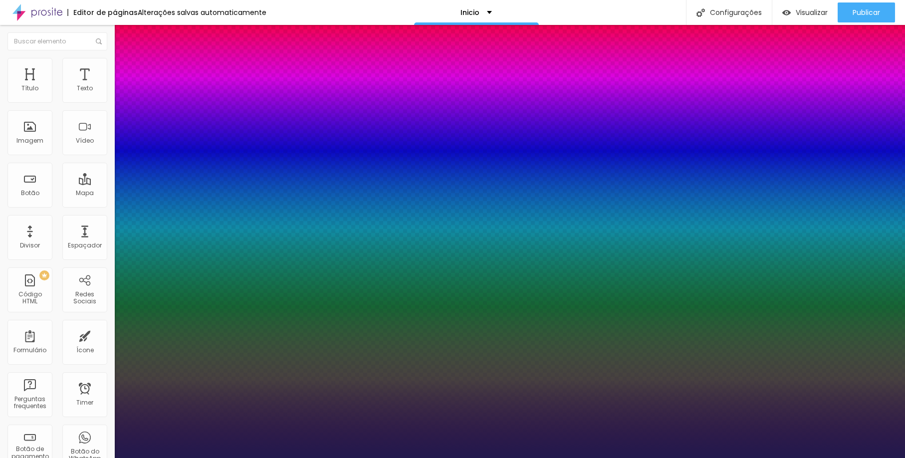
type input "18"
type input "1"
type input "20"
type input "1"
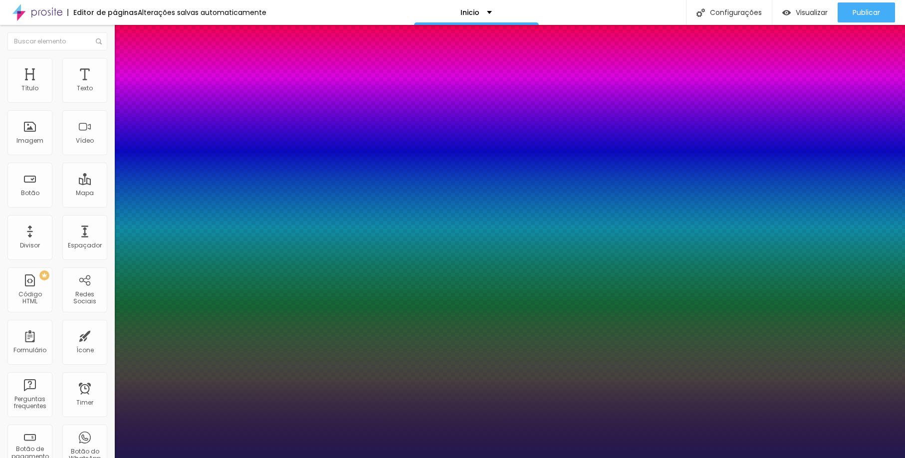
type input "26"
type input "1"
type input "29"
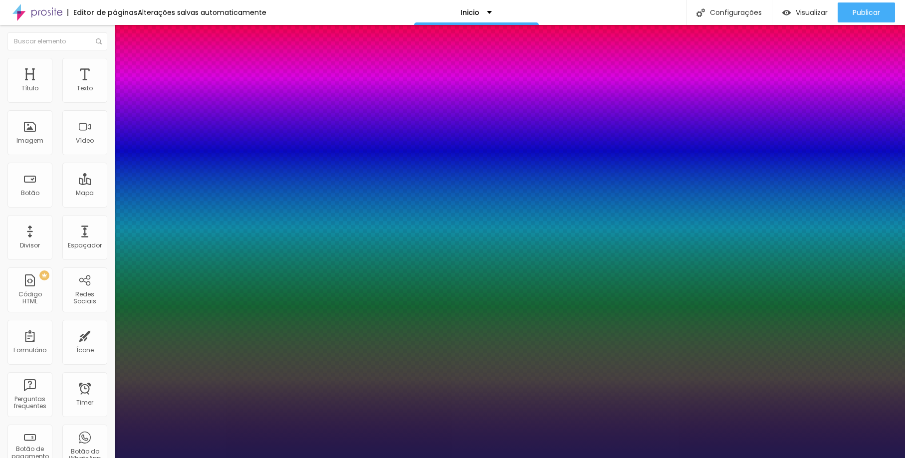
type input "1"
drag, startPoint x: 135, startPoint y: 168, endPoint x: 144, endPoint y: 170, distance: 9.2
type input "29"
type input "1"
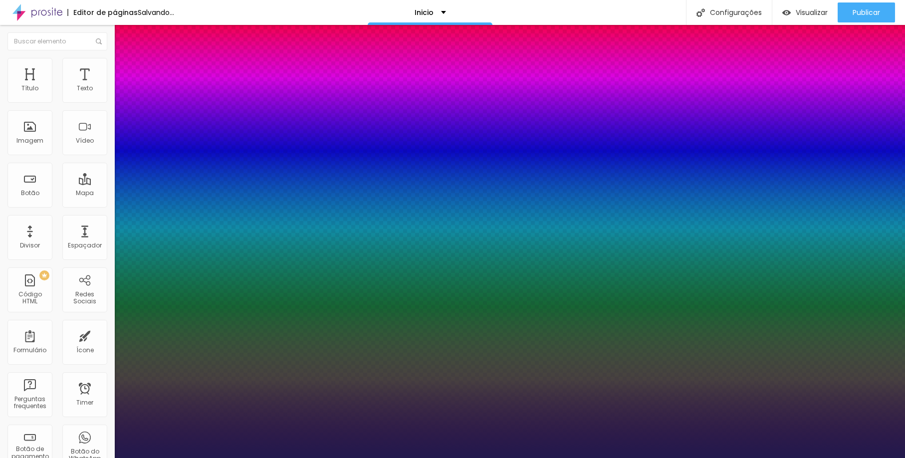
click at [396, 457] on div at bounding box center [452, 458] width 905 height 0
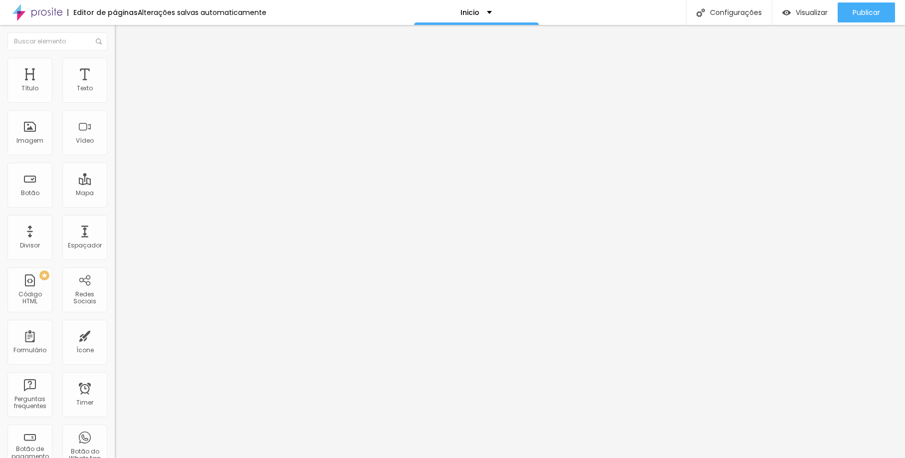
click at [115, 61] on img at bounding box center [119, 62] width 9 height 9
type input "11"
type input "16"
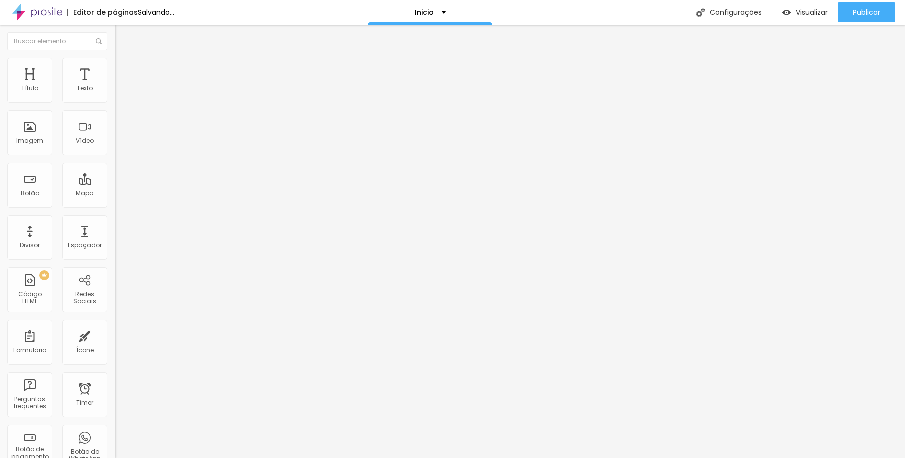
type input "22"
type input "24"
type input "23"
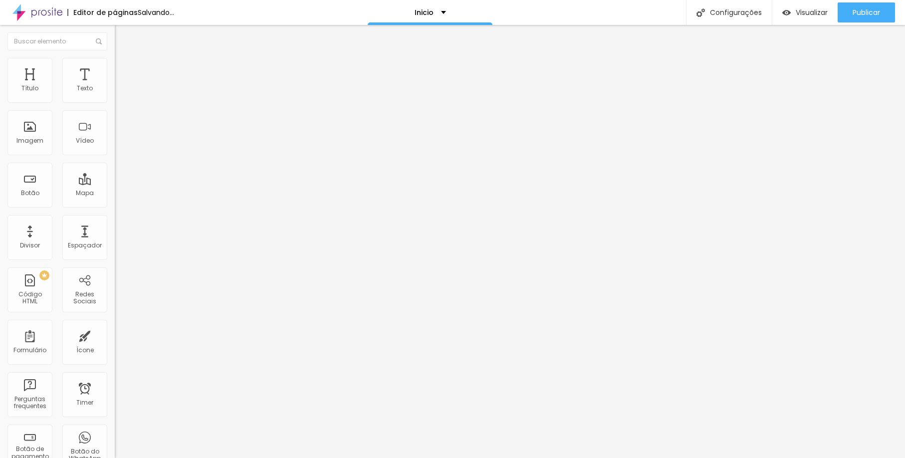
type input "23"
type input "22"
type input "21"
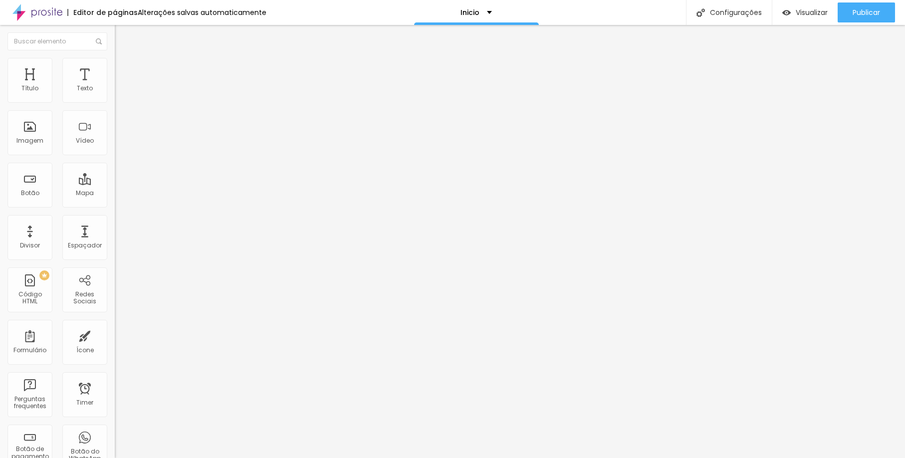
drag, startPoint x: 30, startPoint y: 100, endPoint x: 36, endPoint y: 100, distance: 6.0
type input "21"
click at [115, 184] on input "range" at bounding box center [147, 188] width 64 height 8
type input "7"
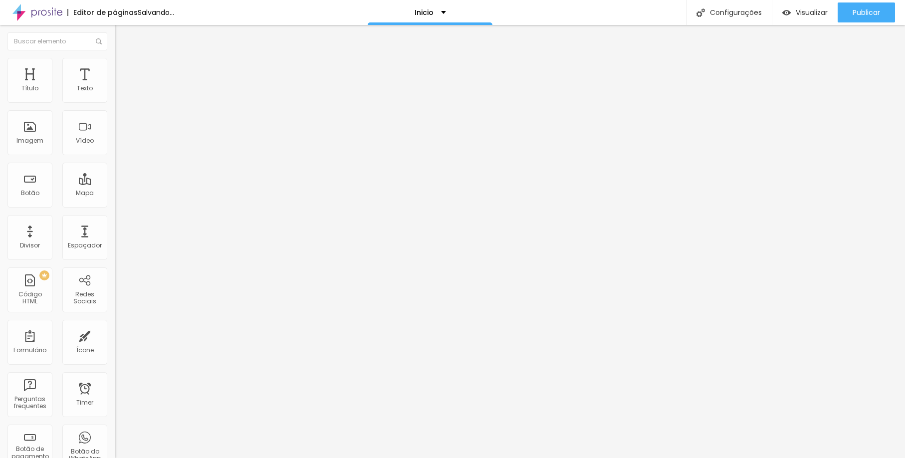
type input "8"
type input "9"
type input "12"
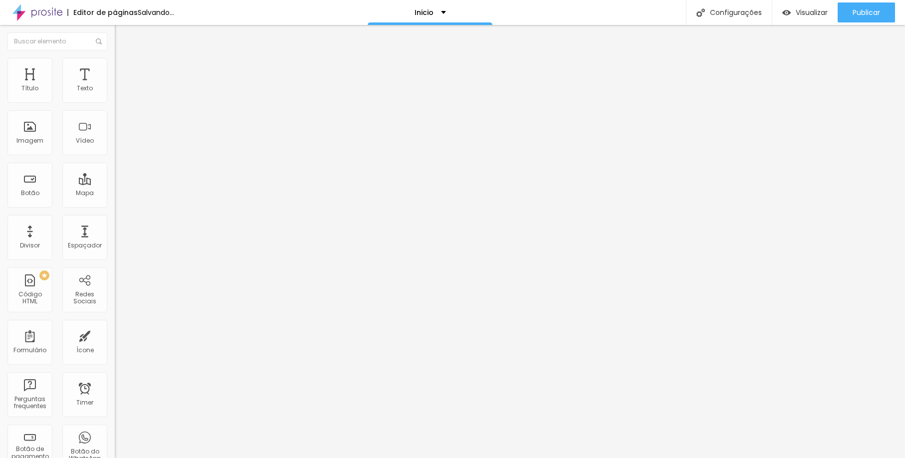
type input "12"
type input "16"
type input "17"
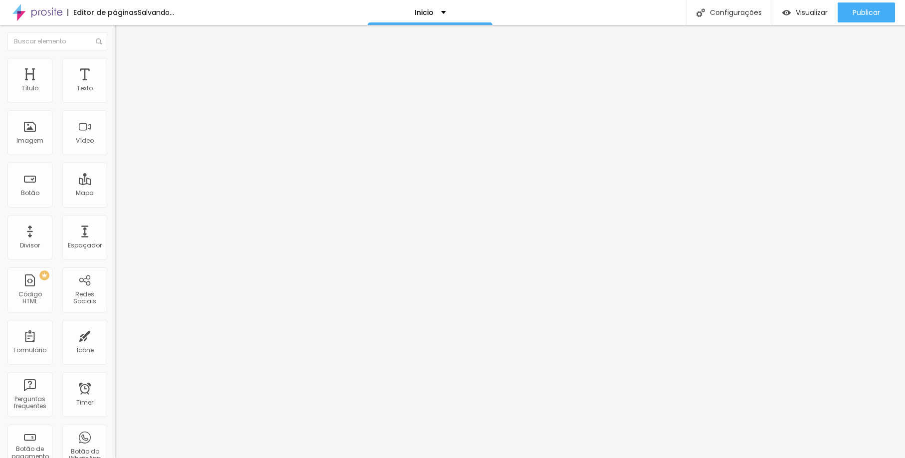
drag, startPoint x: 28, startPoint y: 120, endPoint x: 34, endPoint y: 120, distance: 5.5
type input "17"
click at [115, 325] on input "range" at bounding box center [147, 329] width 64 height 8
click at [120, 92] on icon "button" at bounding box center [122, 90] width 4 height 4
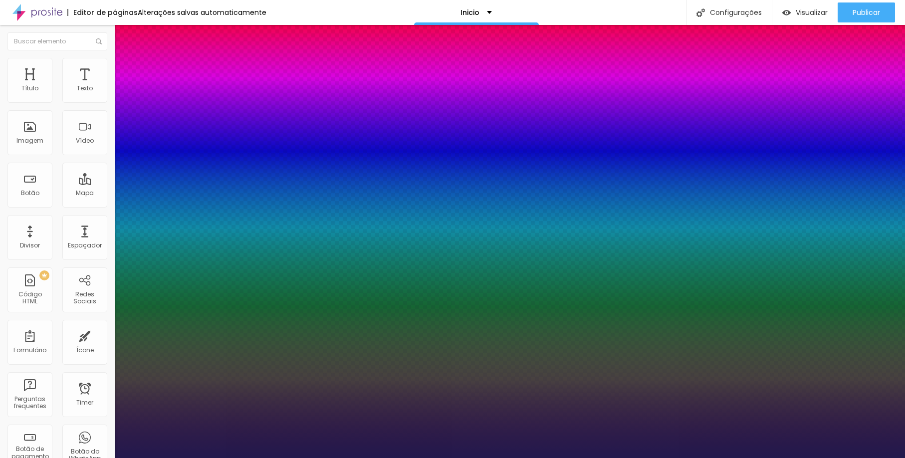
type input "1"
type input "31"
type input "1"
type input "29"
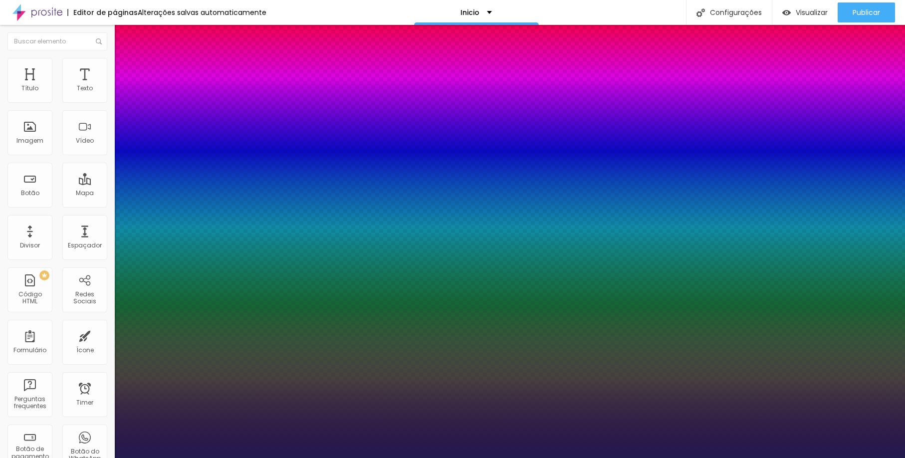
type input "29"
type input "1"
type input "28"
type input "1"
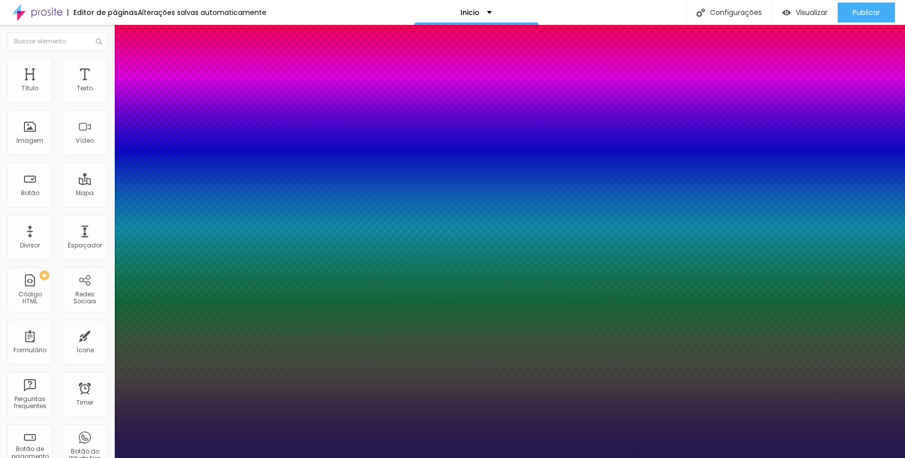
type input "26"
type input "1"
type input "24"
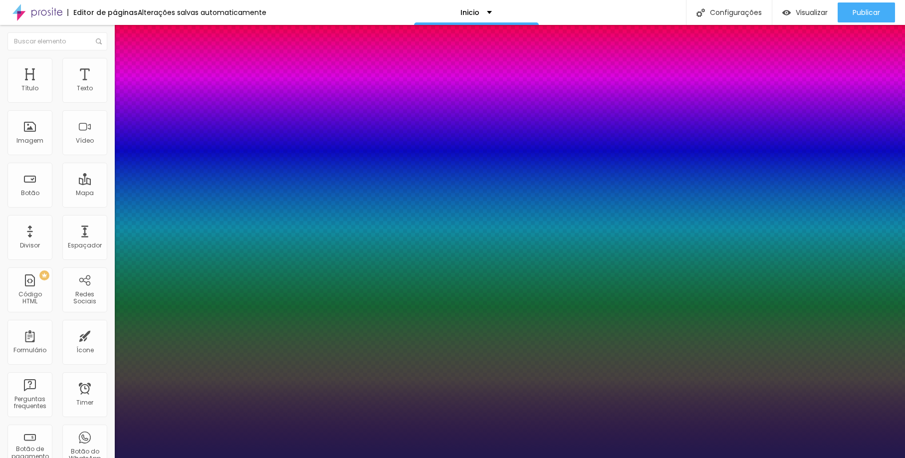
type input "1"
type input "25"
type input "1"
type input "26"
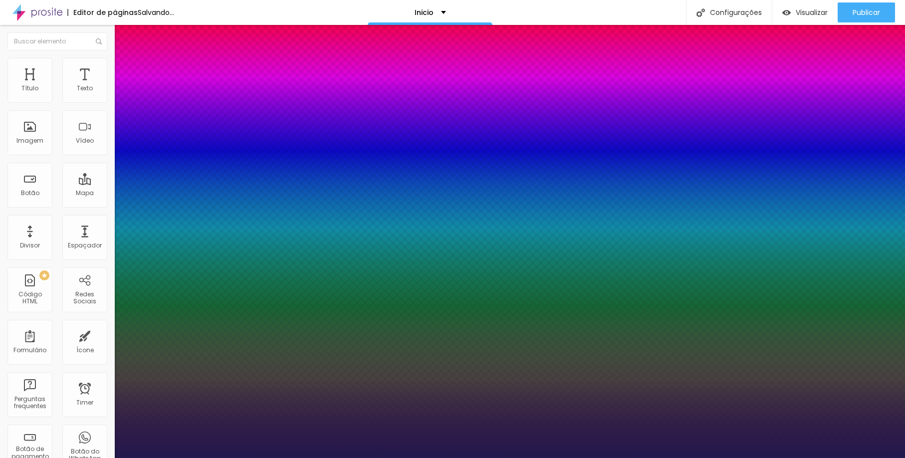
type input "26"
type input "1"
type input "27"
type input "1"
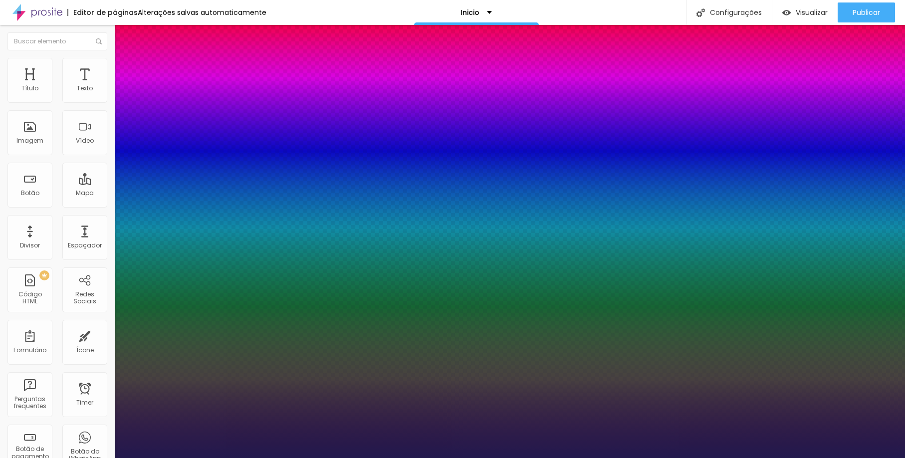
type input "27"
click at [444, 457] on div at bounding box center [452, 458] width 905 height 0
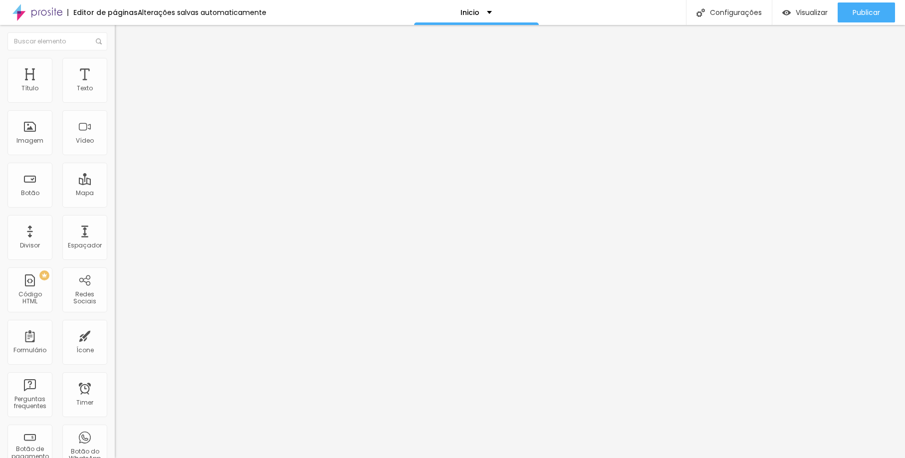
click at [122, 33] on div "Editar Botão" at bounding box center [150, 36] width 57 height 8
click at [124, 69] on span "Avançado" at bounding box center [140, 64] width 33 height 8
click at [115, 58] on li "Estilo" at bounding box center [172, 53] width 115 height 10
click at [122, 34] on img "button" at bounding box center [126, 36] width 8 height 8
click at [115, 61] on img at bounding box center [119, 62] width 9 height 9
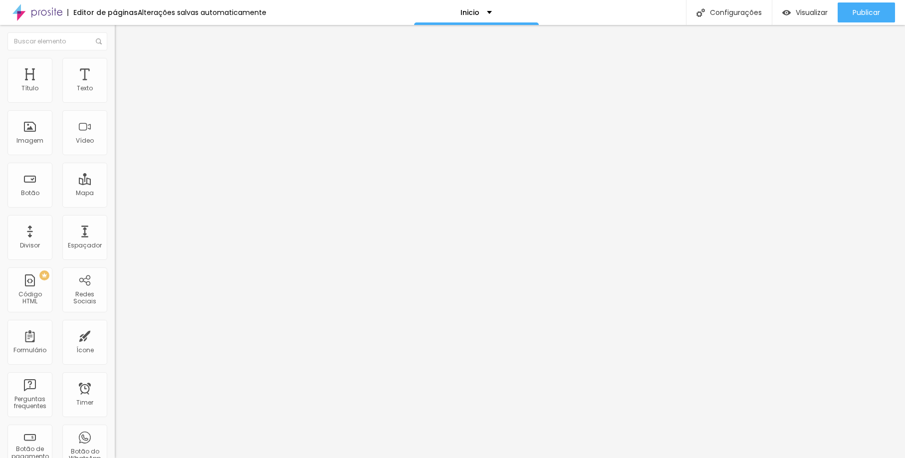
click at [115, 58] on li "Estilo" at bounding box center [172, 53] width 115 height 10
click at [115, 37] on button "Editar Texto" at bounding box center [172, 36] width 115 height 23
click at [124, 67] on span "Estilo" at bounding box center [131, 64] width 15 height 8
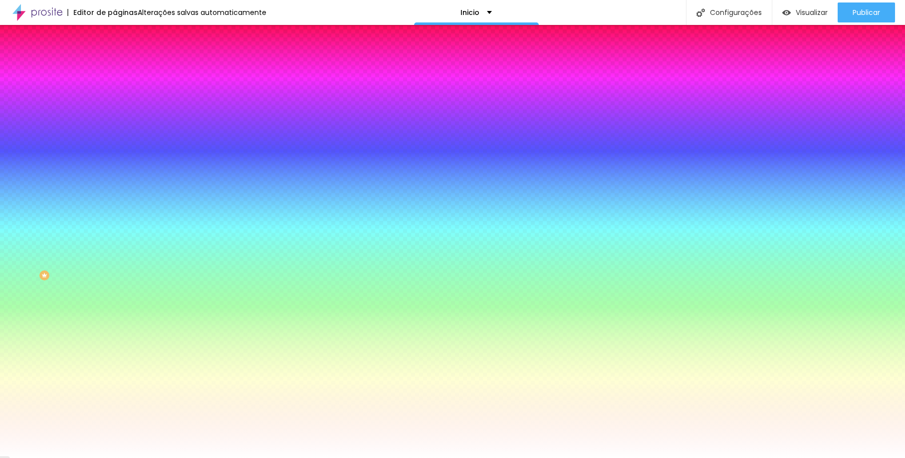
click at [115, 95] on div at bounding box center [172, 95] width 115 height 0
type input "#F8F4F4"
drag, startPoint x: 33, startPoint y: 126, endPoint x: 16, endPoint y: 114, distance: 20.3
click at [16, 114] on div at bounding box center [452, 229] width 905 height 458
click at [124, 59] on span "Conteúdo" at bounding box center [139, 54] width 31 height 8
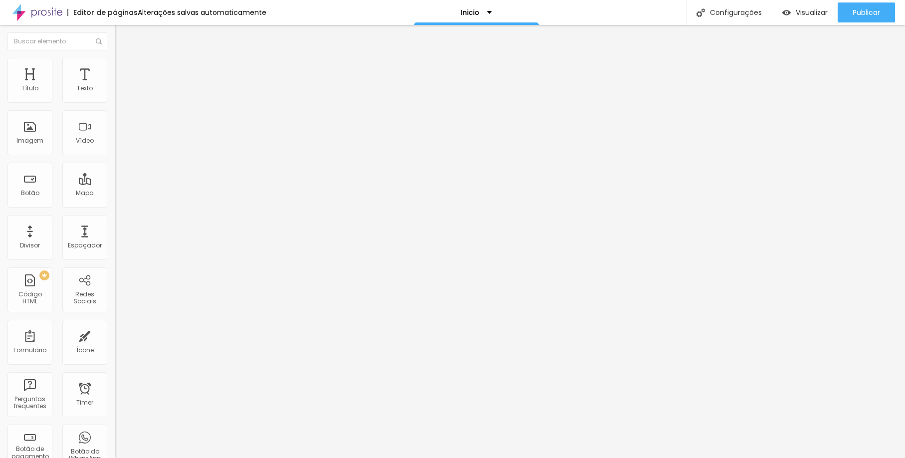
click at [115, 135] on img at bounding box center [118, 131] width 7 height 7
drag, startPoint x: 61, startPoint y: 112, endPoint x: -26, endPoint y: 117, distance: 87.4
click at [0, 117] on html "Editor de páginas Alterações salvas automaticamente Inicio Configurações Config…" at bounding box center [452, 229] width 905 height 458
type input "C"
type input "SOLICITAR ORCAMENTO"
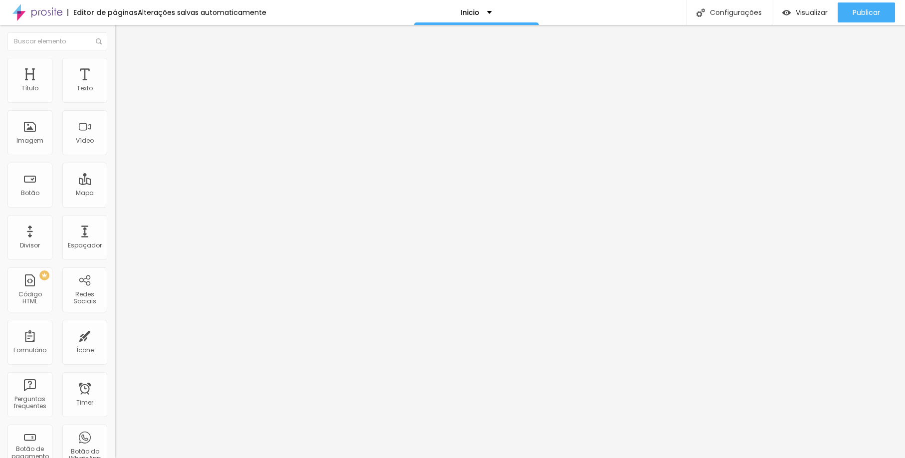
click at [115, 62] on ul "Conteúdo Estilo Avançado" at bounding box center [172, 63] width 115 height 30
click at [115, 65] on li "Estilo" at bounding box center [172, 63] width 115 height 10
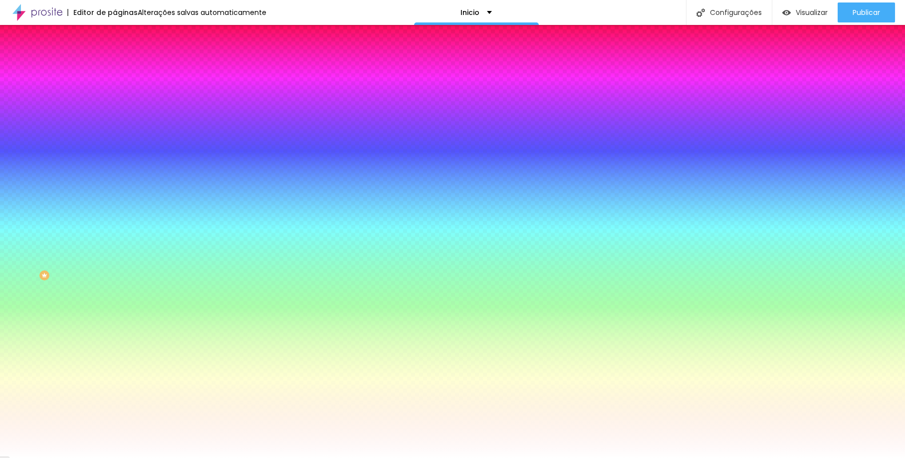
click at [115, 95] on div at bounding box center [172, 95] width 115 height 0
drag, startPoint x: 37, startPoint y: 145, endPoint x: 31, endPoint y: 148, distance: 7.1
click at [31, 148] on div at bounding box center [452, 229] width 905 height 458
drag, startPoint x: 32, startPoint y: 141, endPoint x: 90, endPoint y: 188, distance: 73.8
click at [115, 105] on div at bounding box center [172, 105] width 115 height 0
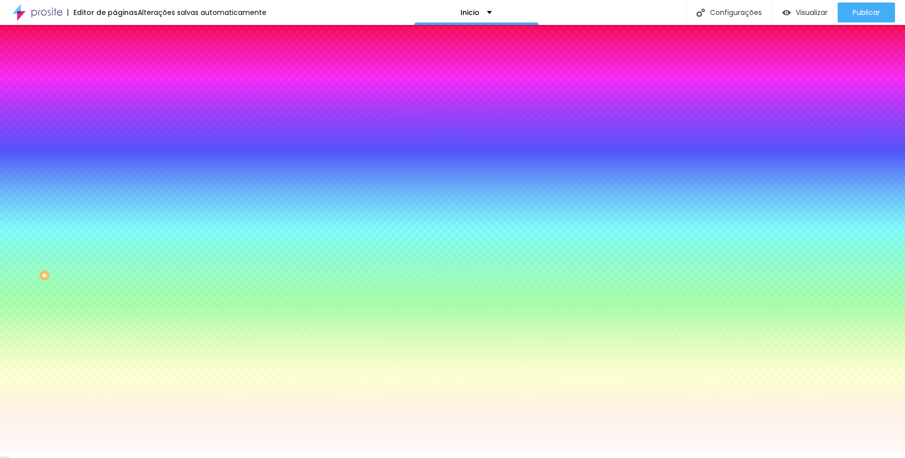
click at [115, 183] on div "Sombra DESATIVADO Voltar ao padrão" at bounding box center [172, 178] width 115 height 34
click at [115, 95] on div at bounding box center [172, 95] width 115 height 0
click at [90, 183] on div at bounding box center [452, 229] width 905 height 458
click at [88, 182] on div at bounding box center [452, 229] width 905 height 458
click at [115, 105] on div at bounding box center [172, 105] width 115 height 0
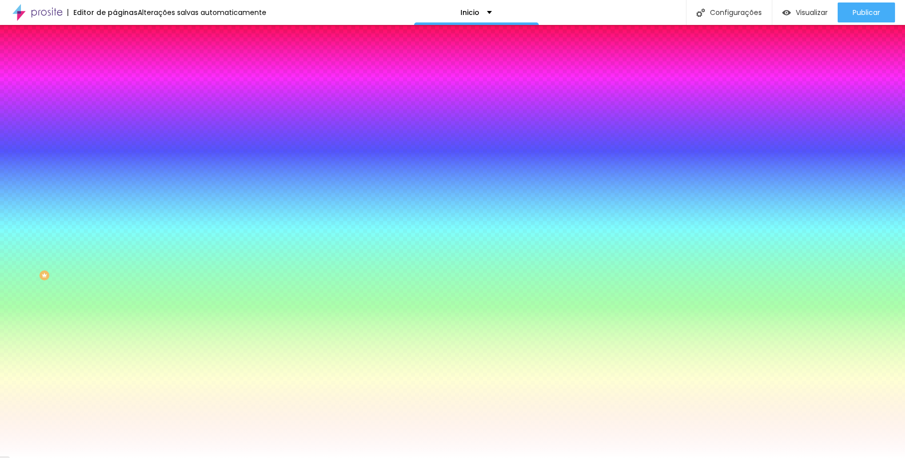
click at [115, 117] on div "Cor de fundo Voltar ao padrão #000000 Tipografia Voltar ao padrão Borda Voltar …" at bounding box center [172, 241] width 115 height 326
click at [115, 95] on div at bounding box center [172, 95] width 115 height 0
click at [90, 184] on div at bounding box center [452, 229] width 905 height 458
click at [69, 122] on div at bounding box center [452, 229] width 905 height 458
click at [87, 184] on div at bounding box center [452, 229] width 905 height 458
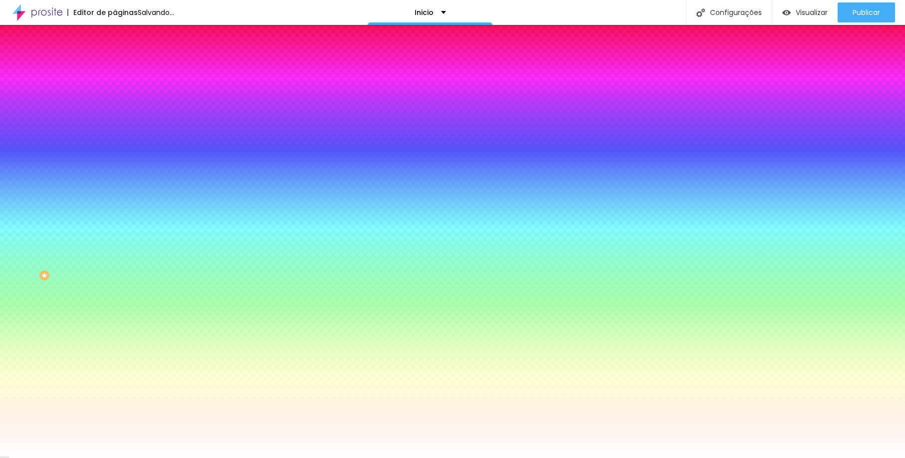
click at [88, 181] on div at bounding box center [452, 229] width 905 height 458
click at [89, 183] on div at bounding box center [452, 229] width 905 height 458
click at [65, 118] on div at bounding box center [452, 229] width 905 height 458
click at [124, 70] on span "Avançado" at bounding box center [140, 74] width 33 height 8
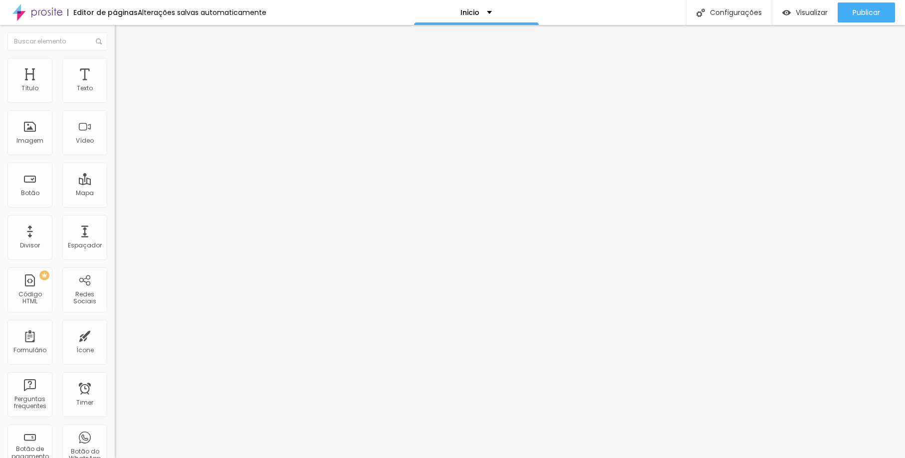
drag, startPoint x: 30, startPoint y: 96, endPoint x: 23, endPoint y: 94, distance: 7.9
click at [115, 94] on div "0 Espaço de cima" at bounding box center [172, 148] width 115 height 141
drag, startPoint x: 26, startPoint y: 122, endPoint x: 18, endPoint y: 119, distance: 9.2
click at [115, 219] on div "0 Espaço de baixo" at bounding box center [172, 289] width 115 height 141
click at [115, 66] on li "Estilo" at bounding box center [172, 63] width 115 height 10
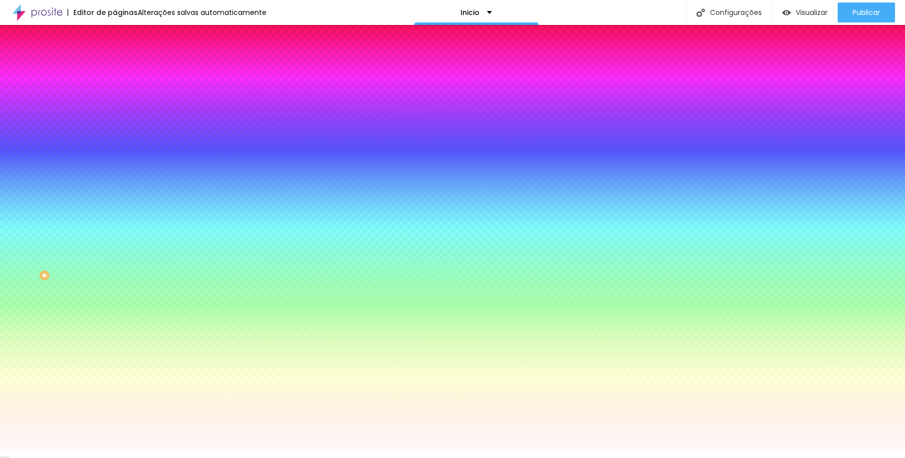
click at [119, 124] on icon "button" at bounding box center [122, 127] width 6 height 6
drag, startPoint x: 155, startPoint y: 190, endPoint x: 145, endPoint y: 187, distance: 10.7
drag, startPoint x: 129, startPoint y: 213, endPoint x: 134, endPoint y: 214, distance: 5.6
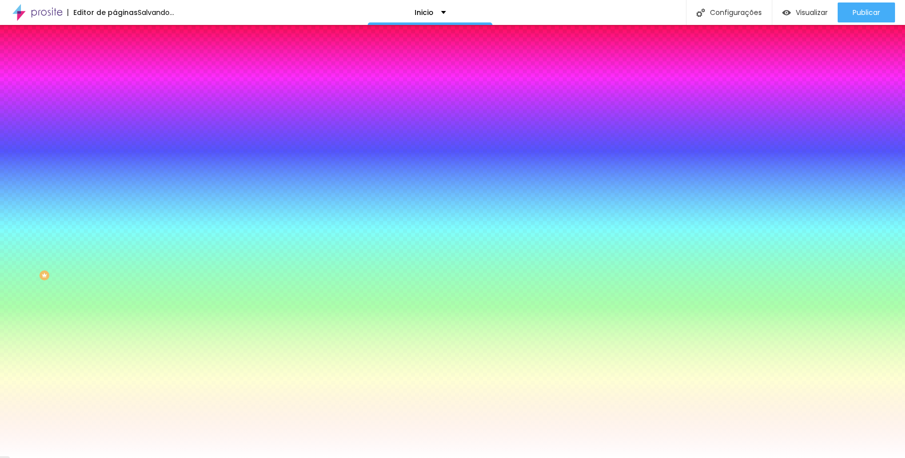
click at [212, 457] on div at bounding box center [452, 458] width 905 height 0
click at [124, 70] on span "Avançado" at bounding box center [140, 74] width 33 height 8
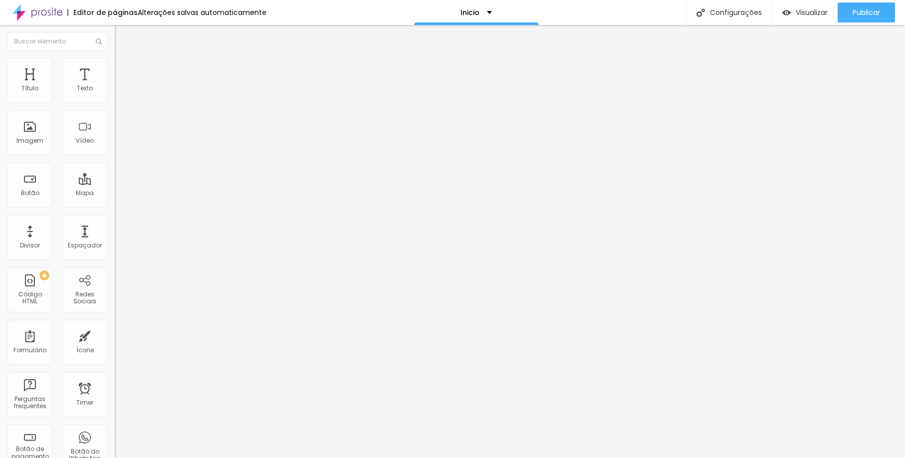
click at [124, 59] on span "Conteúdo" at bounding box center [139, 54] width 31 height 8
click at [115, 161] on div "Tamanho Normal Pequeno Normal Grande" at bounding box center [172, 160] width 115 height 33
click at [115, 157] on span "Normal" at bounding box center [126, 153] width 22 height 8
click at [115, 162] on div "Pequeno" at bounding box center [172, 159] width 115 height 6
click at [800, 13] on span "Visualizar" at bounding box center [811, 12] width 32 height 8
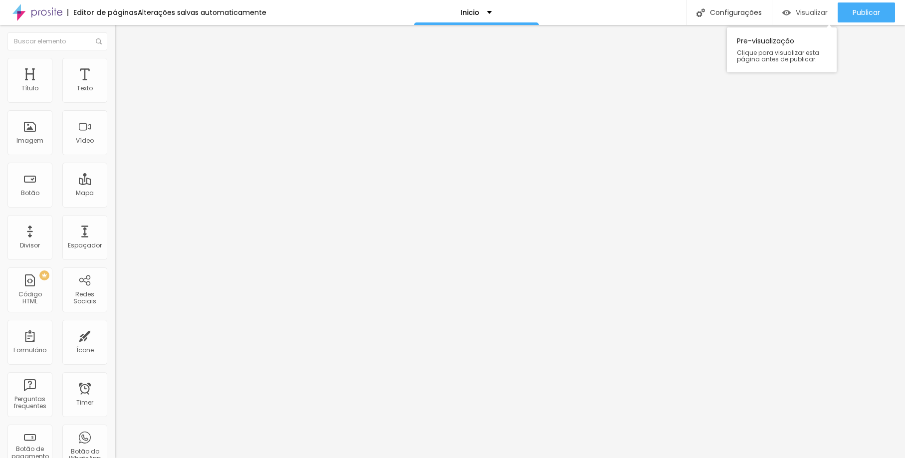
click at [797, 14] on span "Visualizar" at bounding box center [811, 12] width 32 height 8
click at [115, 195] on div "URL" at bounding box center [172, 192] width 115 height 6
click at [115, 205] on input "https://" at bounding box center [175, 200] width 120 height 10
click at [115, 178] on div "Link" at bounding box center [172, 184] width 115 height 12
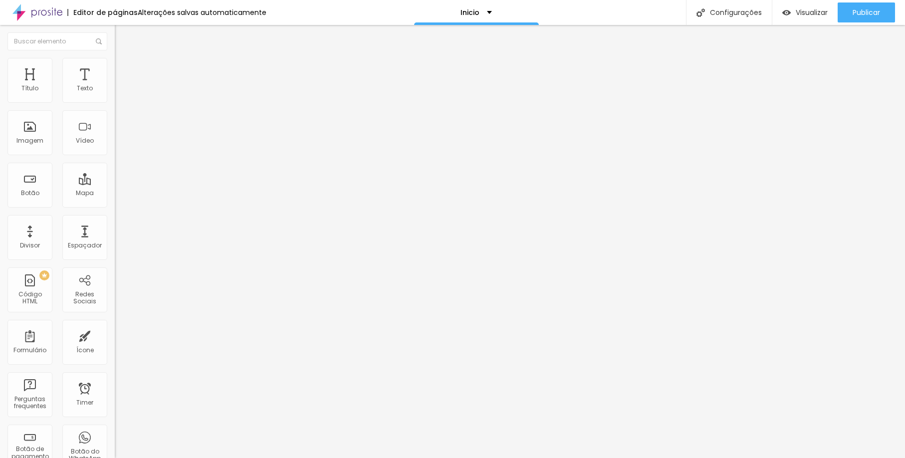
click at [115, 205] on input "https://" at bounding box center [175, 200] width 120 height 10
paste input "https://w.app/scorpionframeaudiovisual"
click at [115, 223] on div "Abrir em uma nova aba" at bounding box center [172, 220] width 115 height 5
click at [818, 12] on span "Visualizar" at bounding box center [811, 12] width 32 height 8
click at [115, 224] on div "Abrir em uma nova aba" at bounding box center [172, 223] width 115 height 11
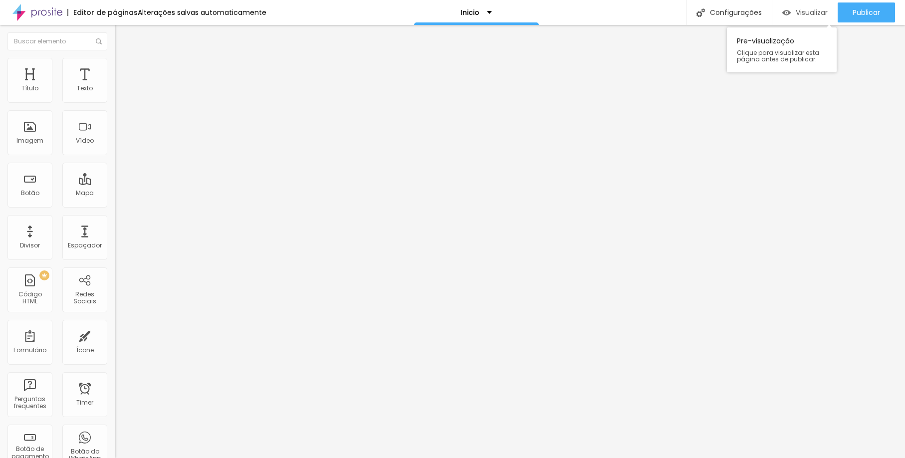
click at [819, 10] on span "Visualizar" at bounding box center [811, 12] width 32 height 8
click at [115, 205] on input "https:/https://w.app/scorpionframeaudiovisual" at bounding box center [175, 200] width 120 height 10
paste input "https://api.whatsapp.com/send?phone=5571992628062&text=👋+Olá%21+Seja+bem-vindo%…"
click at [812, 15] on span "Visualizar" at bounding box center [811, 12] width 32 height 8
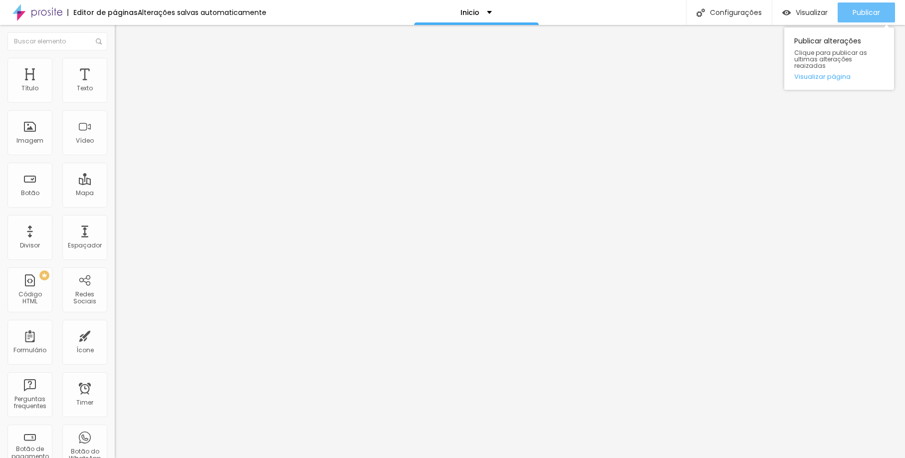
click at [874, 10] on span "Publicar" at bounding box center [865, 12] width 27 height 8
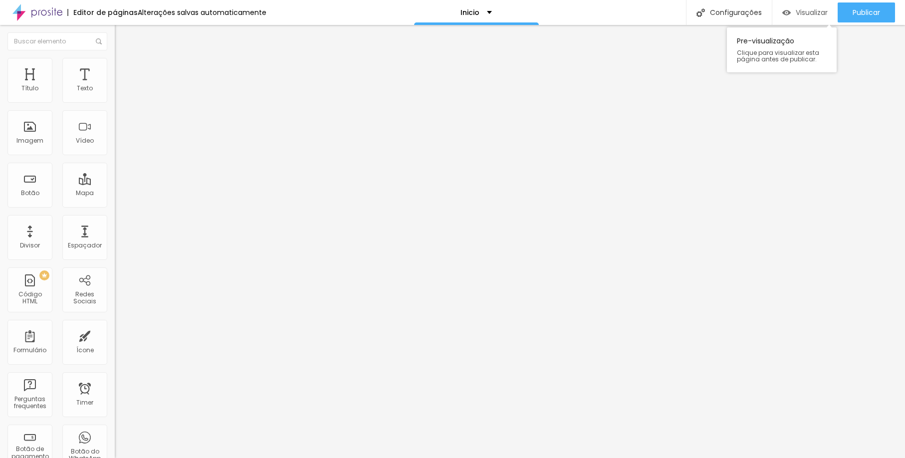
click at [795, 13] on span "Visualizar" at bounding box center [811, 12] width 32 height 8
click at [115, 86] on span "Trocar imagem" at bounding box center [142, 81] width 54 height 8
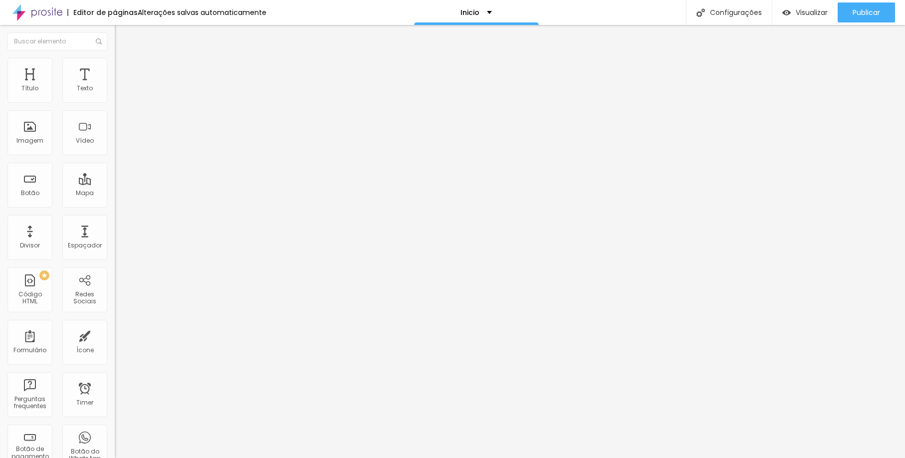
click at [124, 69] on span "Estilo" at bounding box center [131, 64] width 15 height 8
click at [115, 86] on span "Trocar imagem" at bounding box center [142, 81] width 54 height 8
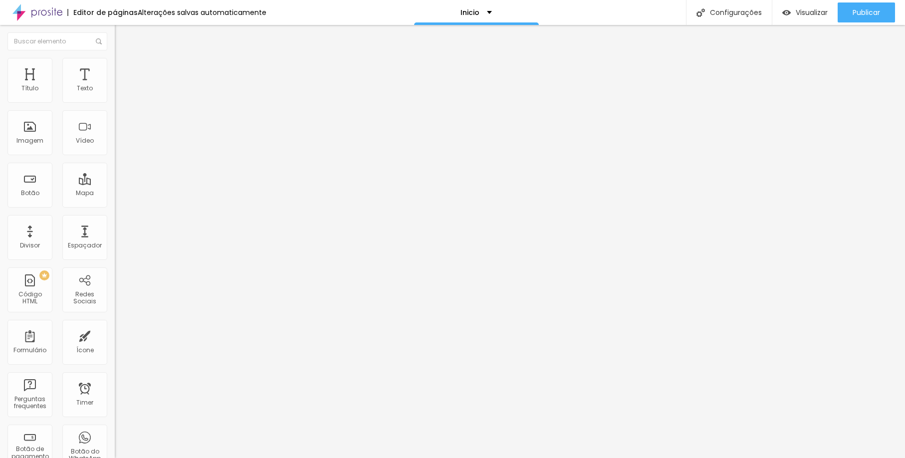
click at [115, 59] on ul "Conteúdo Estilo Avançado" at bounding box center [172, 63] width 115 height 30
click at [115, 64] on img at bounding box center [119, 62] width 9 height 9
click at [115, 86] on span "Trocar imagem" at bounding box center [142, 81] width 54 height 8
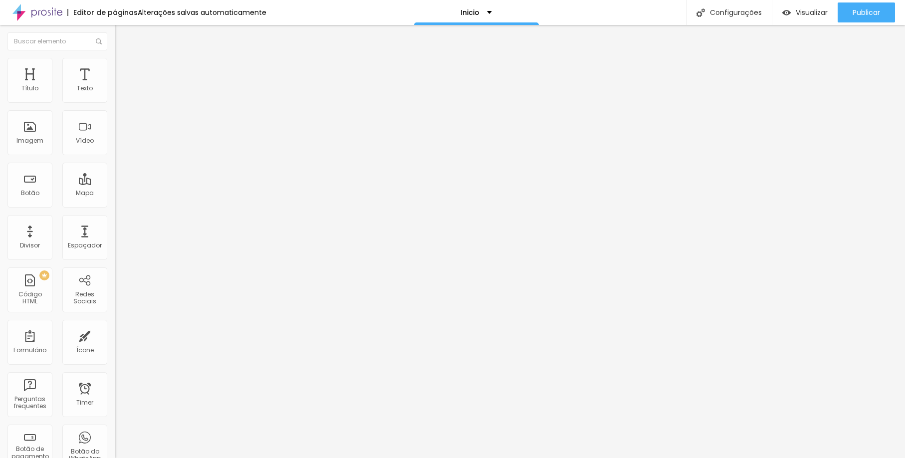
click at [115, 86] on span "Trocar imagem" at bounding box center [142, 81] width 54 height 8
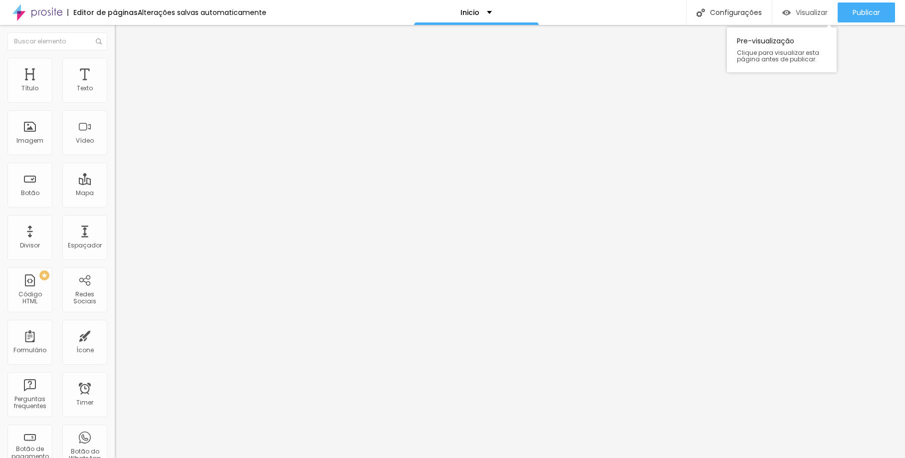
click at [818, 15] on span "Visualizar" at bounding box center [811, 12] width 32 height 8
drag, startPoint x: 55, startPoint y: 255, endPoint x: 47, endPoint y: 255, distance: 8.5
click at [115, 96] on button "button" at bounding box center [122, 90] width 14 height 10
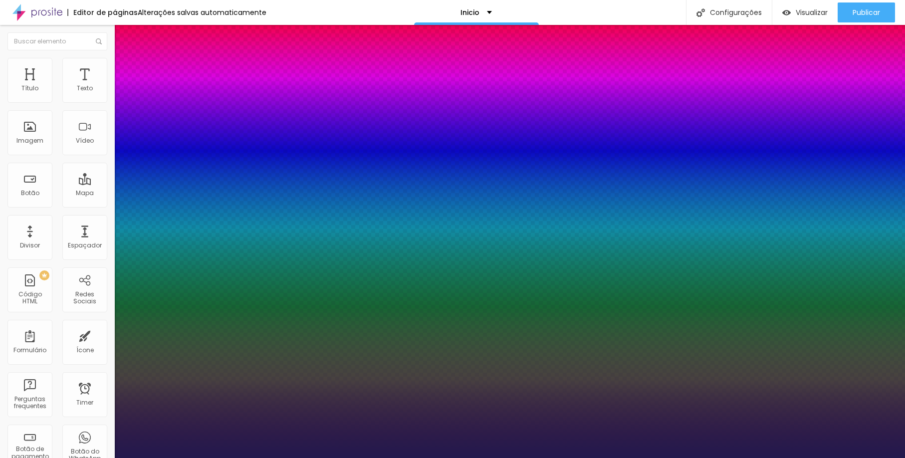
drag, startPoint x: 142, startPoint y: 170, endPoint x: 136, endPoint y: 171, distance: 6.1
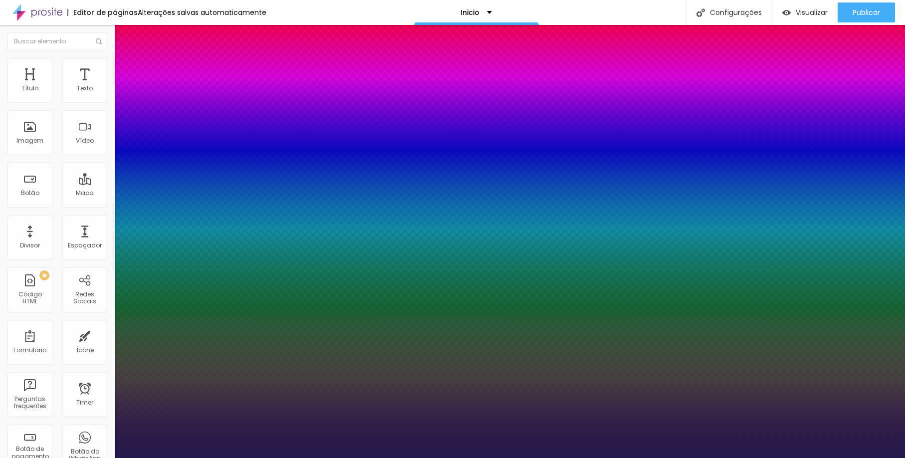
click at [456, 457] on div at bounding box center [452, 458] width 905 height 0
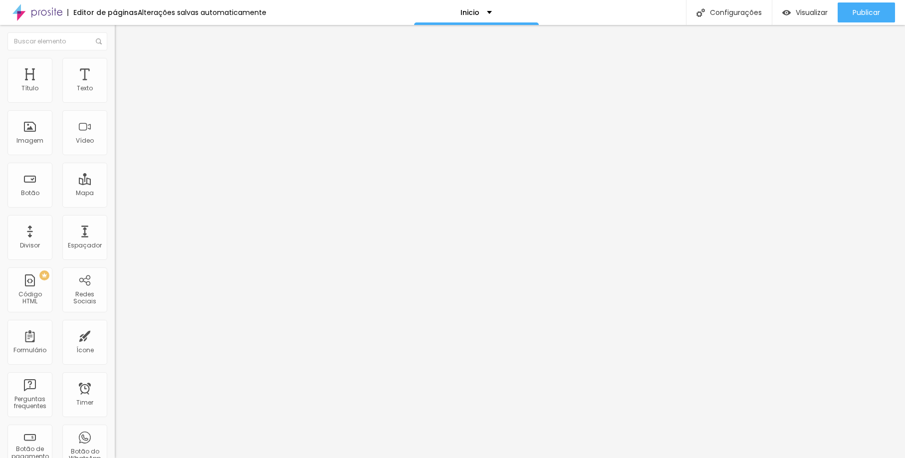
click at [115, 235] on input "range" at bounding box center [147, 239] width 64 height 8
click at [124, 69] on span "Avançado" at bounding box center [140, 64] width 33 height 8
click at [115, 58] on li "Estilo" at bounding box center [172, 53] width 115 height 10
click at [115, 219] on div "Editar Texto Estilo Avançado 23 Tamanho do texto 2.7 Espaço entre letras 1.3 Al…" at bounding box center [172, 241] width 115 height 433
click at [124, 69] on span "Avançado" at bounding box center [140, 64] width 33 height 8
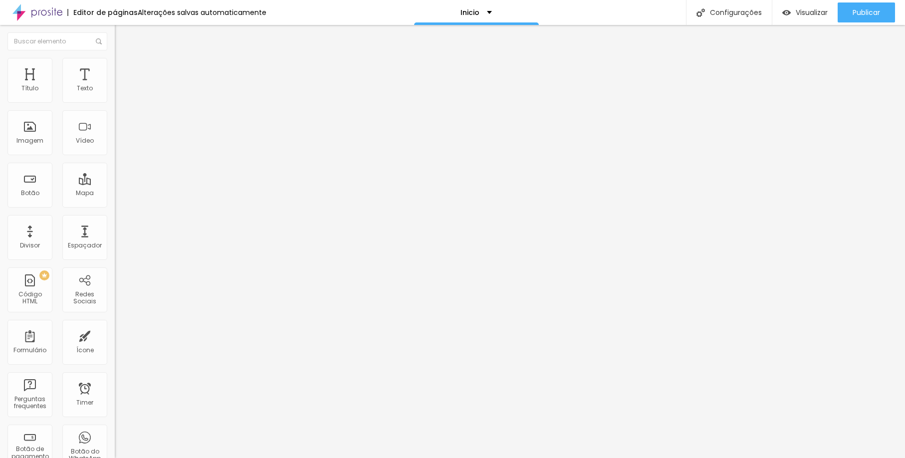
click at [115, 58] on li "Estilo" at bounding box center [172, 53] width 115 height 10
click at [124, 69] on span "Avançado" at bounding box center [140, 64] width 33 height 8
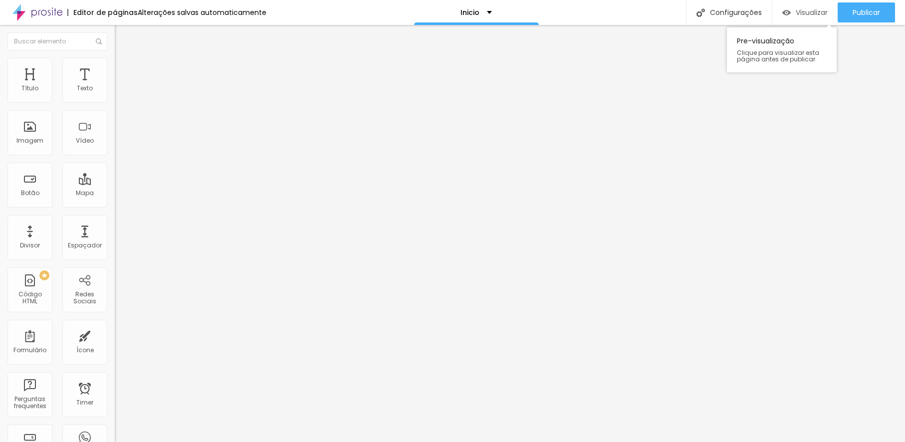
click at [796, 14] on span "Visualizar" at bounding box center [811, 12] width 32 height 8
click at [115, 119] on img at bounding box center [118, 115] width 7 height 7
click at [115, 120] on div at bounding box center [172, 116] width 115 height 8
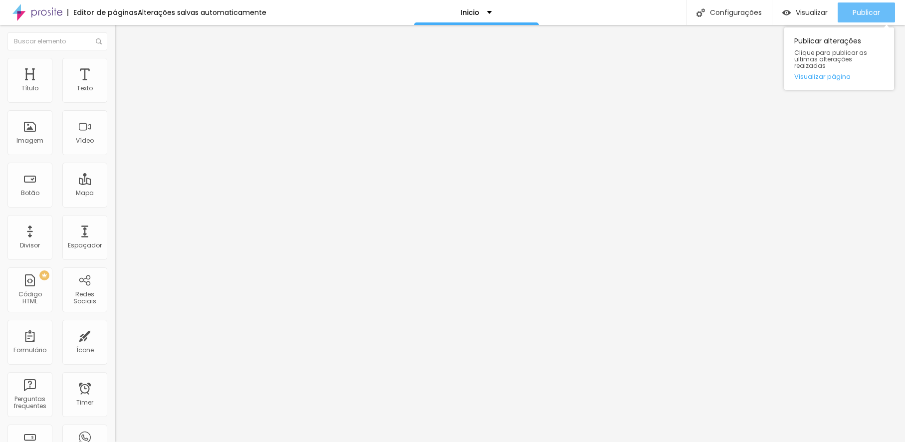
click at [856, 8] on span "Publicar" at bounding box center [865, 12] width 27 height 8
click at [115, 119] on img at bounding box center [118, 115] width 7 height 7
click at [115, 120] on div at bounding box center [172, 116] width 115 height 8
click at [863, 14] on span "Publicar" at bounding box center [865, 12] width 27 height 8
click at [115, 58] on img at bounding box center [119, 62] width 9 height 9
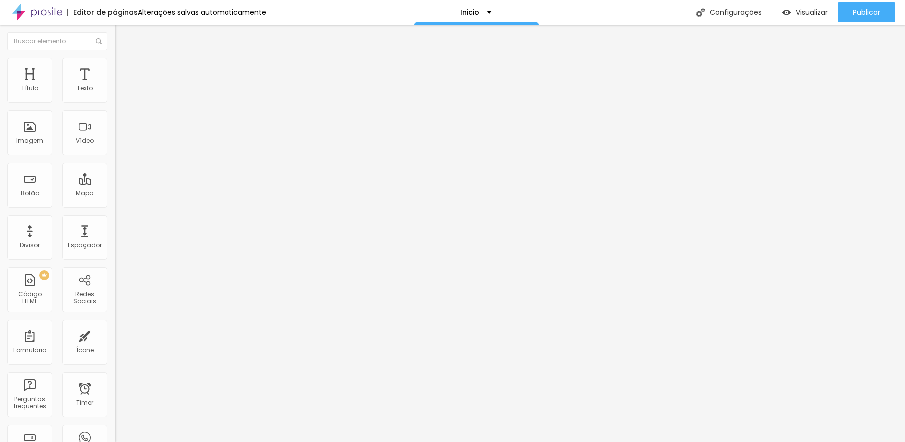
click at [115, 62] on li "Estilo" at bounding box center [172, 63] width 115 height 10
click at [21, 143] on div "Imagem" at bounding box center [29, 140] width 27 height 7
click at [115, 62] on img at bounding box center [119, 62] width 9 height 9
click at [115, 86] on span "Trocar imagem" at bounding box center [142, 81] width 54 height 8
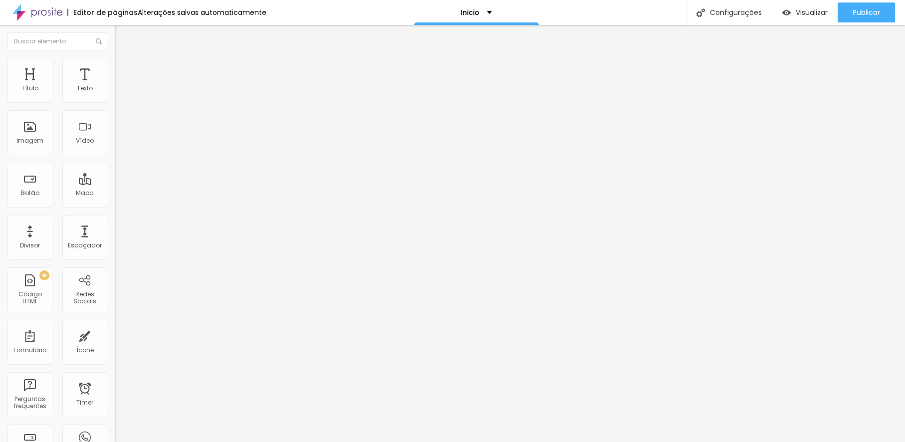
click at [115, 85] on div "Trocar imagem" at bounding box center [172, 81] width 115 height 7
click at [115, 86] on span "Trocar imagem" at bounding box center [142, 81] width 54 height 8
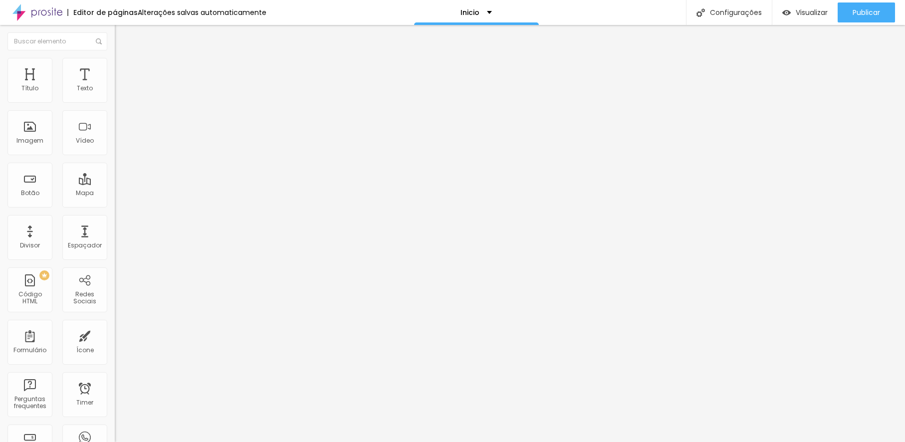
click at [115, 68] on ul "Conteúdo Estilo Avançado" at bounding box center [172, 63] width 115 height 30
click at [115, 66] on li "Estilo" at bounding box center [172, 63] width 115 height 10
click at [859, 15] on span "Publicar" at bounding box center [865, 12] width 27 height 8
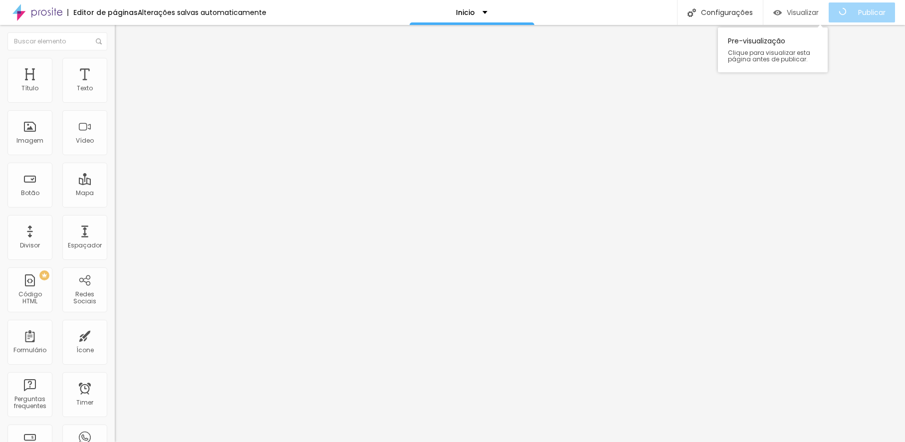
click at [811, 13] on span "Visualizar" at bounding box center [802, 12] width 32 height 8
click at [115, 57] on img at bounding box center [119, 52] width 9 height 9
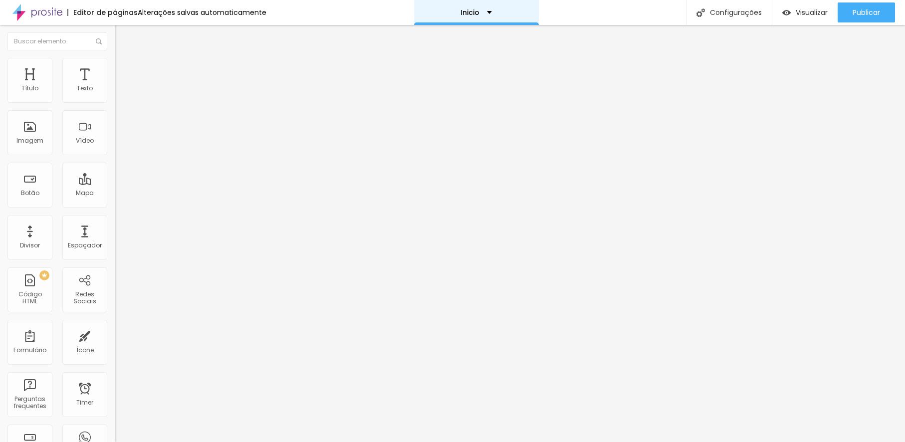
click at [476, 17] on div "Inicio" at bounding box center [476, 12] width 125 height 25
click at [467, 5] on div "Inicio" at bounding box center [476, 12] width 125 height 25
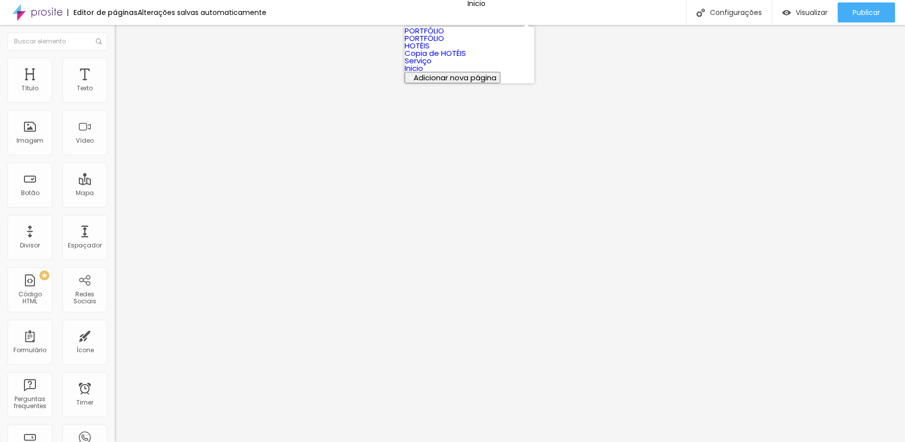
click at [444, 32] on link "PORTFÓLIO" at bounding box center [423, 30] width 39 height 10
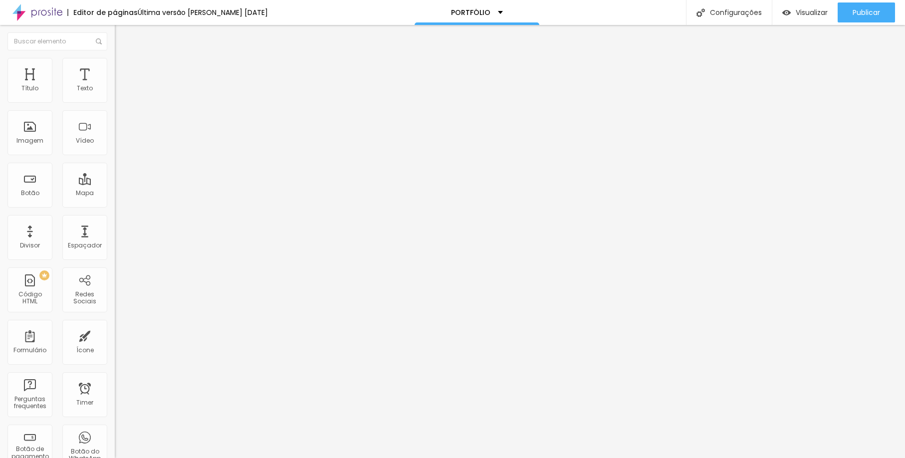
drag, startPoint x: 83, startPoint y: 118, endPoint x: 20, endPoint y: 100, distance: 65.3
click at [115, 100] on div "Texto WhatsApp" at bounding box center [172, 90] width 115 height 24
type input "SOLICITAR ORCAMENTO"
click at [115, 157] on span "Grande" at bounding box center [126, 153] width 23 height 8
click at [115, 162] on div "Pequeno" at bounding box center [172, 159] width 115 height 6
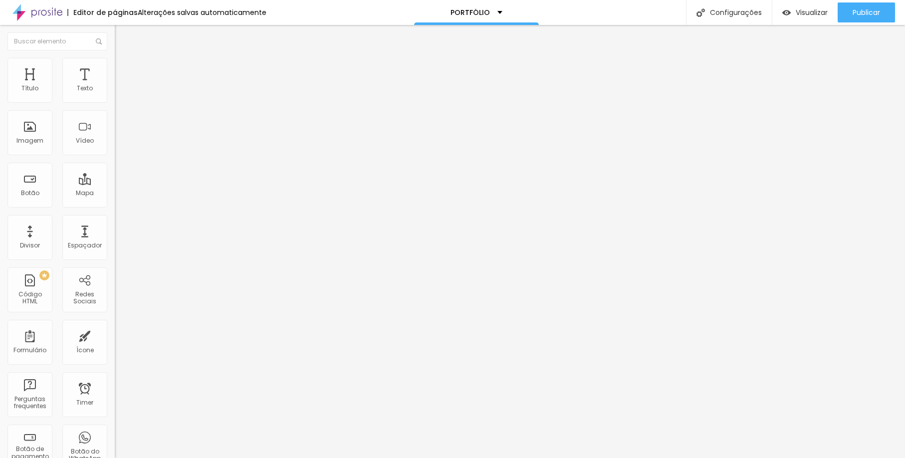
click at [115, 71] on ul "Conteúdo Estilo Avançado" at bounding box center [172, 63] width 115 height 30
click at [115, 63] on li "Estilo" at bounding box center [172, 63] width 115 height 10
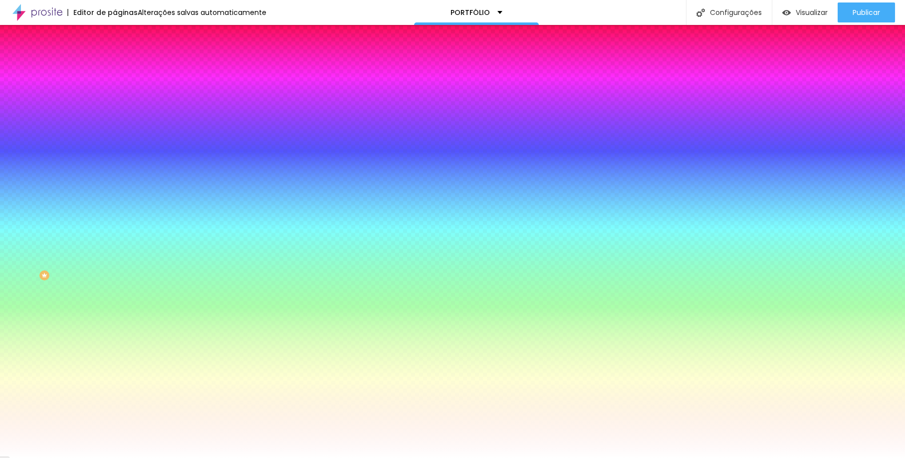
click at [124, 70] on span "Avançado" at bounding box center [140, 74] width 33 height 8
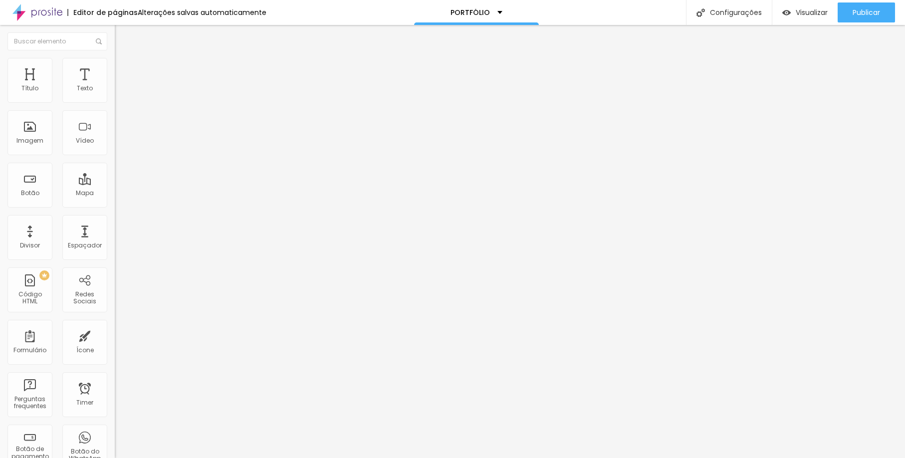
type input "11"
type input "10"
type input "0"
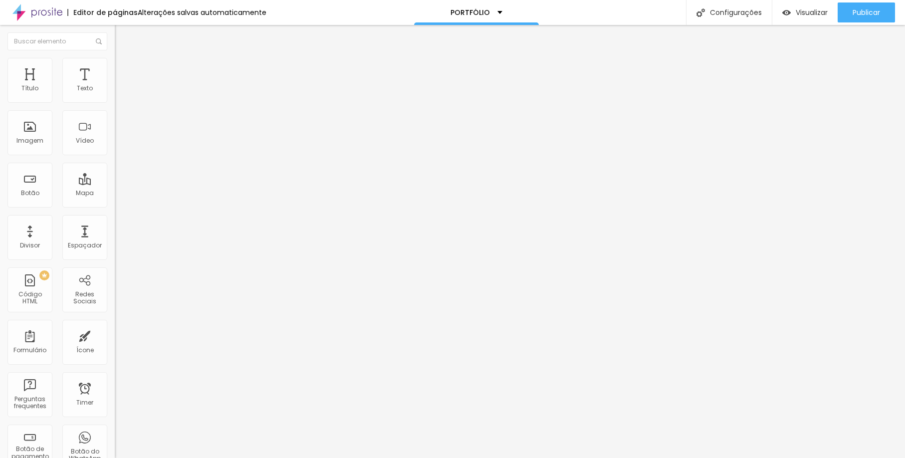
type input "0"
type input "1"
type input "2"
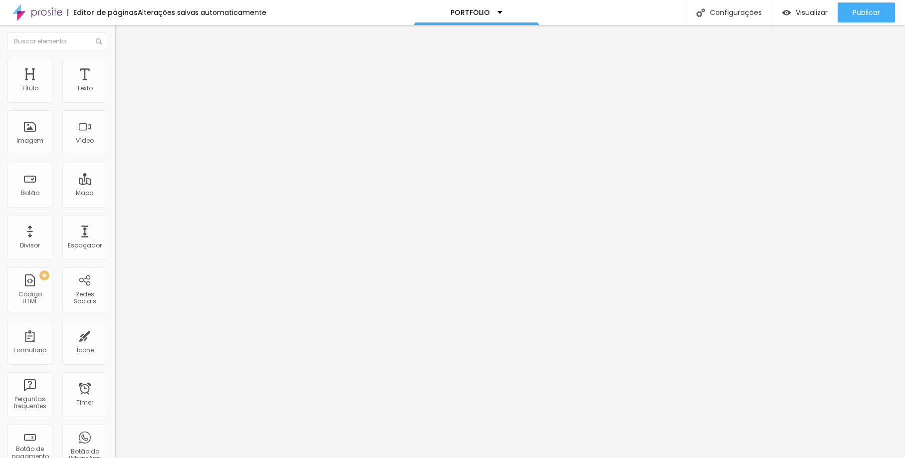
type input "8"
type input "11"
type input "14"
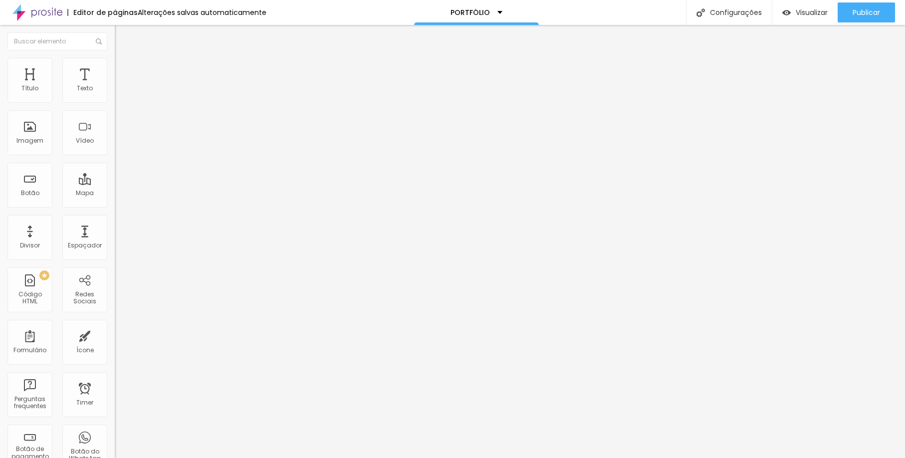
type input "14"
type input "15"
click at [115, 193] on input "range" at bounding box center [147, 197] width 64 height 8
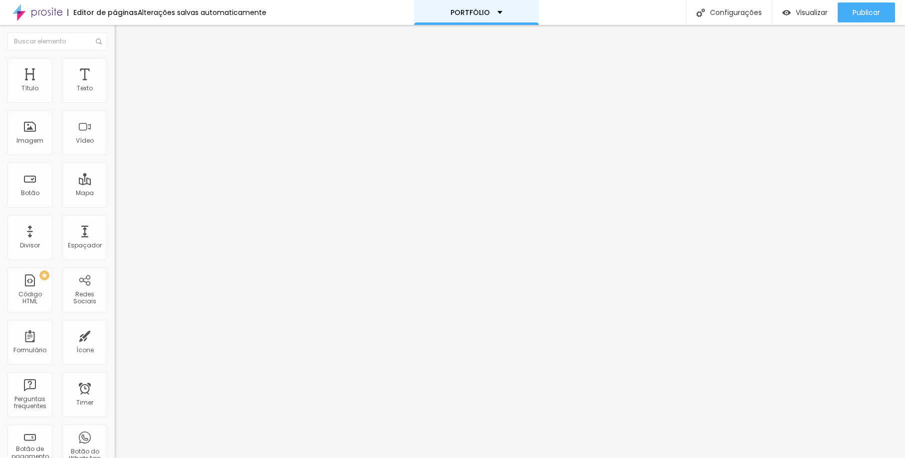
click at [491, 18] on div "PORTFÓLIO" at bounding box center [476, 12] width 125 height 25
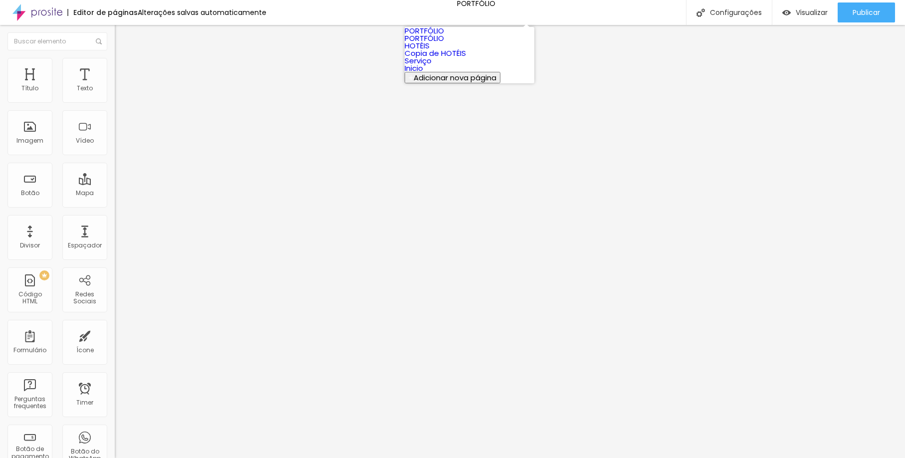
click at [455, 83] on span "Adicionar nova página" at bounding box center [454, 77] width 83 height 10
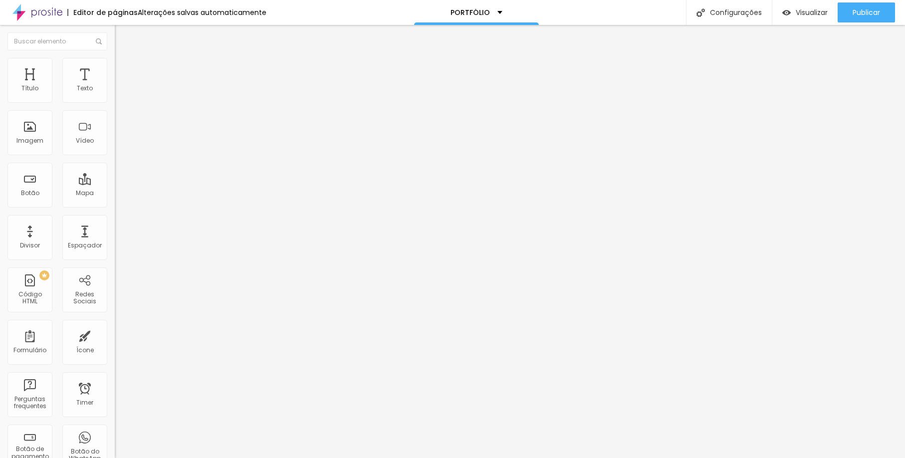
type input "i"
type input "IMOVÉIS"
click at [473, 10] on p "PORTFÓLIO" at bounding box center [469, 12] width 39 height 7
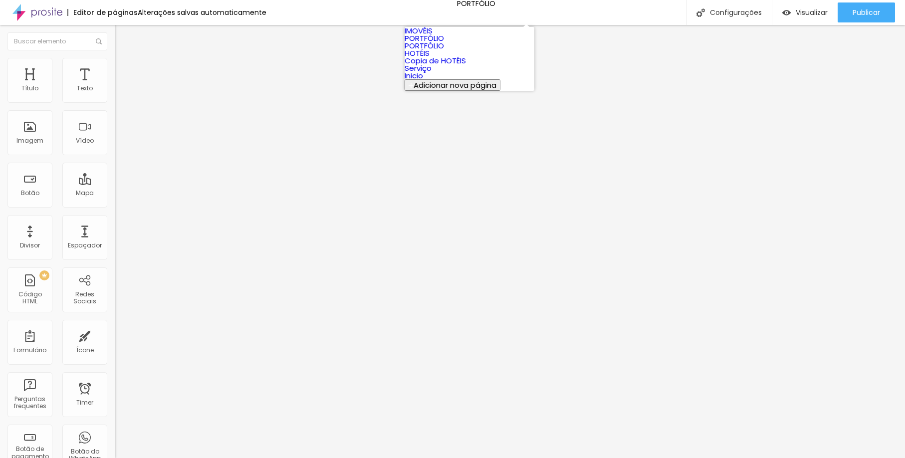
click at [432, 36] on link "IMOVÉIS" at bounding box center [418, 30] width 28 height 10
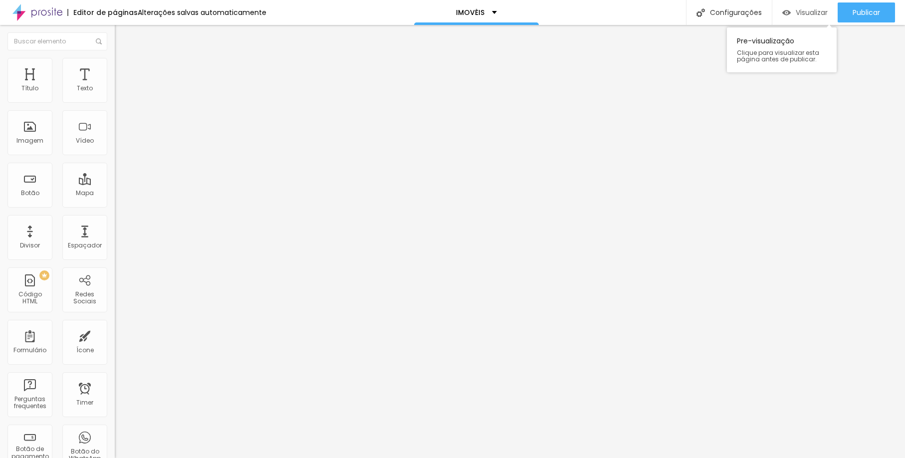
click at [820, 21] on div "Visualizar" at bounding box center [804, 12] width 45 height 20
